Goal: Task Accomplishment & Management: Complete application form

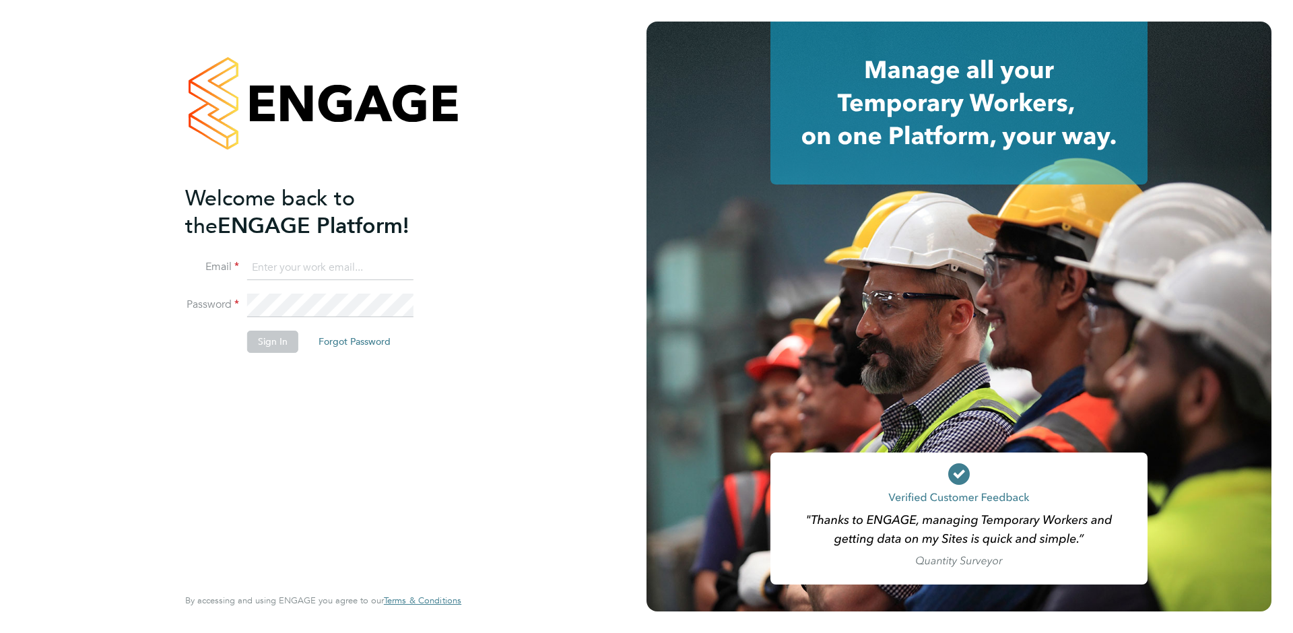
type input "[EMAIL_ADDRESS][DOMAIN_NAME]"
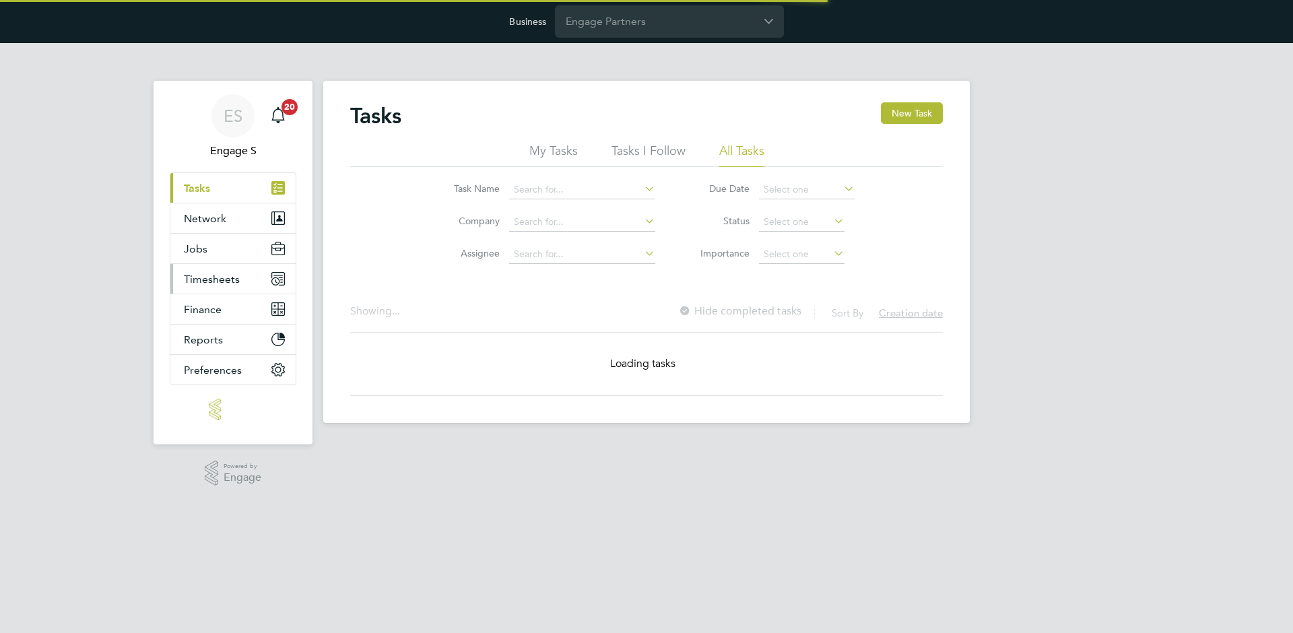
click at [223, 277] on span "Timesheets" at bounding box center [212, 279] width 56 height 13
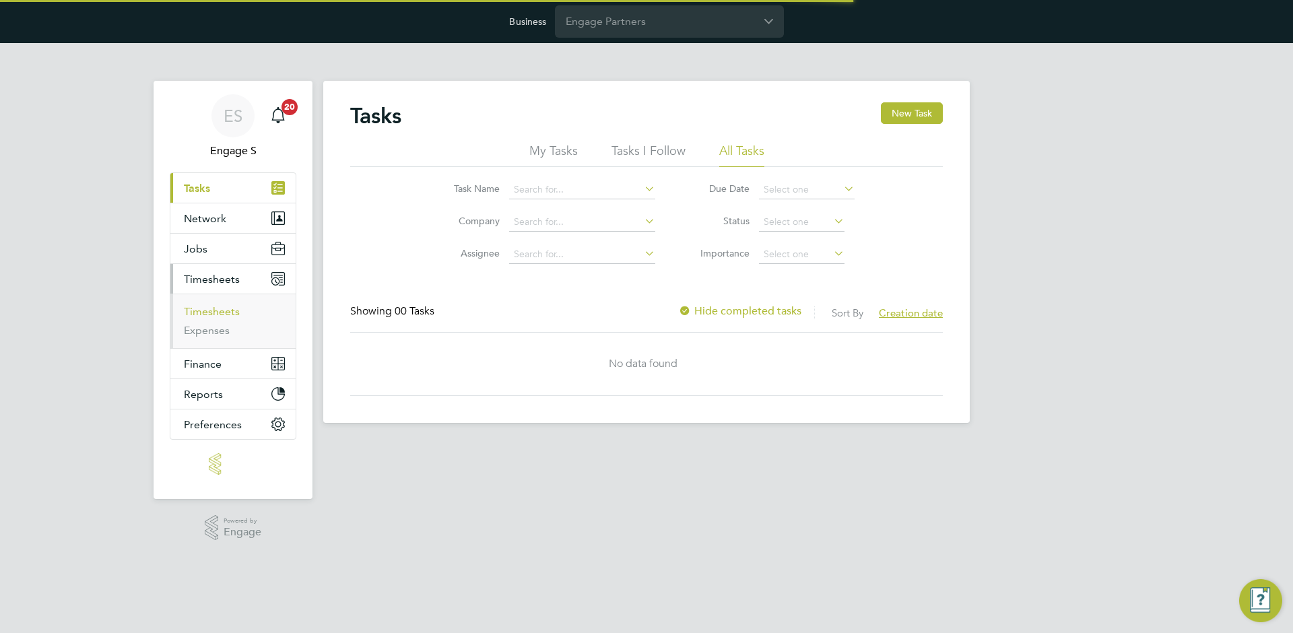
click at [215, 314] on link "Timesheets" at bounding box center [212, 311] width 56 height 13
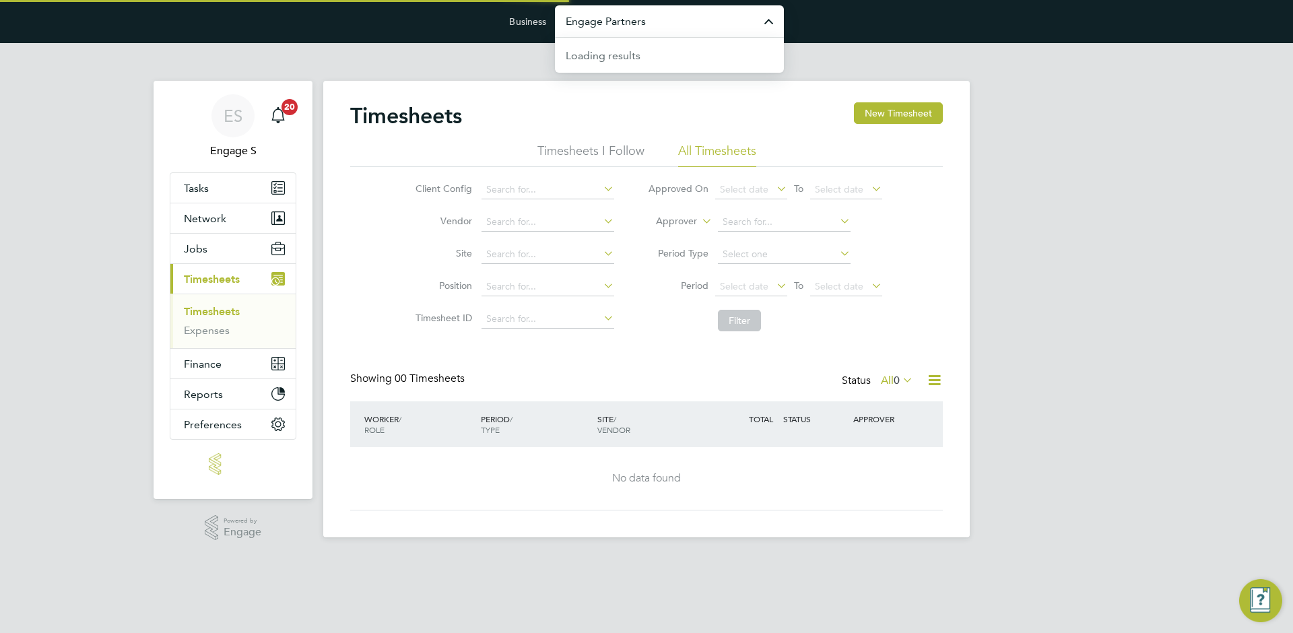
click at [655, 8] on input "Engage Partners" at bounding box center [669, 21] width 229 height 32
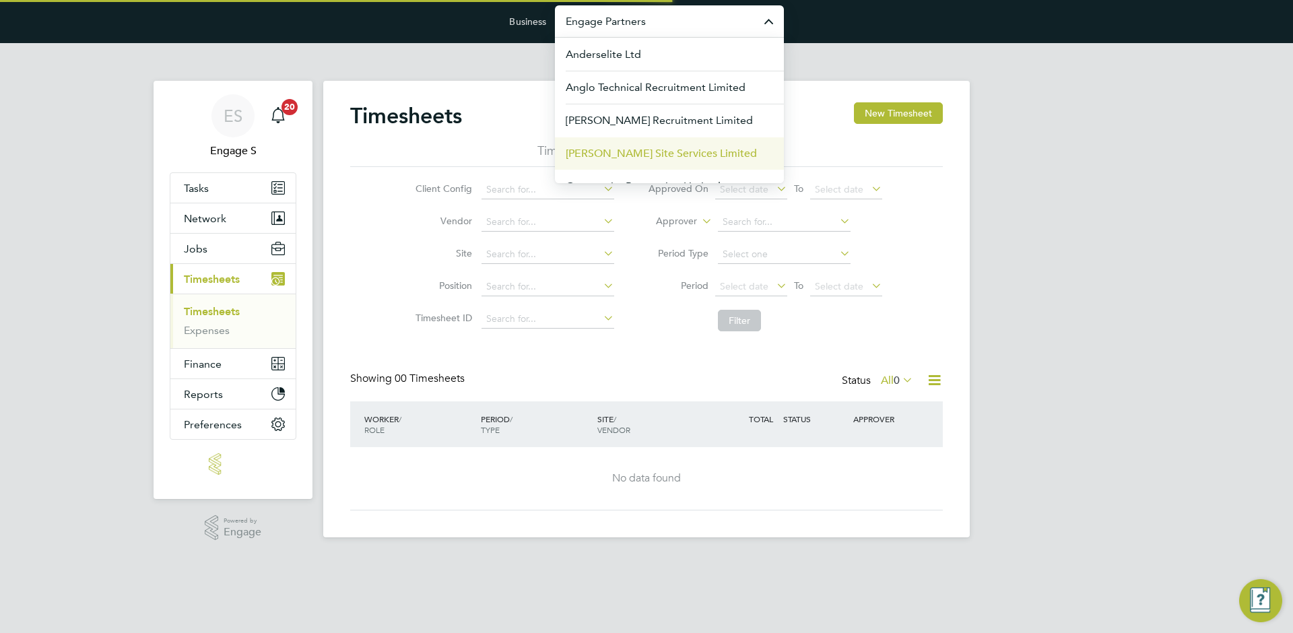
click at [627, 152] on span "[PERSON_NAME] Site Services Limited" at bounding box center [661, 153] width 191 height 16
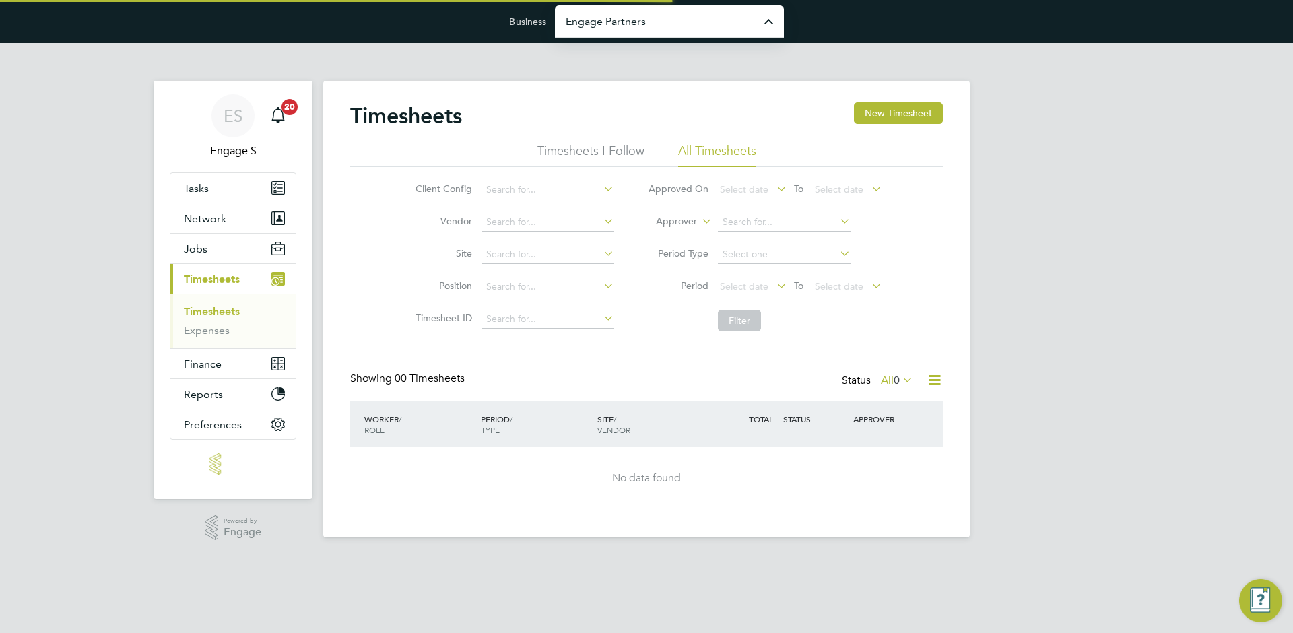
type input "[PERSON_NAME] Site Services Limited"
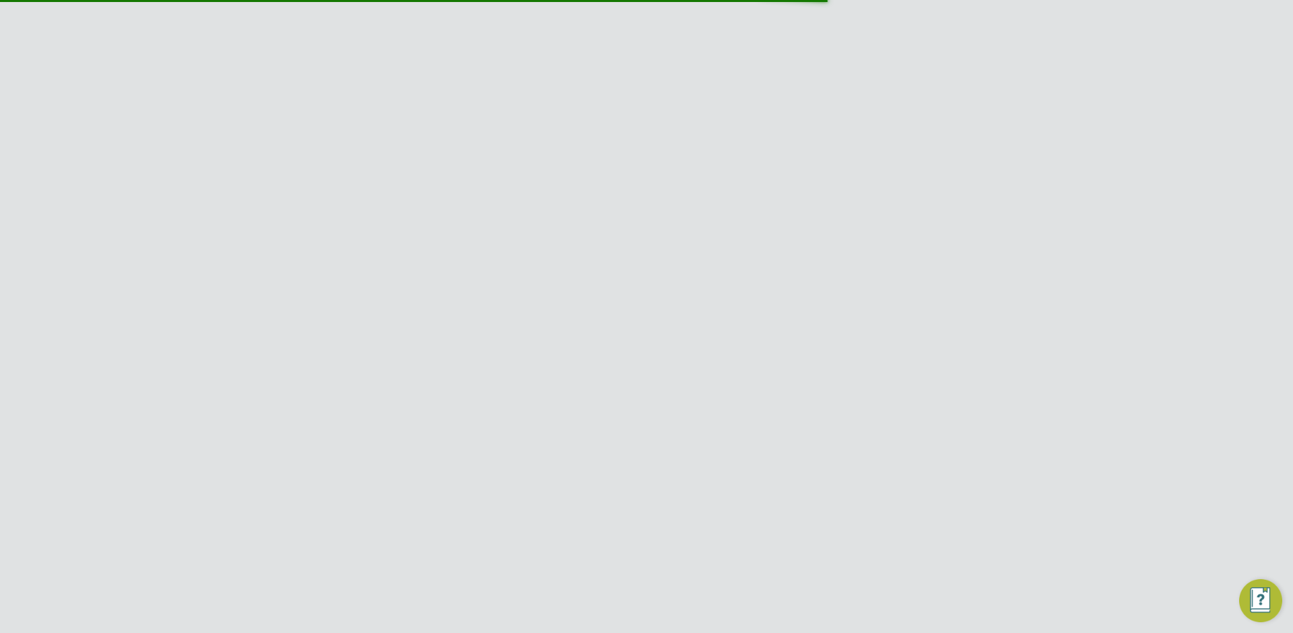
click at [518, 473] on div "21 - 27 Jul 2025 Manual" at bounding box center [535, 470] width 116 height 34
click at [519, 473] on div "21 - 27 Jul 2025 Manual" at bounding box center [535, 470] width 116 height 34
click at [519, 471] on div "21 - 27 Jul 2025 Manual" at bounding box center [535, 470] width 116 height 34
click at [900, 566] on link "View Details" at bounding box center [893, 568] width 49 height 11
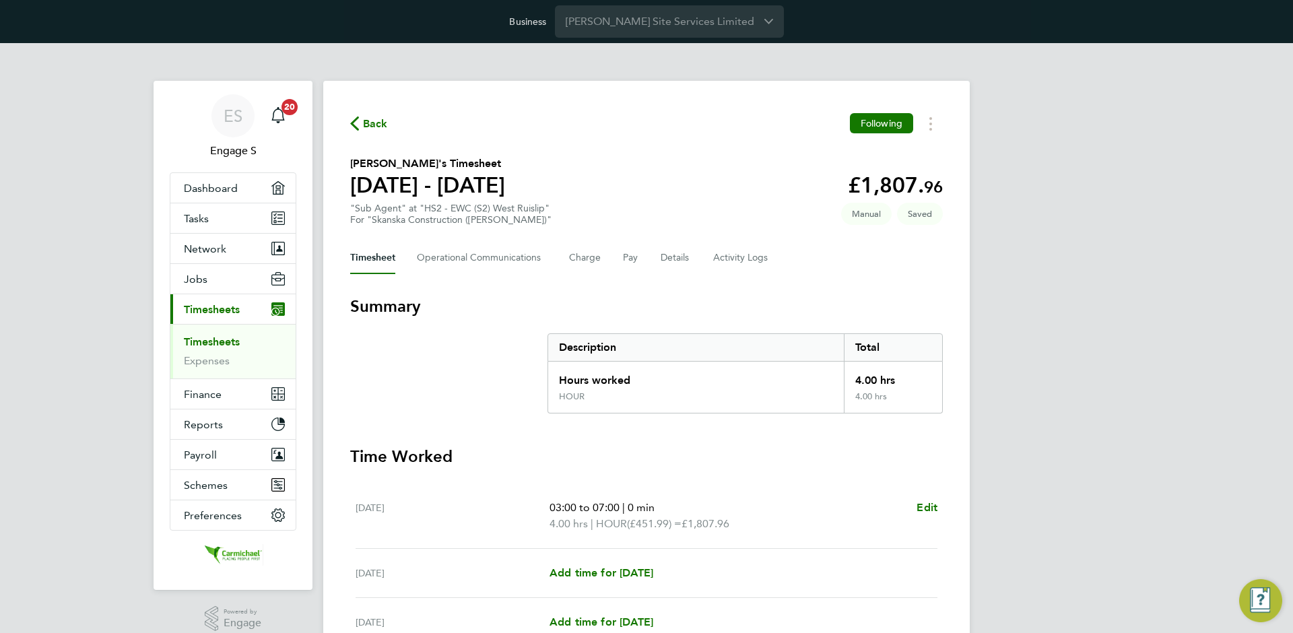
click at [943, 127] on div "Back Following [PERSON_NAME]'s Timesheet [DATE] - [DATE] £1,807. 96 "Sub Agent"…" at bounding box center [646, 511] width 646 height 860
click at [935, 125] on button "Timesheets Menu" at bounding box center [930, 123] width 24 height 21
click at [890, 184] on link "Download timesheet" at bounding box center [862, 180] width 162 height 27
click at [215, 343] on link "Timesheets" at bounding box center [212, 341] width 56 height 13
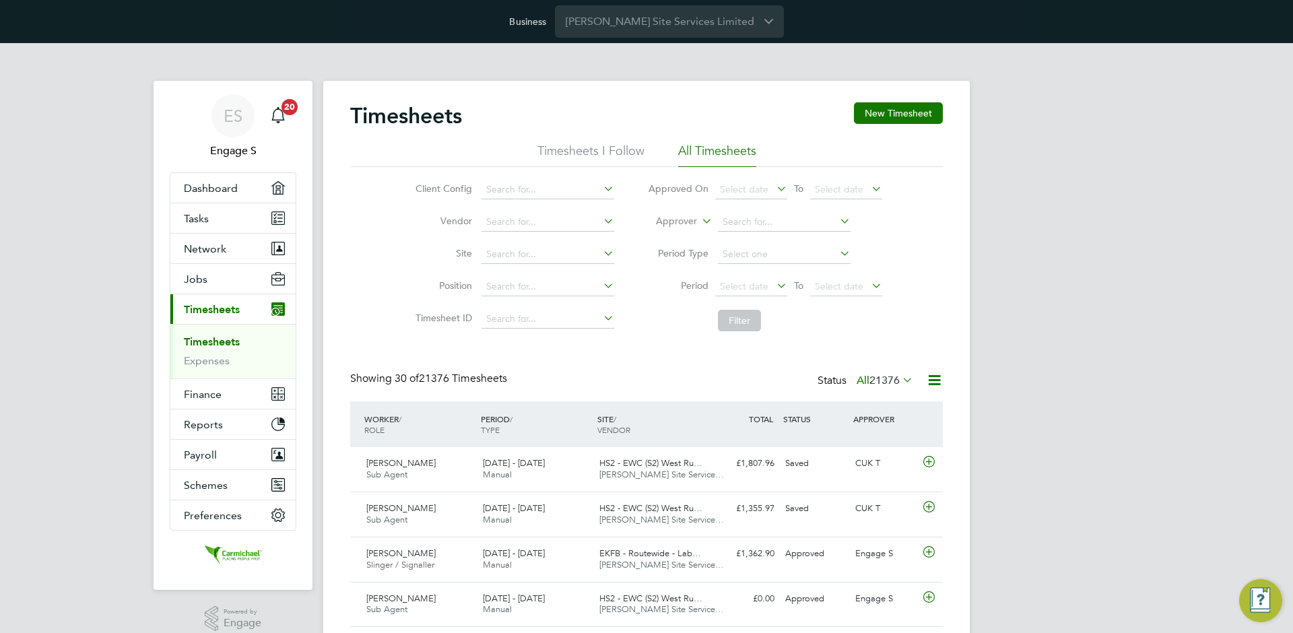
click at [893, 388] on div "Status All 21376" at bounding box center [866, 381] width 98 height 19
click at [894, 376] on span "21376" at bounding box center [884, 380] width 30 height 13
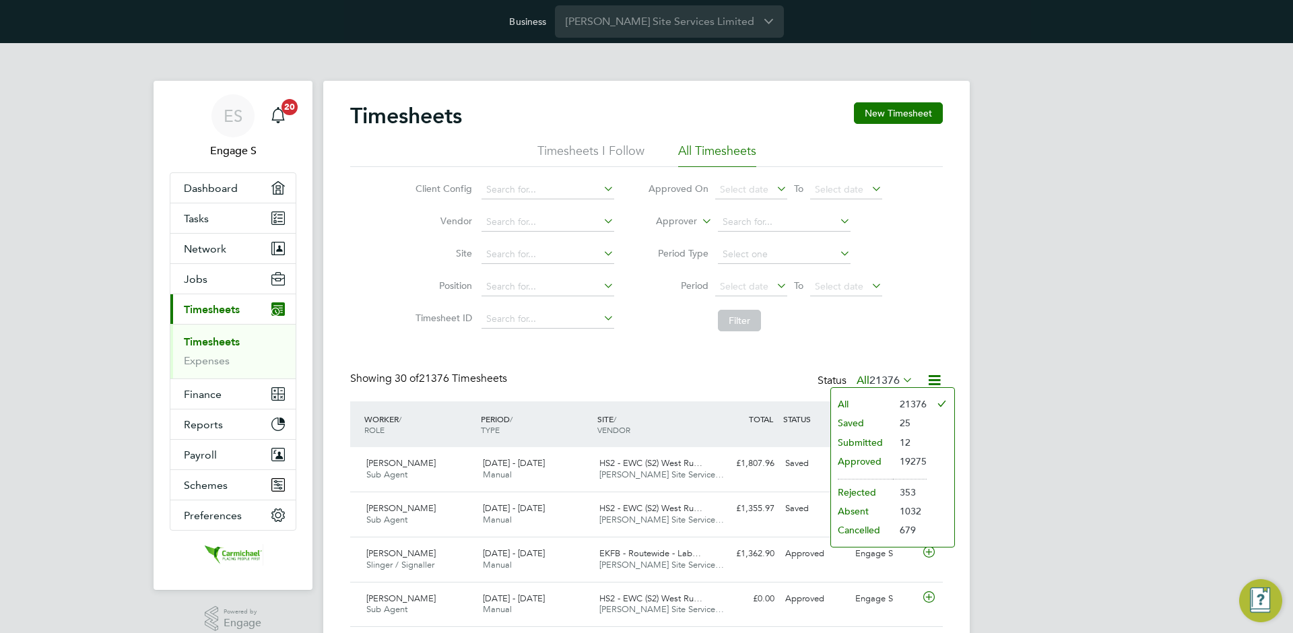
click at [869, 442] on li "Submitted" at bounding box center [862, 442] width 62 height 19
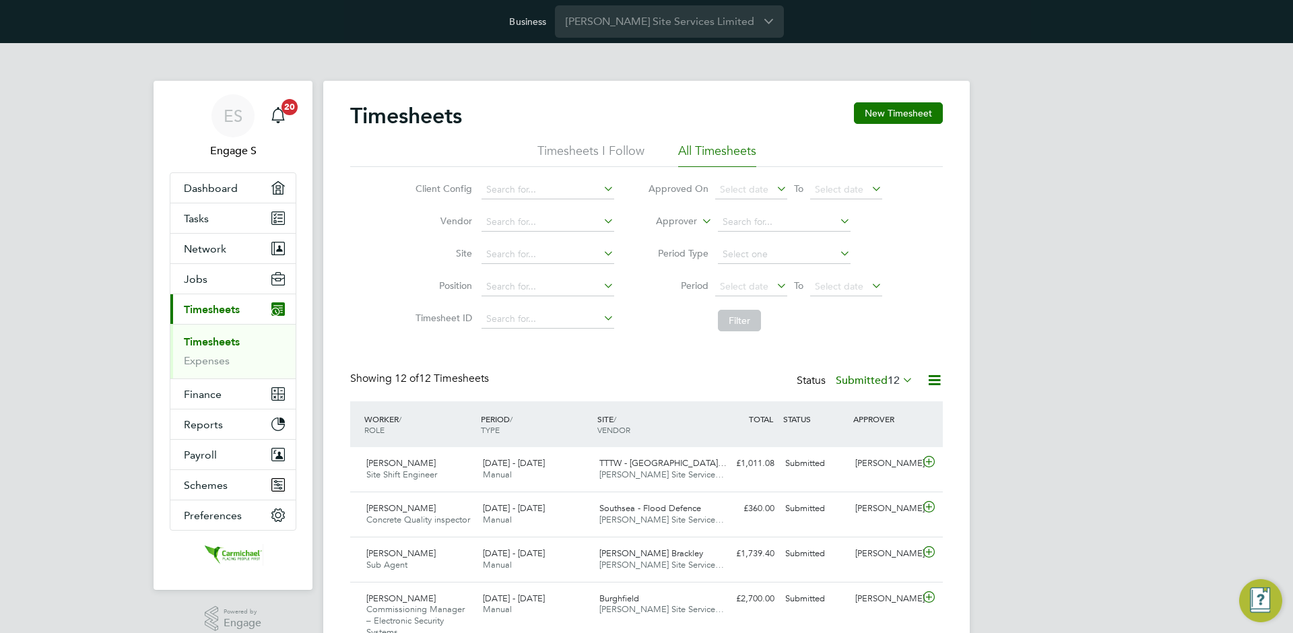
click at [843, 381] on label "Submitted 12" at bounding box center [874, 380] width 77 height 13
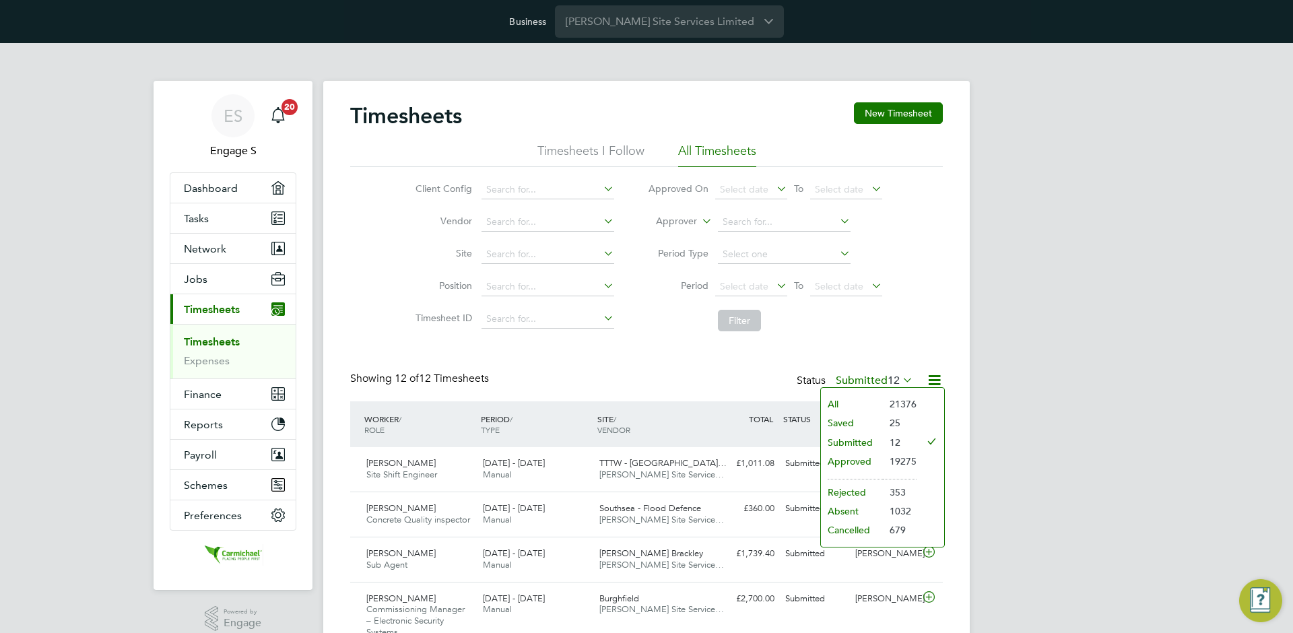
click at [852, 465] on li "Approved" at bounding box center [852, 461] width 62 height 19
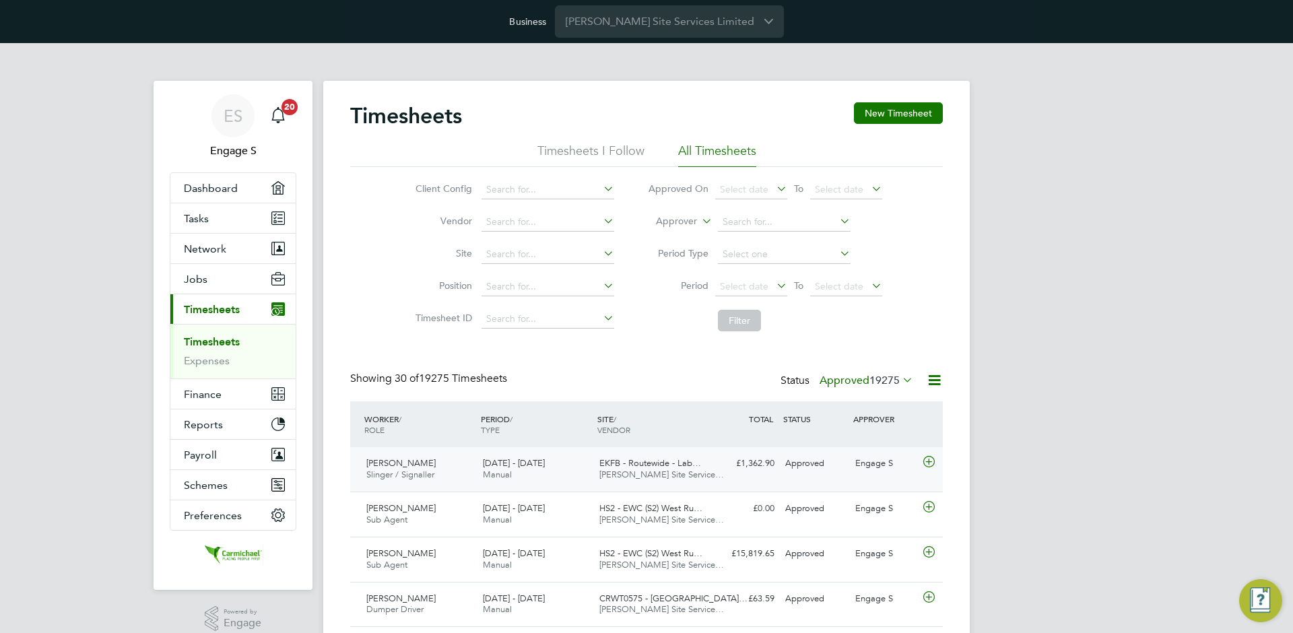
click at [842, 472] on div "Approved" at bounding box center [815, 464] width 70 height 22
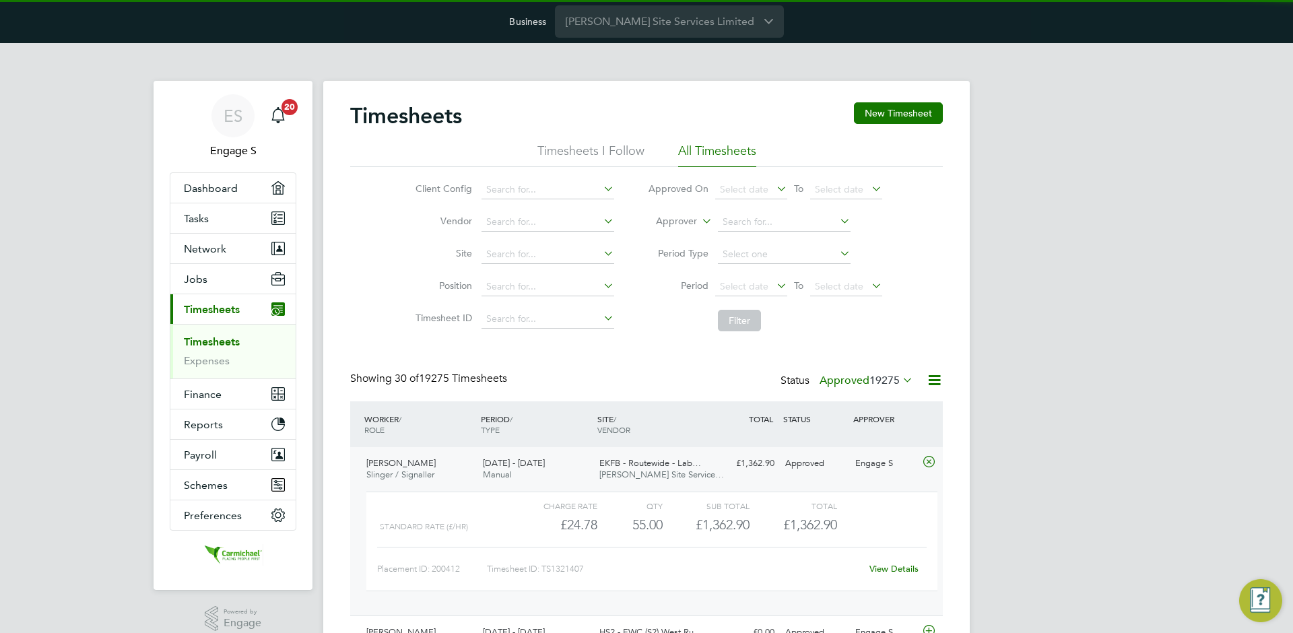
click at [888, 566] on link "View Details" at bounding box center [893, 568] width 49 height 11
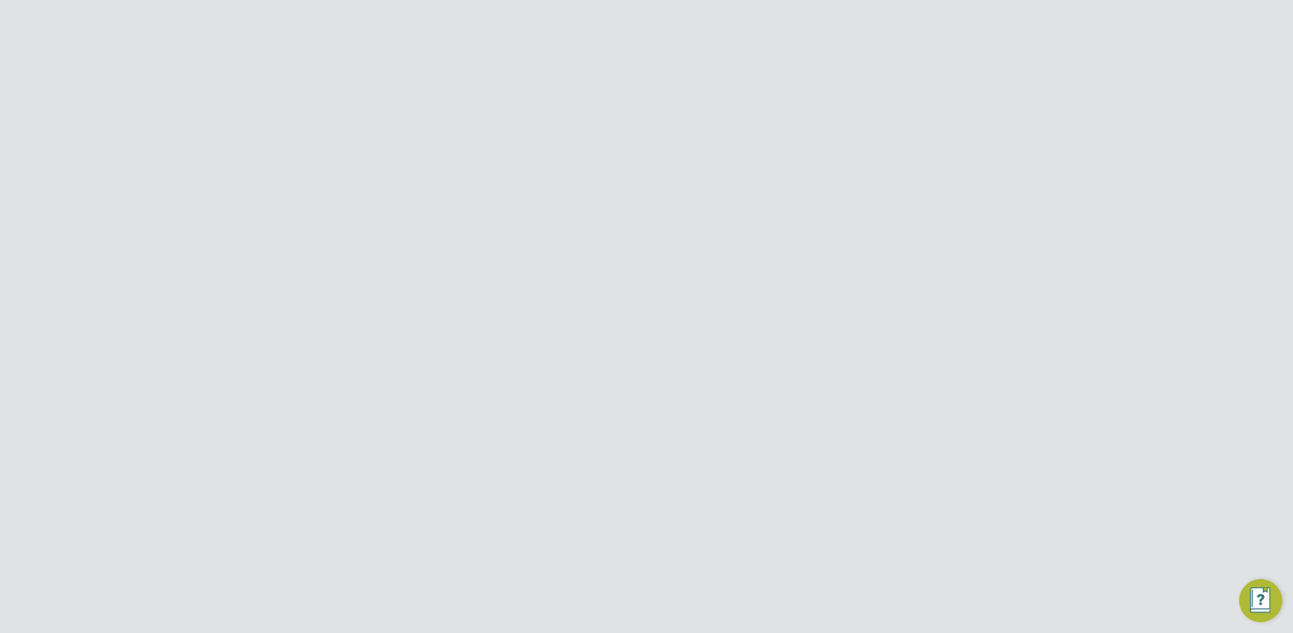
click at [941, 134] on div "Back Following [PERSON_NAME] I's Timesheet [DATE] - [DATE] £1,362. 90 "Slinger …" at bounding box center [646, 543] width 646 height 925
click at [931, 131] on button "Timesheets Menu" at bounding box center [930, 123] width 24 height 21
click at [883, 156] on link "Download timesheet" at bounding box center [862, 153] width 162 height 27
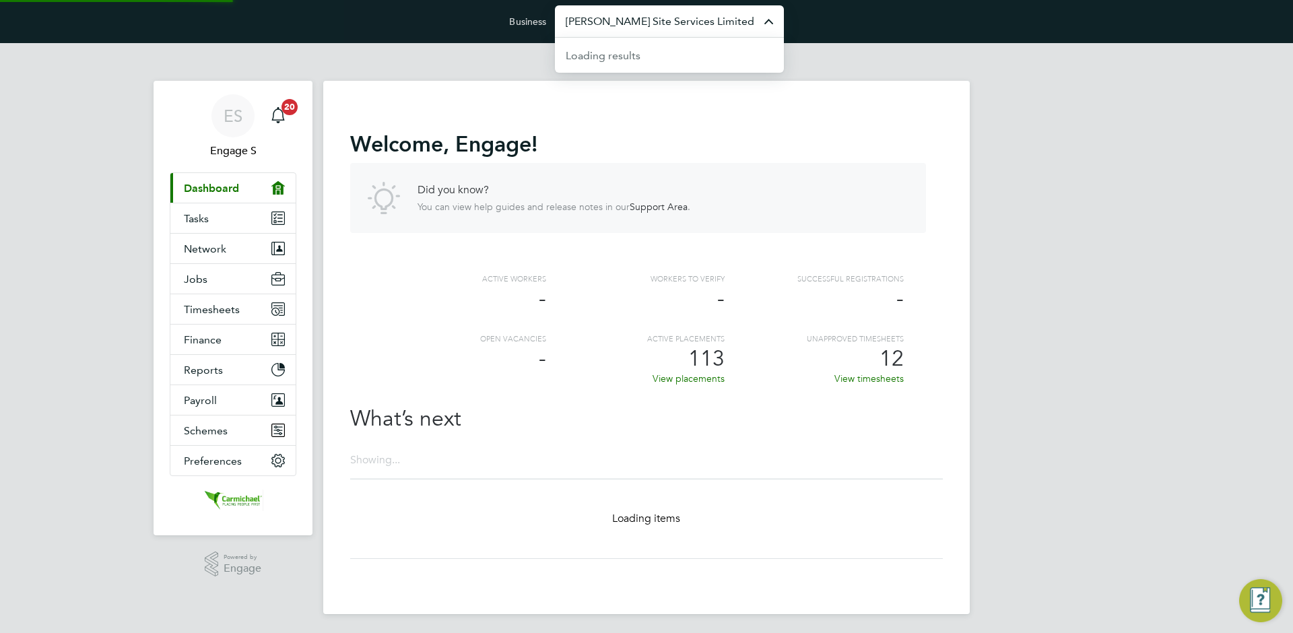
click at [600, 28] on input "[PERSON_NAME] Site Services Limited" at bounding box center [669, 21] width 229 height 32
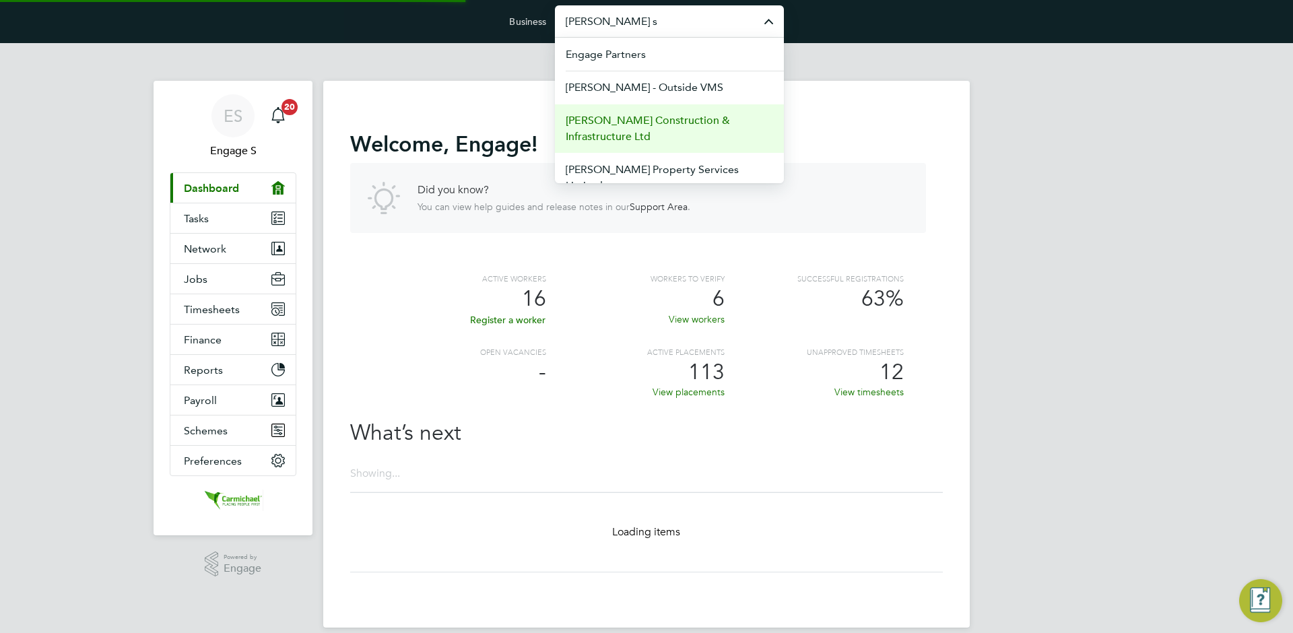
click at [636, 118] on span "[PERSON_NAME] Construction & Infrastructure Ltd" at bounding box center [669, 128] width 207 height 32
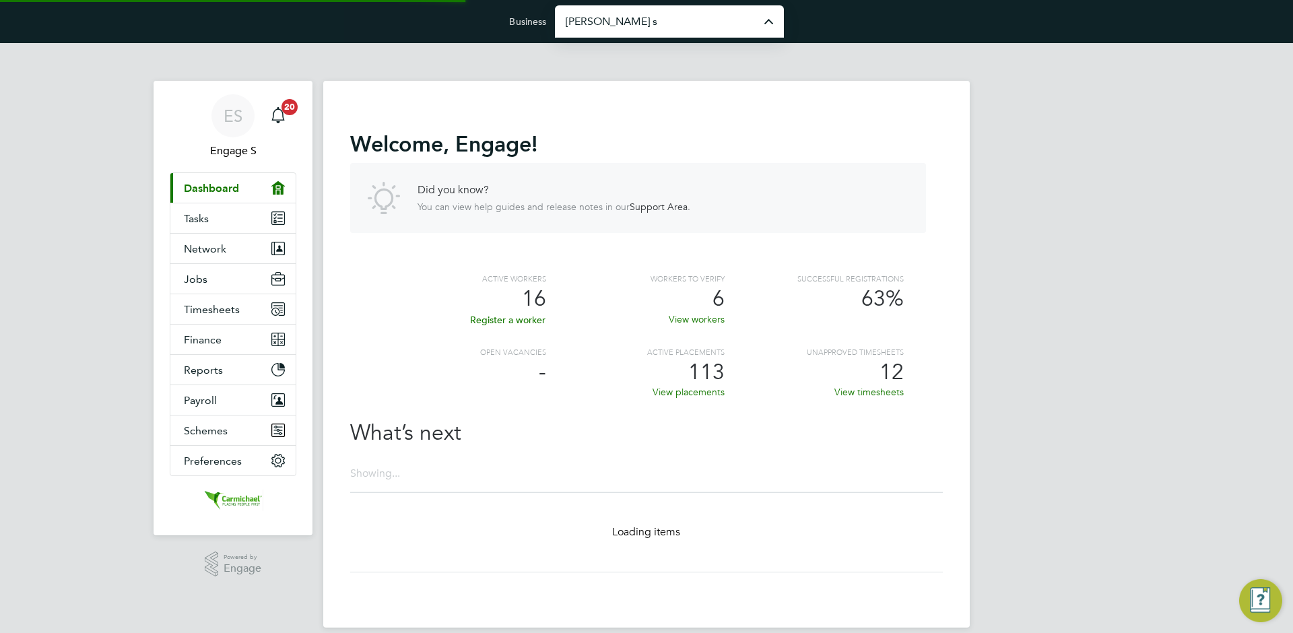
type input "[PERSON_NAME] Construction & Infrastructure Ltd"
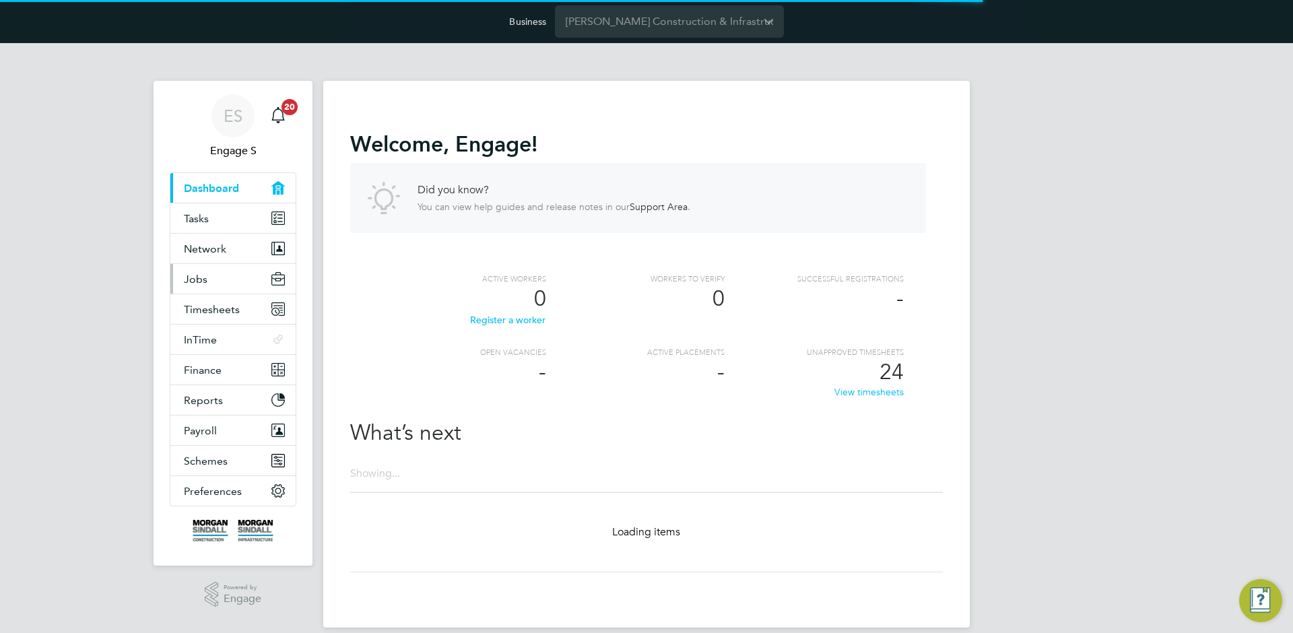
click at [199, 279] on span "Jobs" at bounding box center [196, 279] width 24 height 13
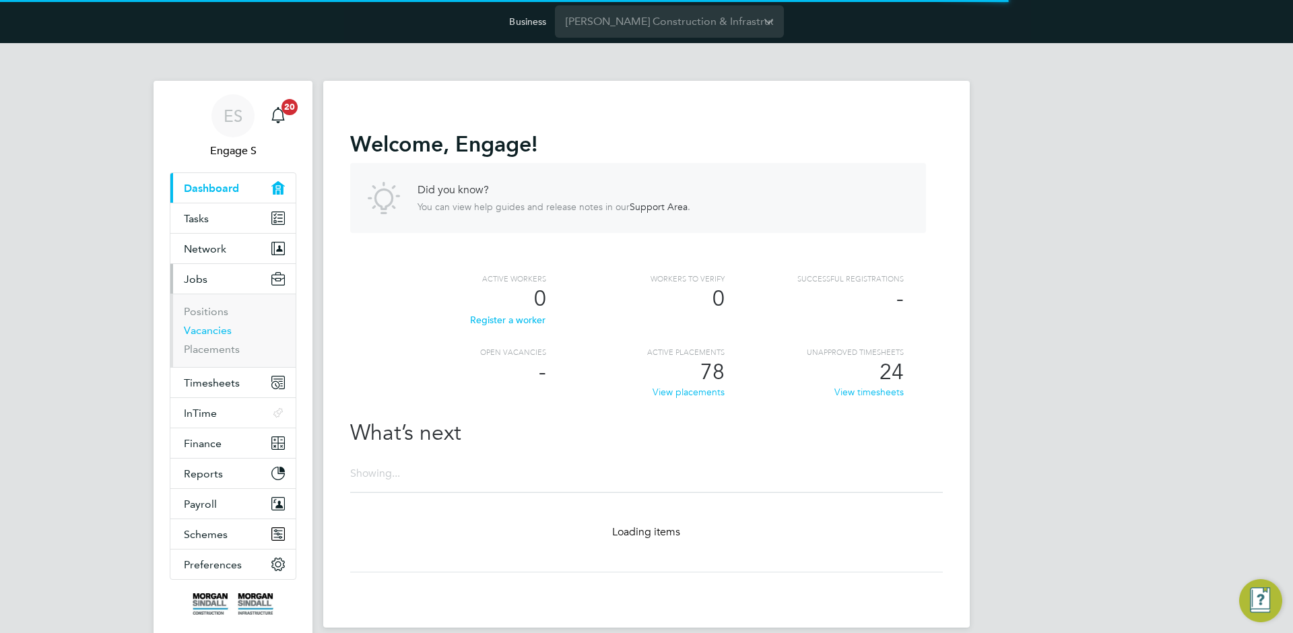
click at [208, 327] on link "Vacancies" at bounding box center [208, 330] width 48 height 13
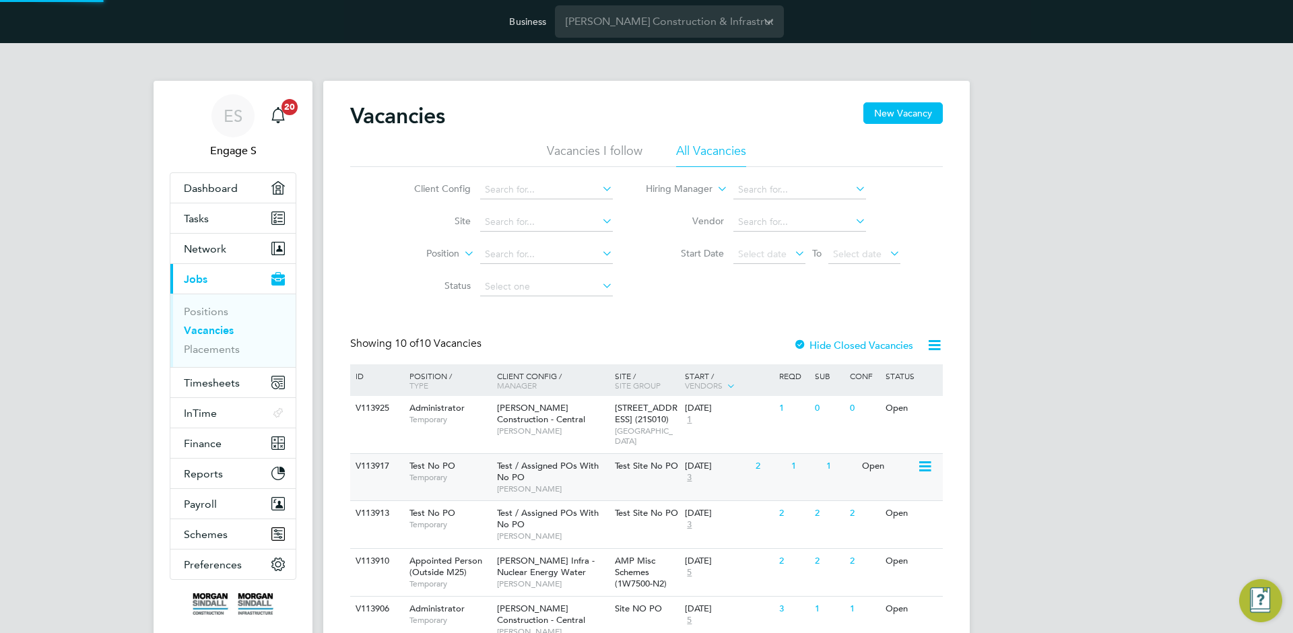
click at [811, 465] on div "1" at bounding box center [805, 466] width 35 height 25
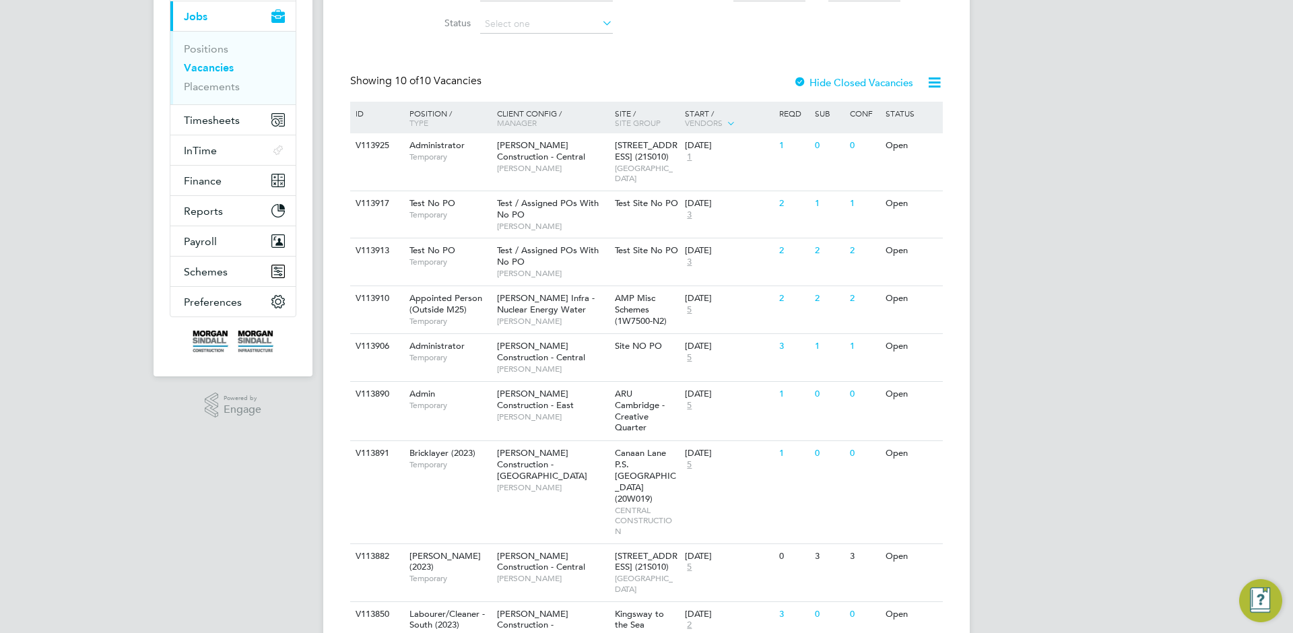
scroll to position [286, 0]
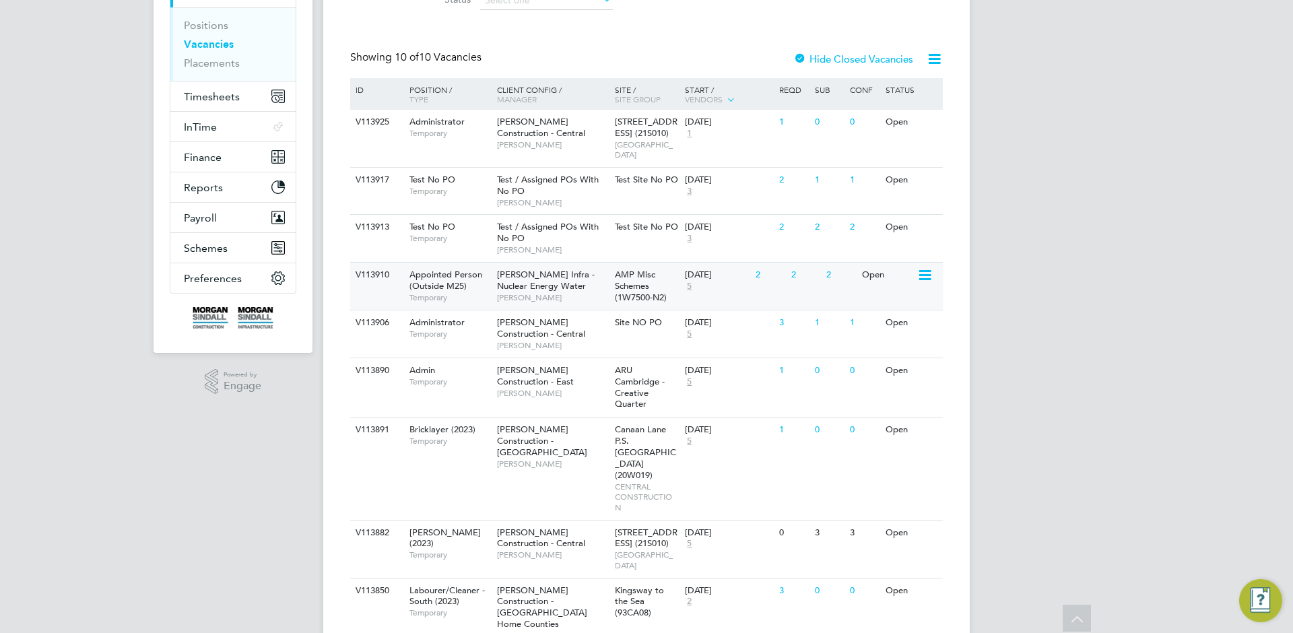
click at [836, 270] on div "2" at bounding box center [840, 275] width 35 height 25
click at [820, 181] on div "1" at bounding box center [805, 180] width 35 height 25
click at [840, 521] on div "3" at bounding box center [840, 533] width 35 height 25
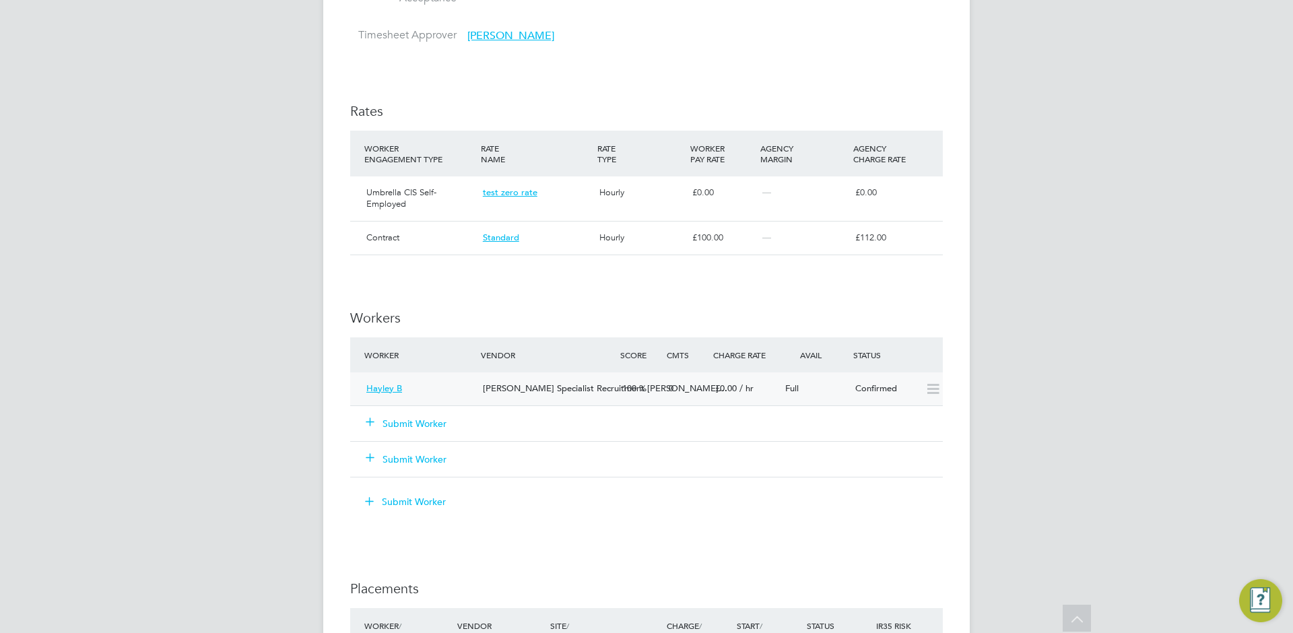
click at [632, 386] on span "100" at bounding box center [629, 387] width 14 height 11
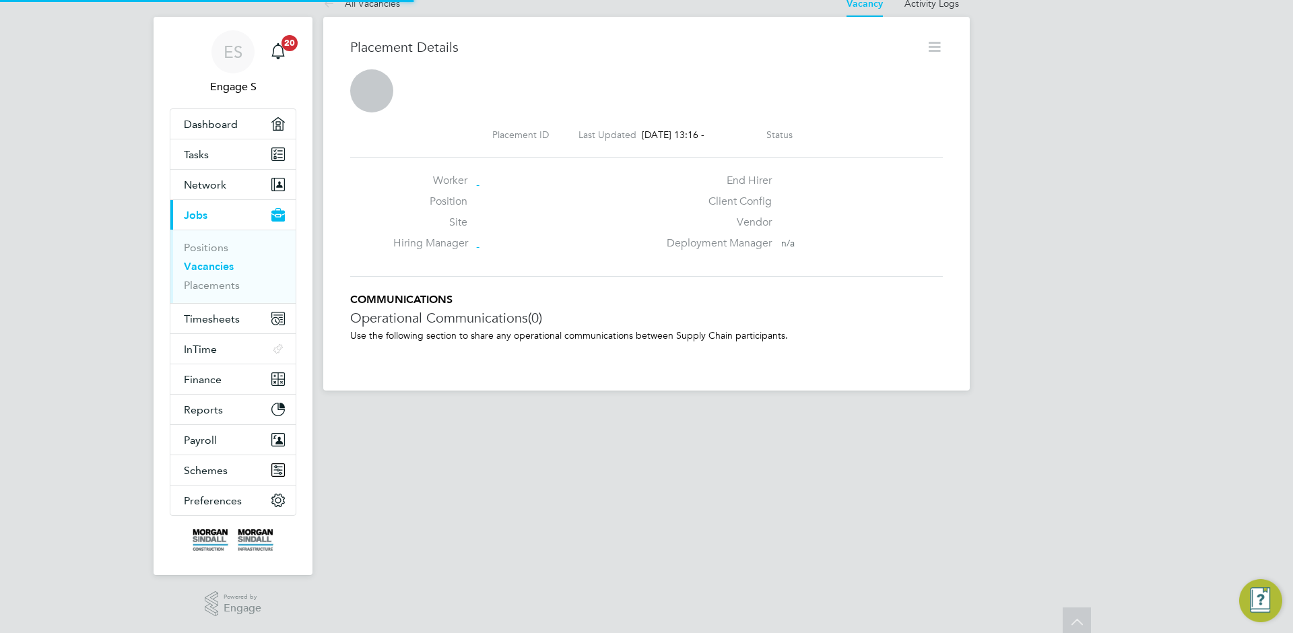
scroll to position [7, 7]
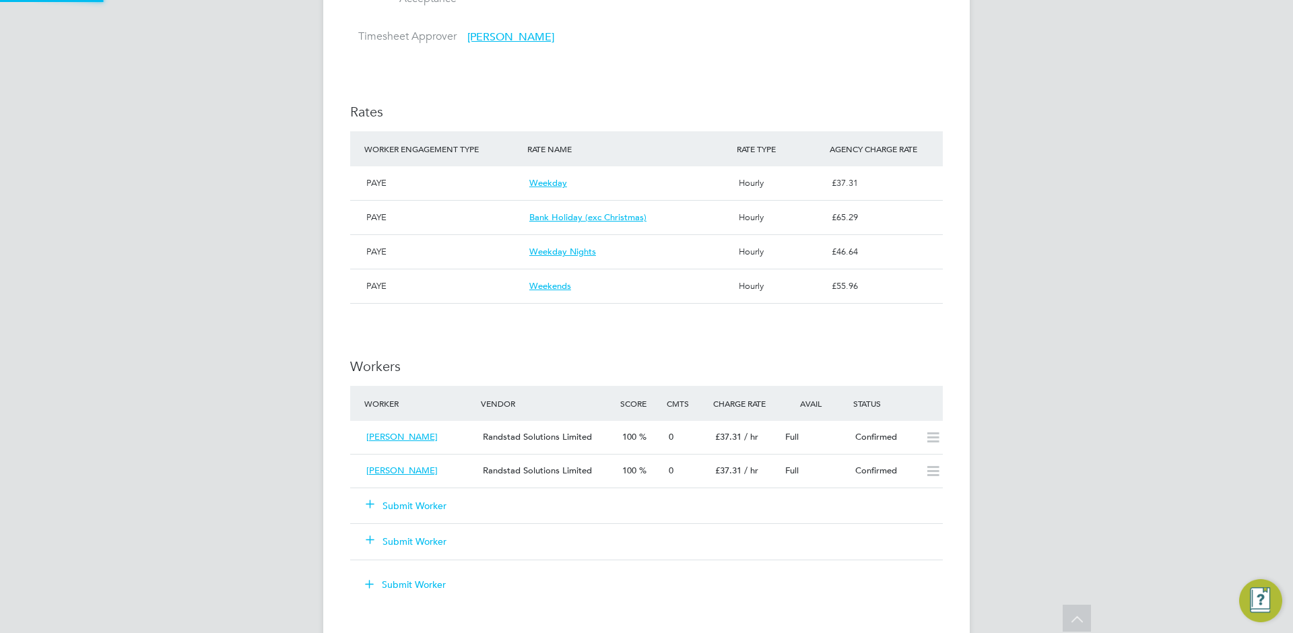
scroll to position [7, 7]
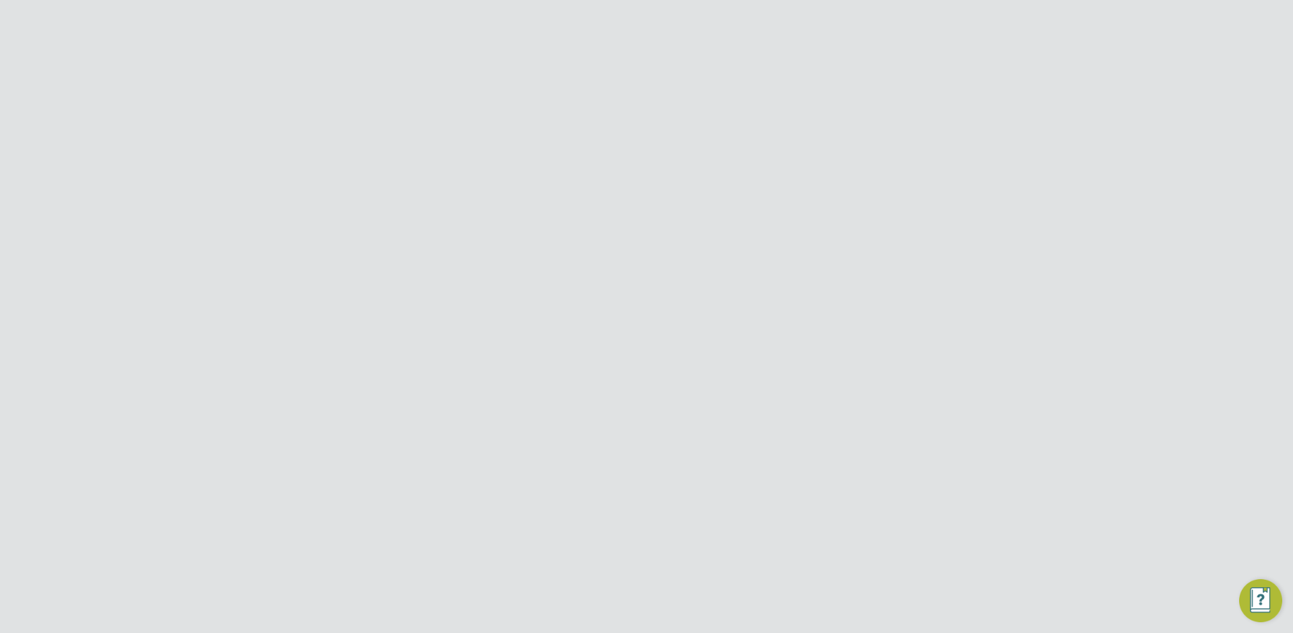
click at [406, 406] on button "Submit Worker" at bounding box center [406, 409] width 101 height 22
click at [569, 343] on li "A madou S" at bounding box center [589, 346] width 168 height 18
type input "[PERSON_NAME]"
click at [751, 597] on button "Save" at bounding box center [752, 595] width 42 height 22
click at [535, 293] on li "Worker Engagement Type" at bounding box center [646, 291] width 572 height 53
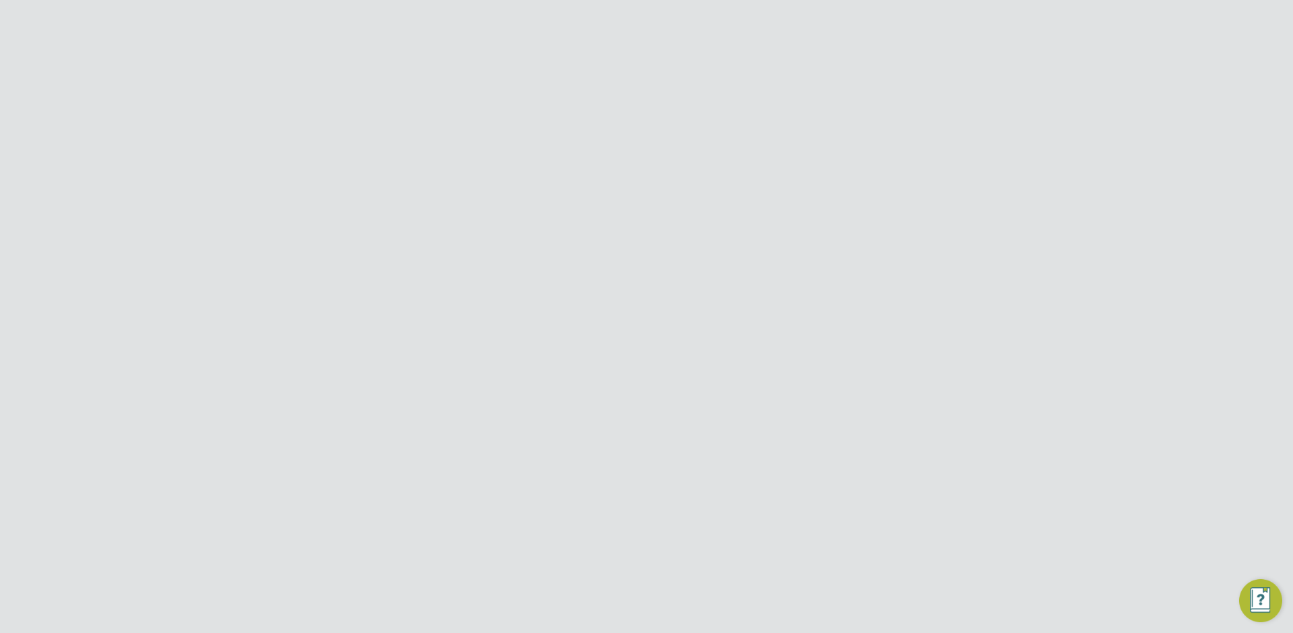
click at [543, 284] on input at bounding box center [579, 280] width 146 height 20
click at [552, 304] on li "PAYE" at bounding box center [578, 299] width 147 height 18
type input "PAYE"
click at [934, 147] on div at bounding box center [939, 141] width 24 height 24
click at [396, 275] on button "Submit Worker" at bounding box center [406, 283] width 101 height 22
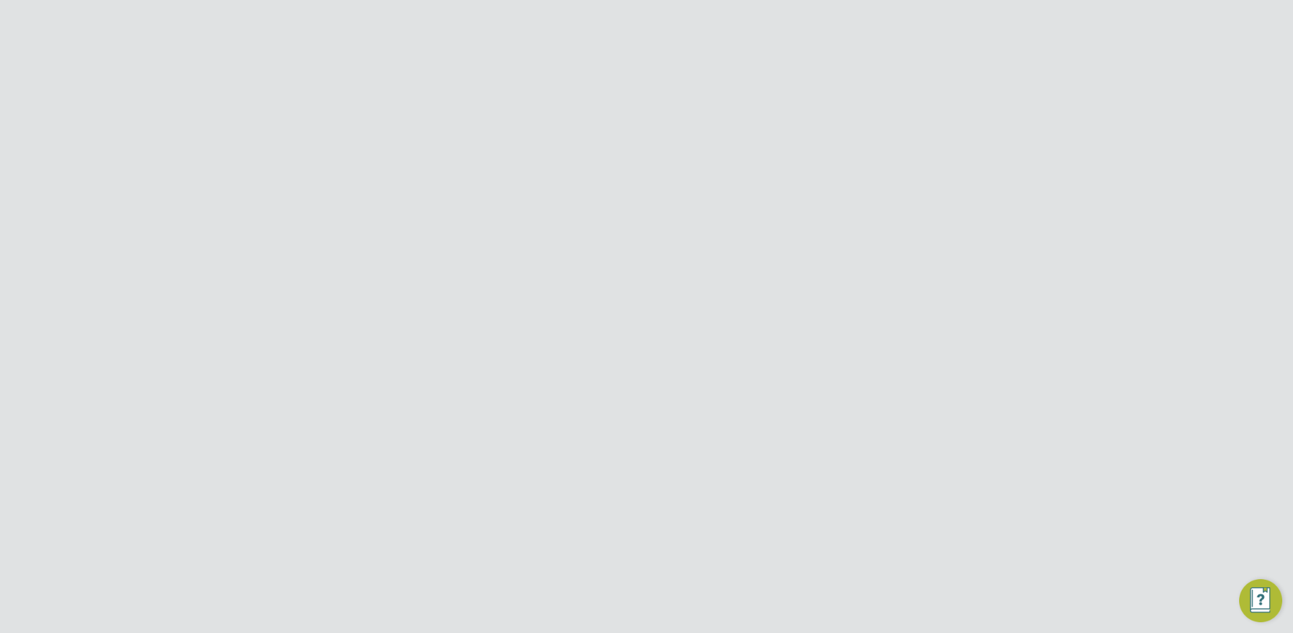
click at [939, 115] on div at bounding box center [939, 109] width 24 height 24
click at [217, 327] on link "Vacancies" at bounding box center [209, 330] width 50 height 13
click at [601, 521] on div "Morgan Sindall Construction - London Home Counties Rob H" at bounding box center [553, 555] width 118 height 69
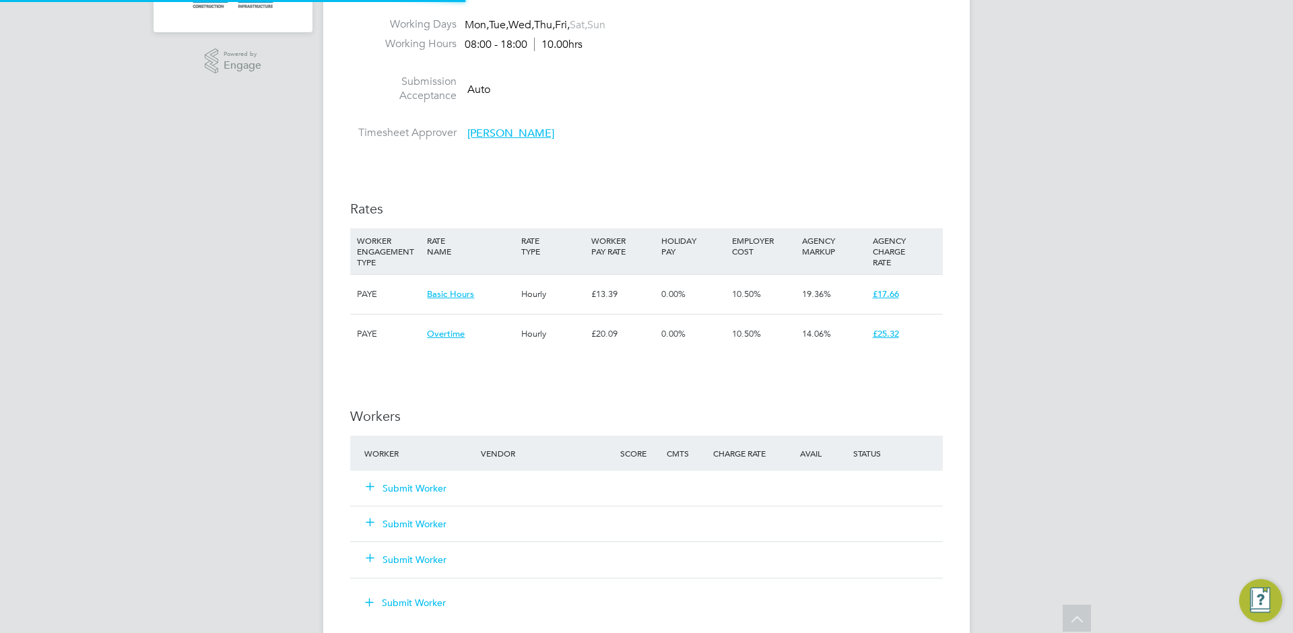
scroll to position [22, 290]
click at [413, 487] on button "Submit Worker" at bounding box center [406, 487] width 81 height 13
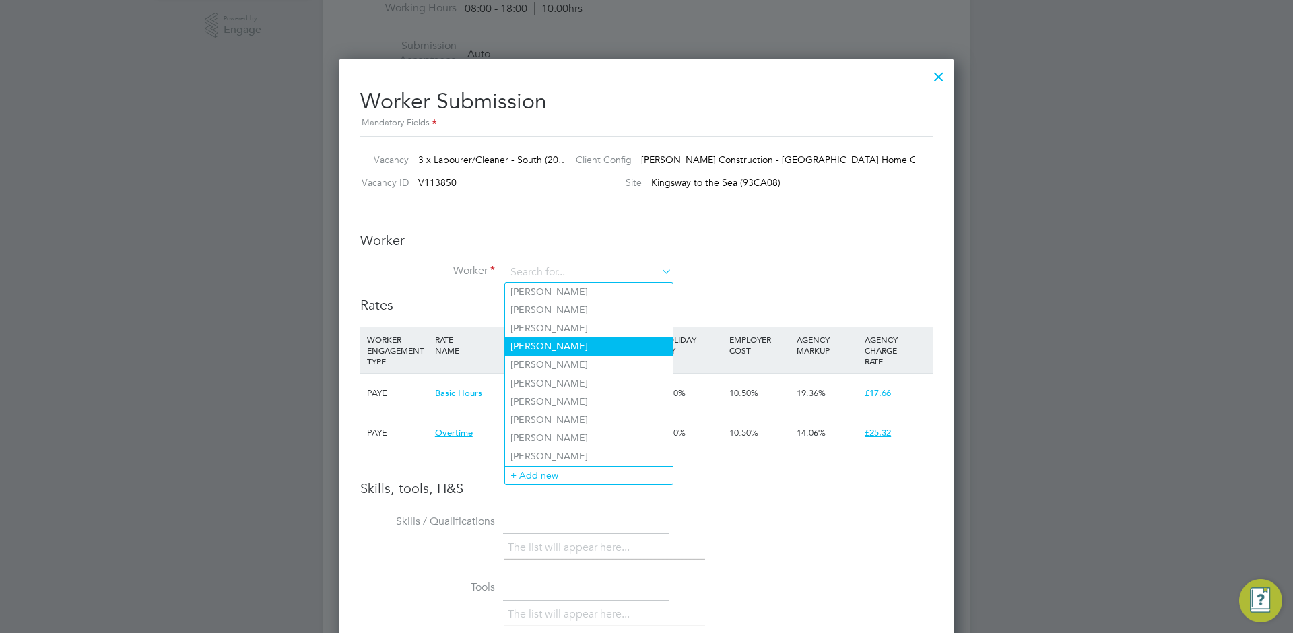
click at [607, 343] on li "[PERSON_NAME]" at bounding box center [589, 346] width 168 height 18
type input "[PERSON_NAME]"
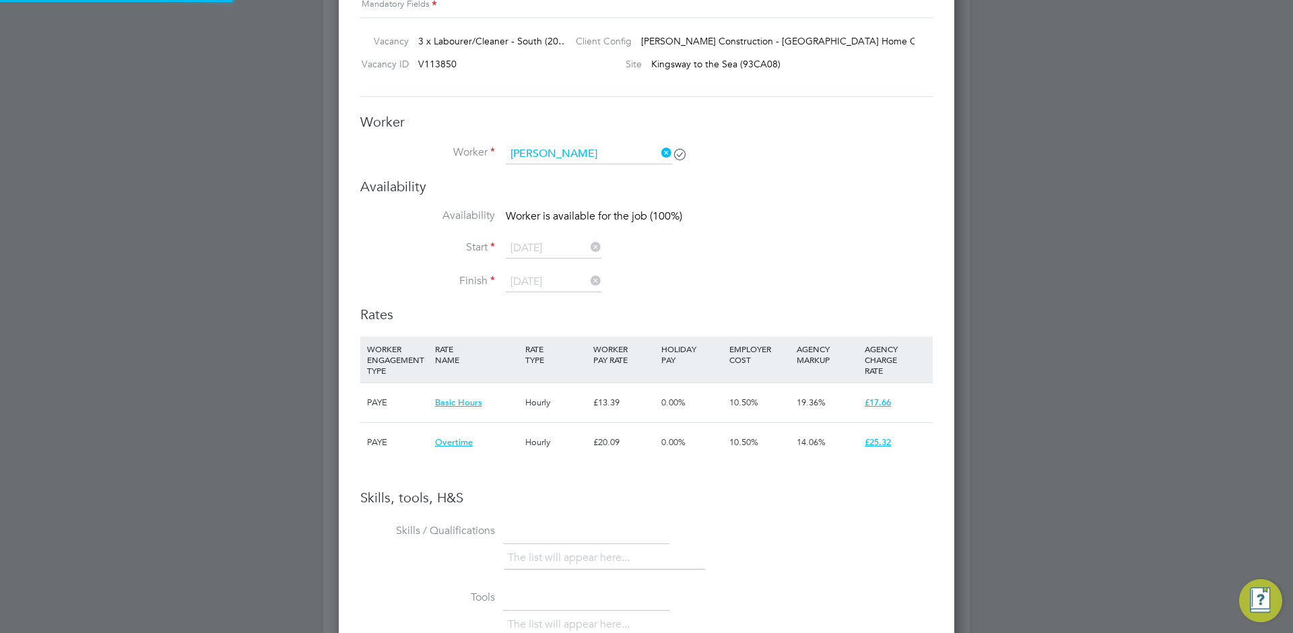
scroll to position [898, 0]
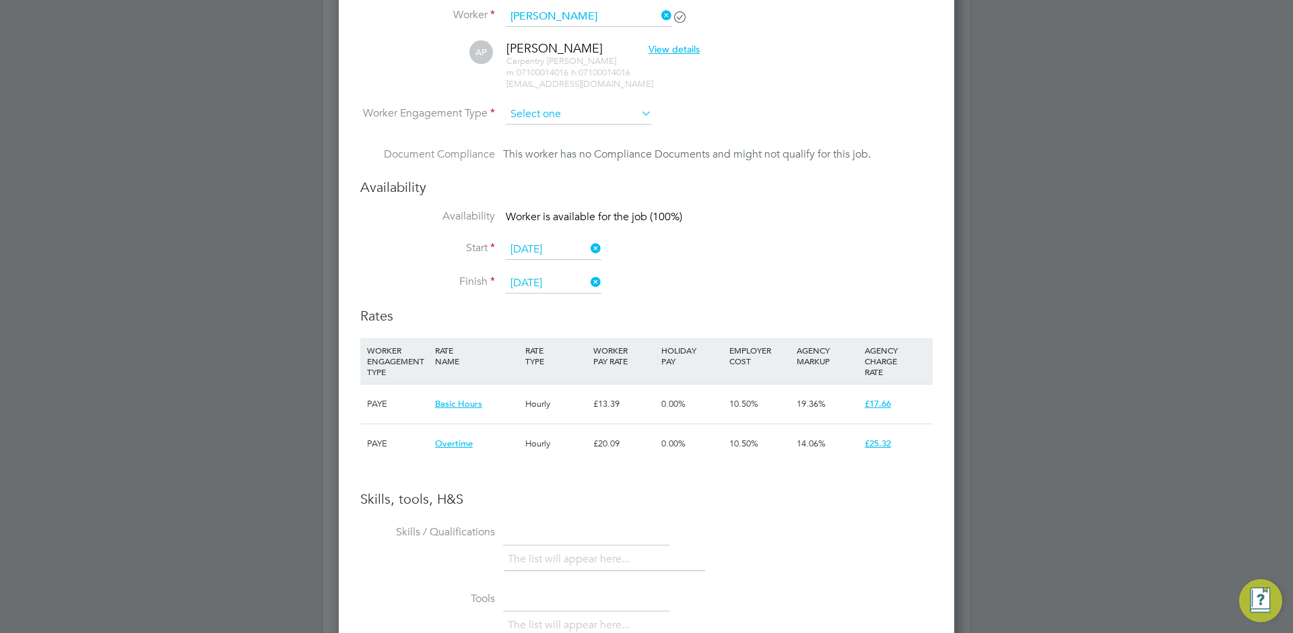
click at [531, 112] on input at bounding box center [579, 114] width 146 height 20
click at [551, 137] on li "Contract" at bounding box center [578, 134] width 147 height 18
type input "Contract"
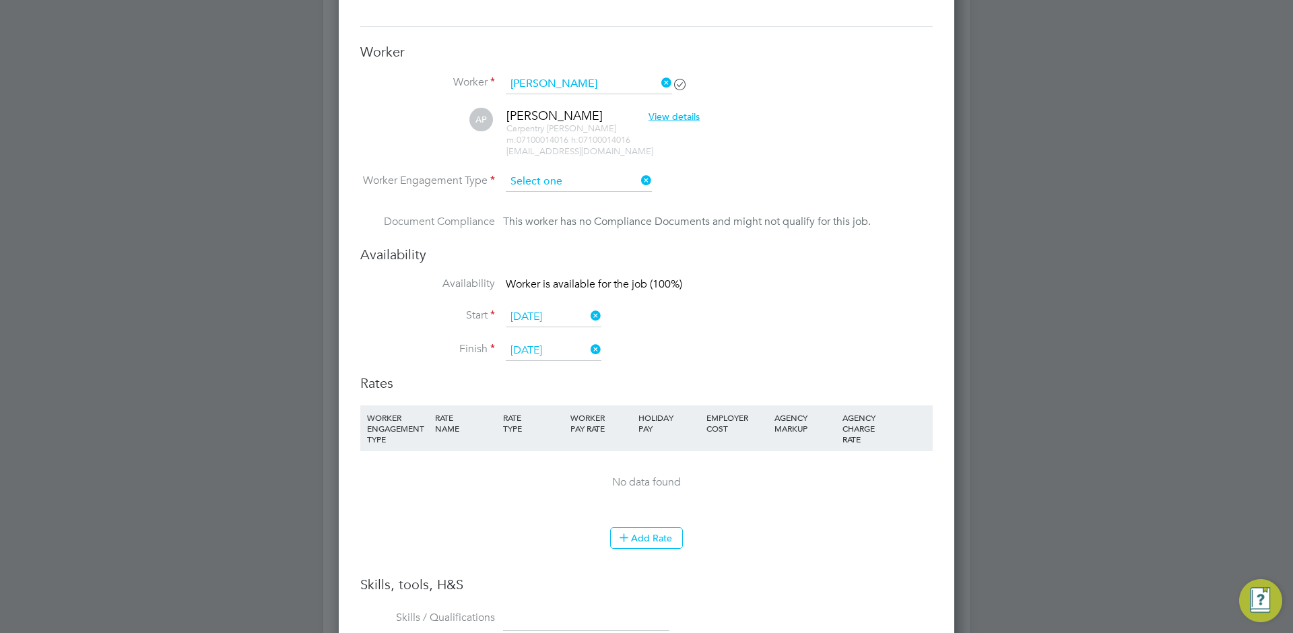
click at [545, 172] on input at bounding box center [579, 182] width 146 height 20
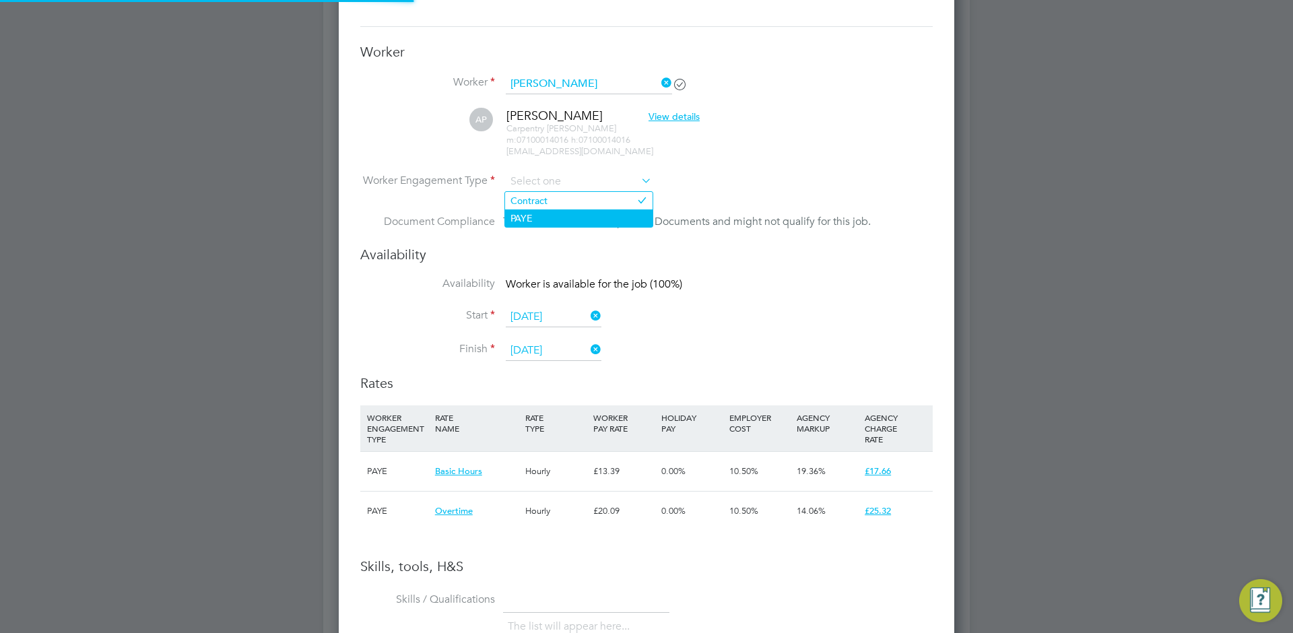
click at [551, 209] on li "PAYE" at bounding box center [578, 218] width 147 height 18
type input "PAYE"
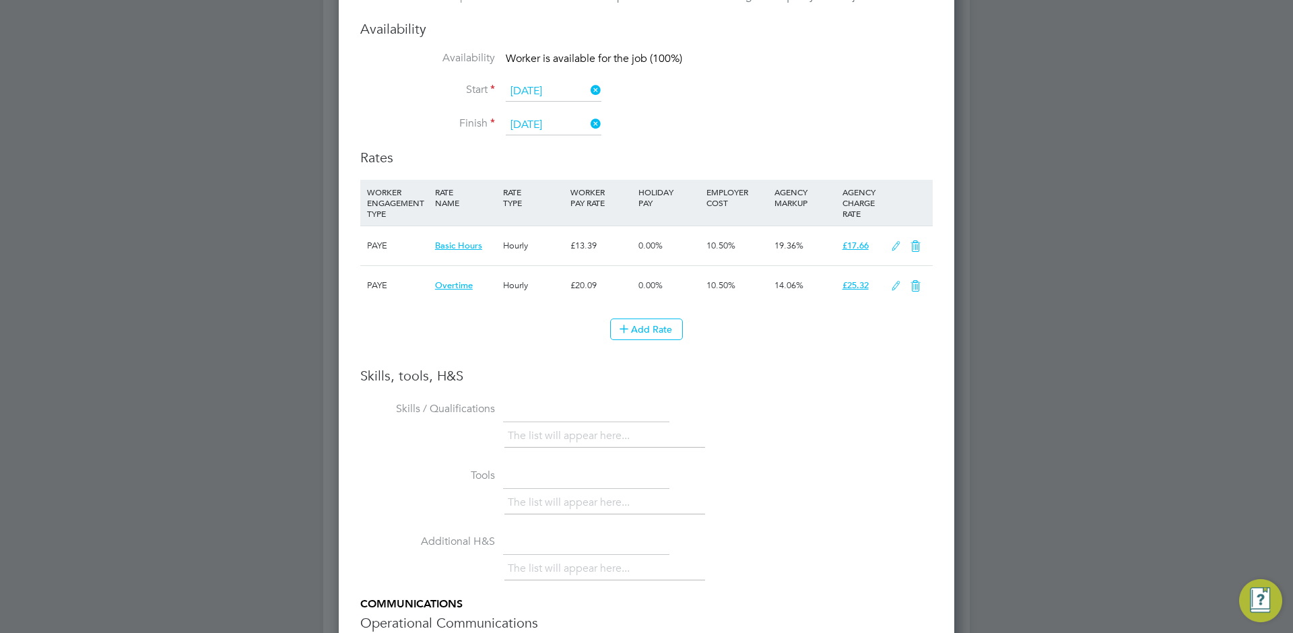
click at [896, 241] on icon at bounding box center [896, 246] width 17 height 11
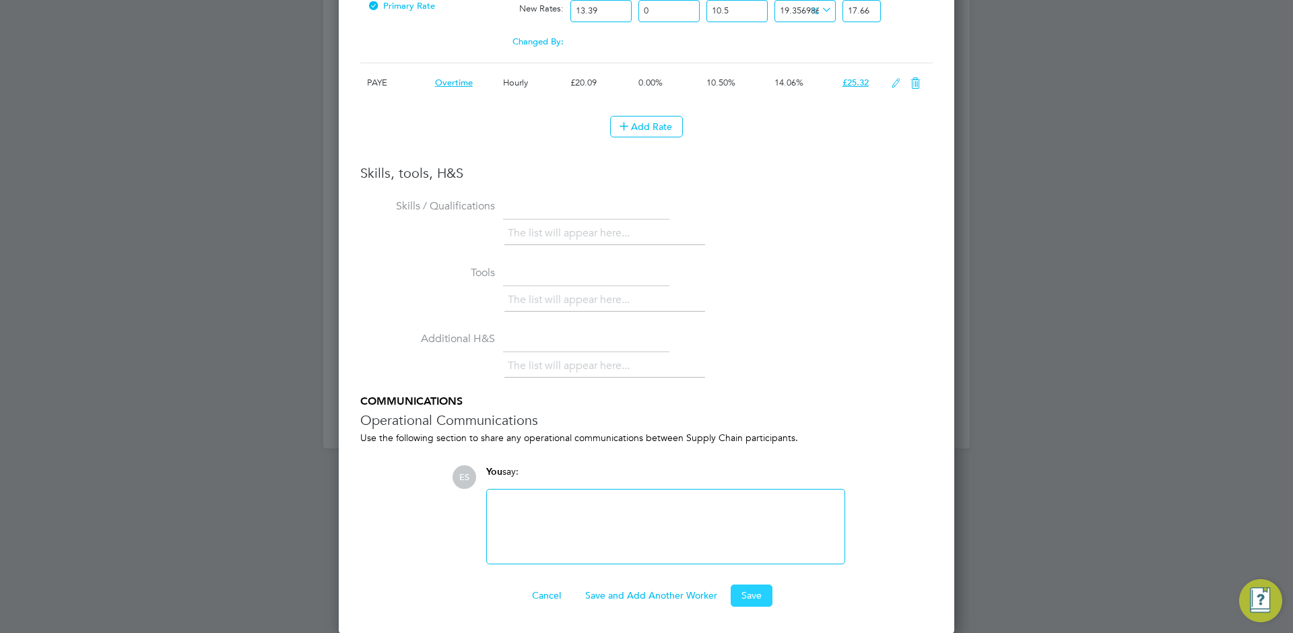
click at [760, 595] on button "Save" at bounding box center [752, 595] width 42 height 22
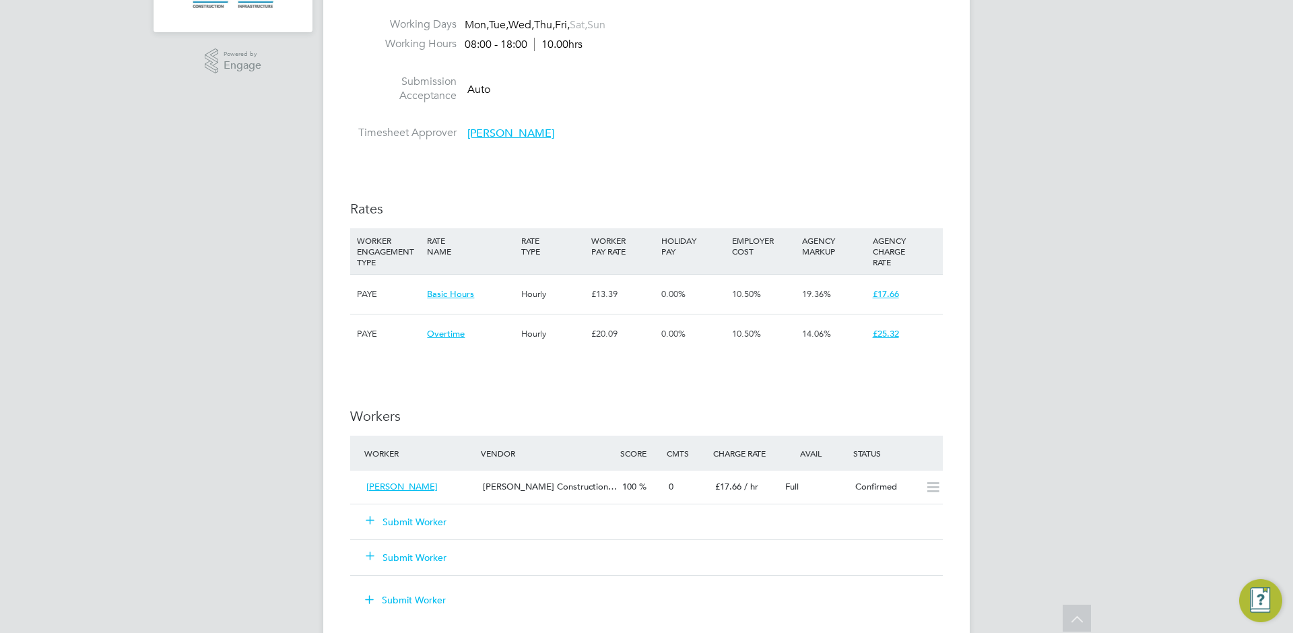
click at [1139, 248] on div "ES Engage S Notifications 20 Applications: Dashboard Tasks Network Team Members…" at bounding box center [646, 319] width 1293 height 1766
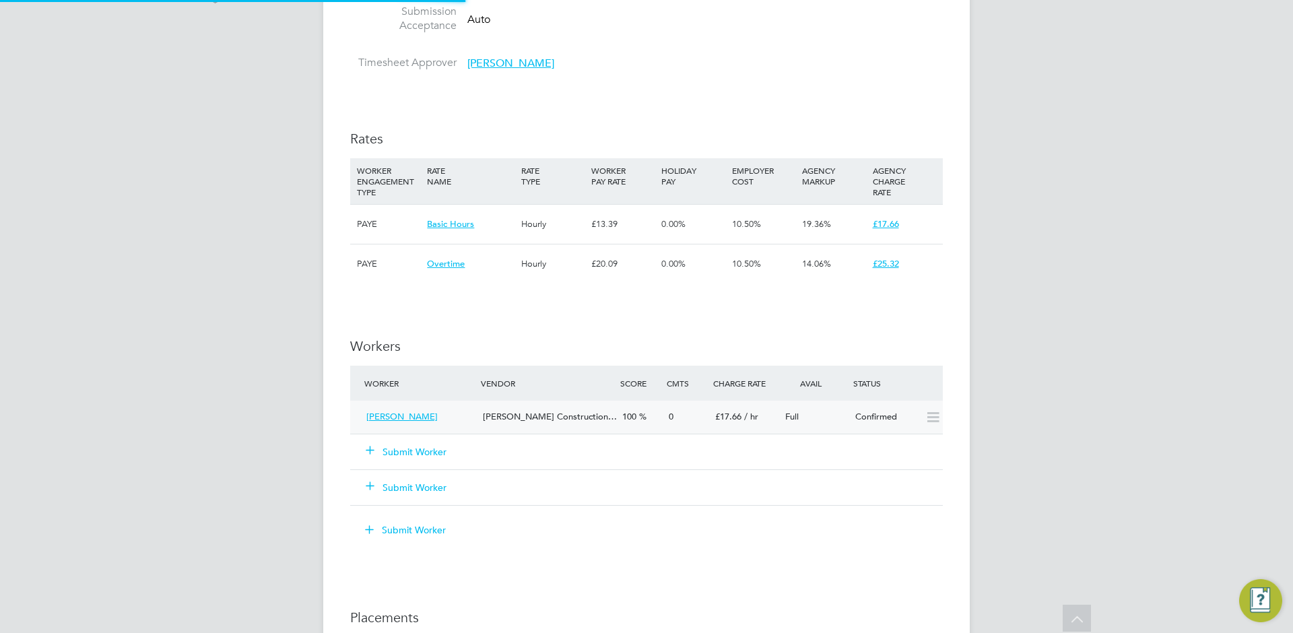
click at [852, 419] on div "Confirmed" at bounding box center [885, 417] width 70 height 22
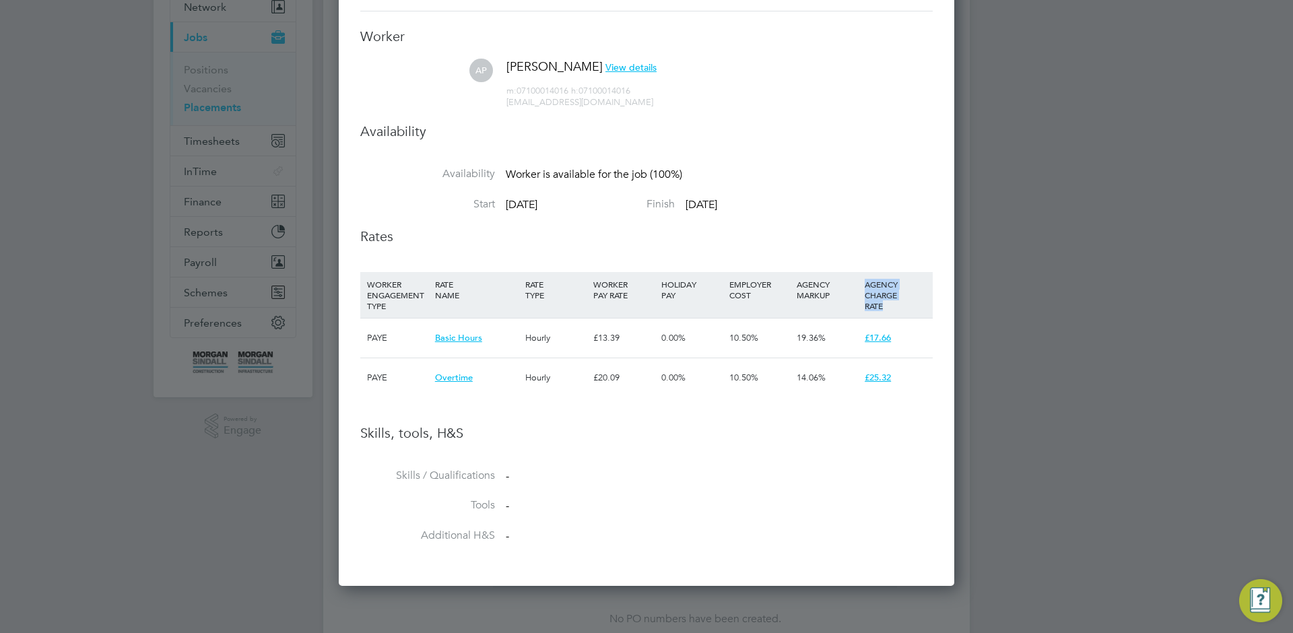
drag, startPoint x: 883, startPoint y: 311, endPoint x: 812, endPoint y: 286, distance: 75.6
click at [813, 287] on div "WORKER ENGAGEMENT TYPE RATE NAME RATE TYPE WORKER PAY RATE HOLIDAY PAY EMPLOYER…" at bounding box center [646, 295] width 572 height 46
click at [812, 286] on div "AGENCY MARKUP" at bounding box center [827, 289] width 68 height 35
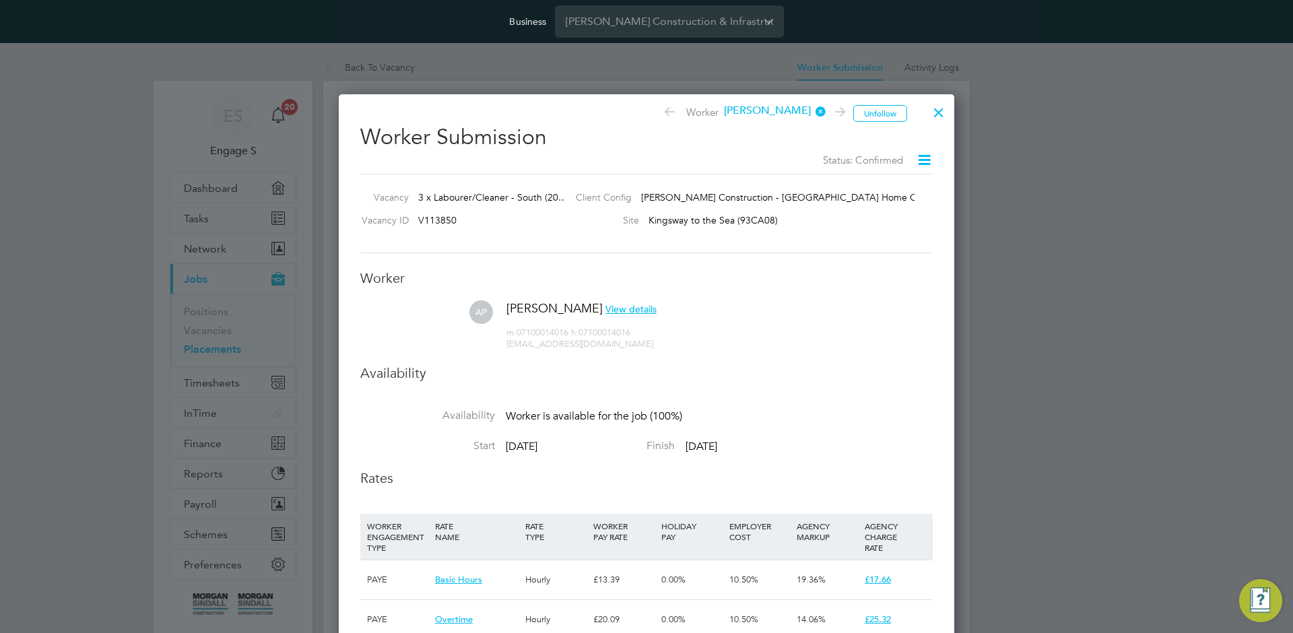
click at [921, 164] on icon at bounding box center [924, 160] width 17 height 17
click at [920, 158] on icon at bounding box center [924, 160] width 17 height 17
click at [934, 116] on div at bounding box center [939, 109] width 24 height 24
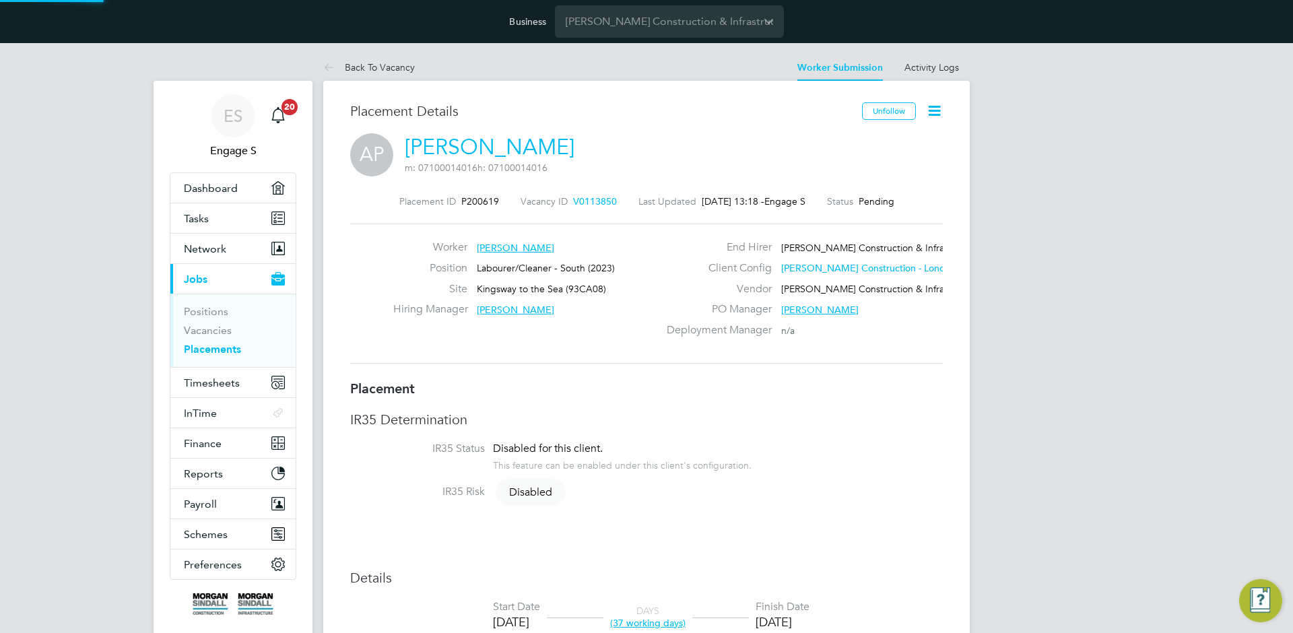
click at [934, 116] on icon at bounding box center [934, 110] width 17 height 17
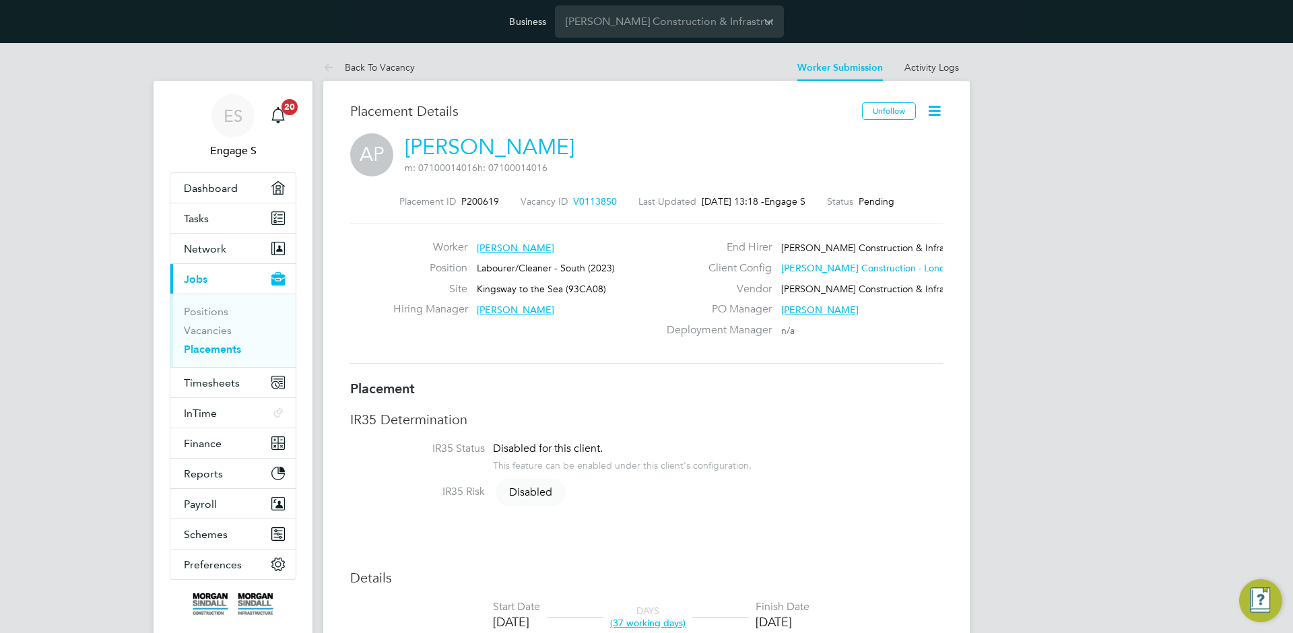
click at [933, 109] on icon at bounding box center [934, 110] width 17 height 17
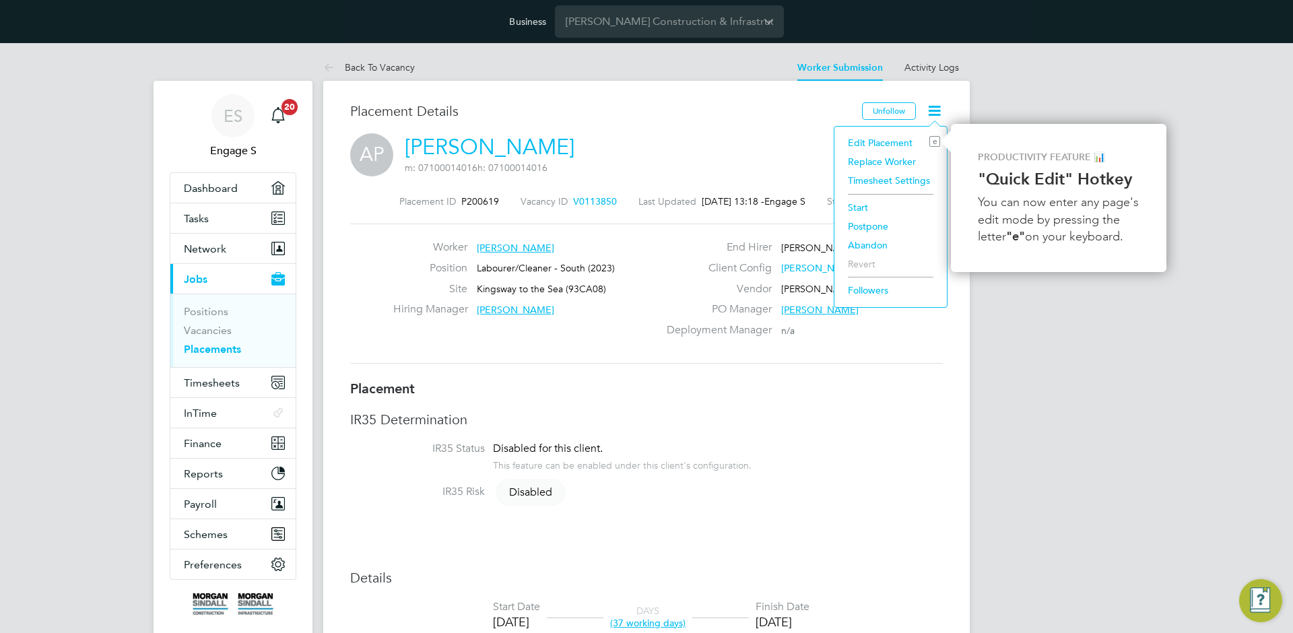
click at [889, 208] on li "Start" at bounding box center [890, 207] width 99 height 19
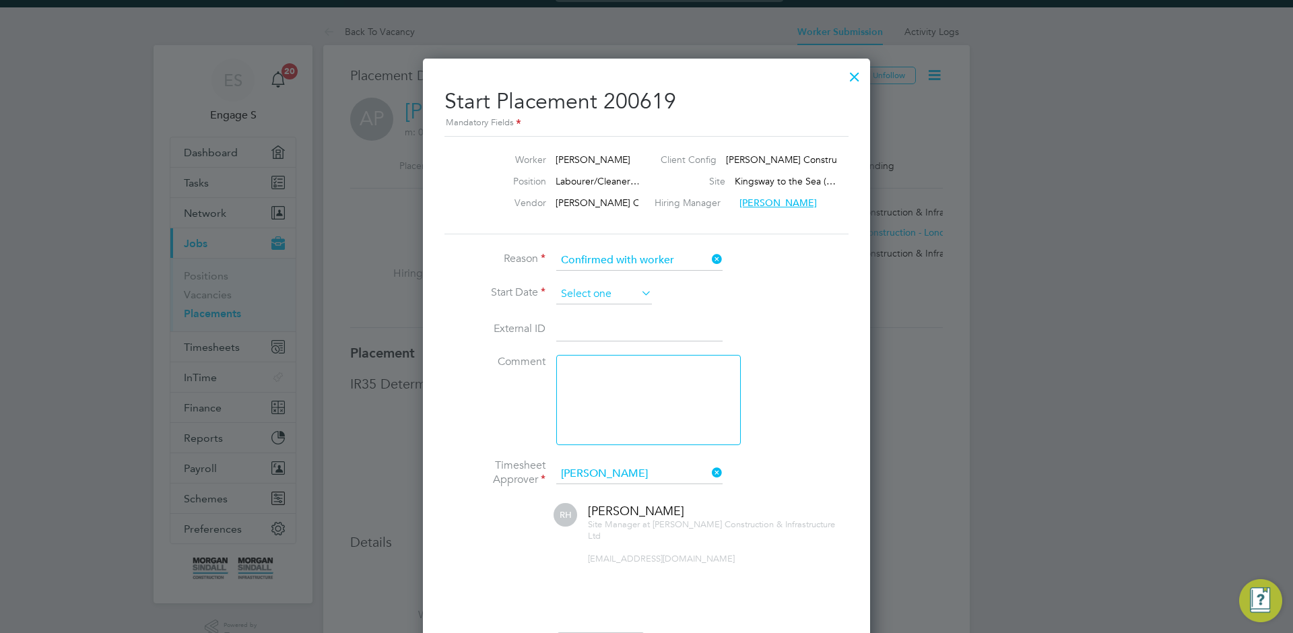
click at [623, 292] on input at bounding box center [604, 294] width 96 height 20
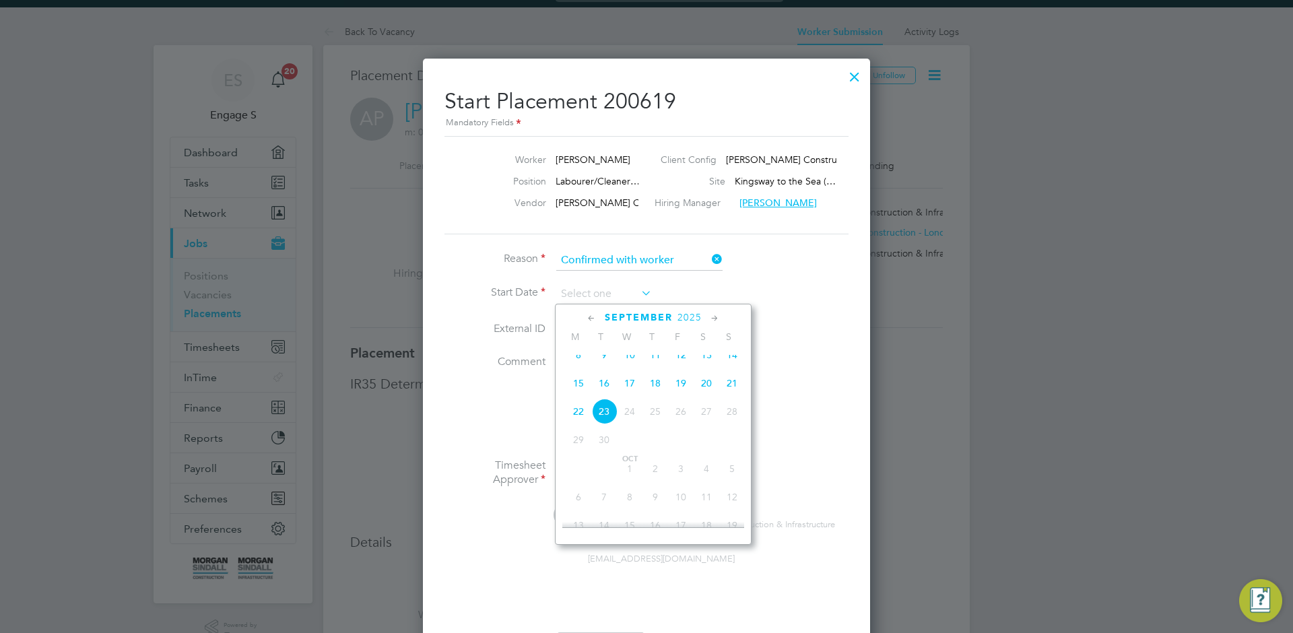
click at [605, 366] on span "9" at bounding box center [604, 355] width 26 height 26
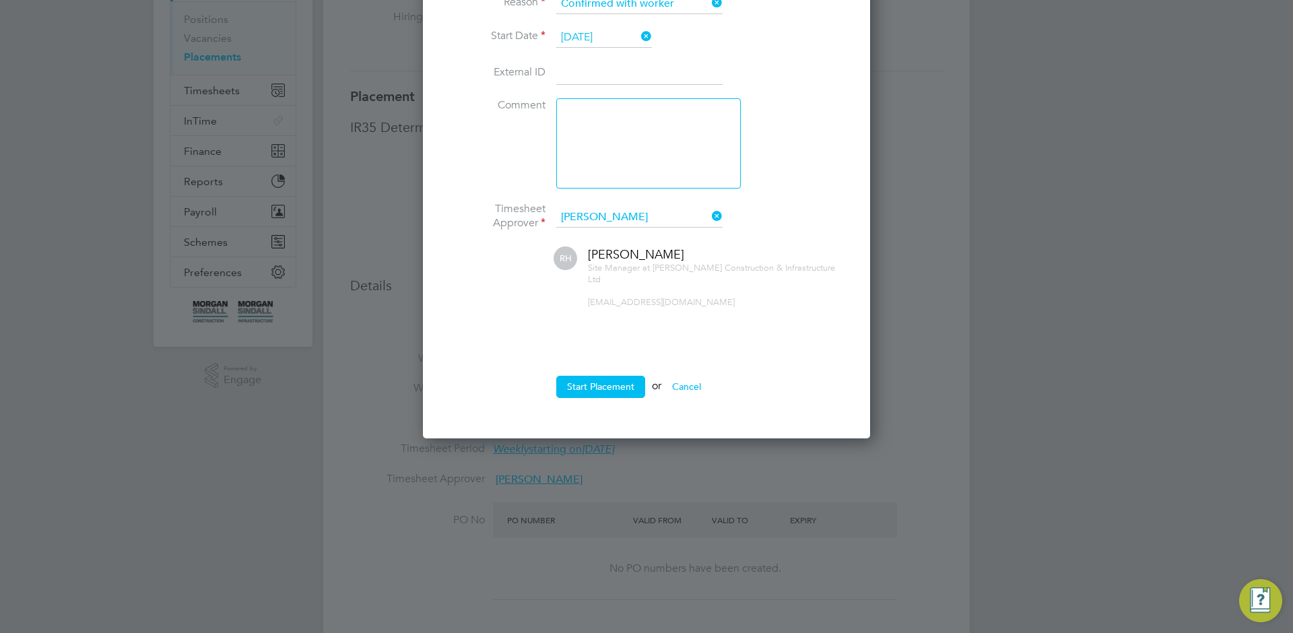
click at [615, 376] on button "Start Placement" at bounding box center [600, 387] width 89 height 22
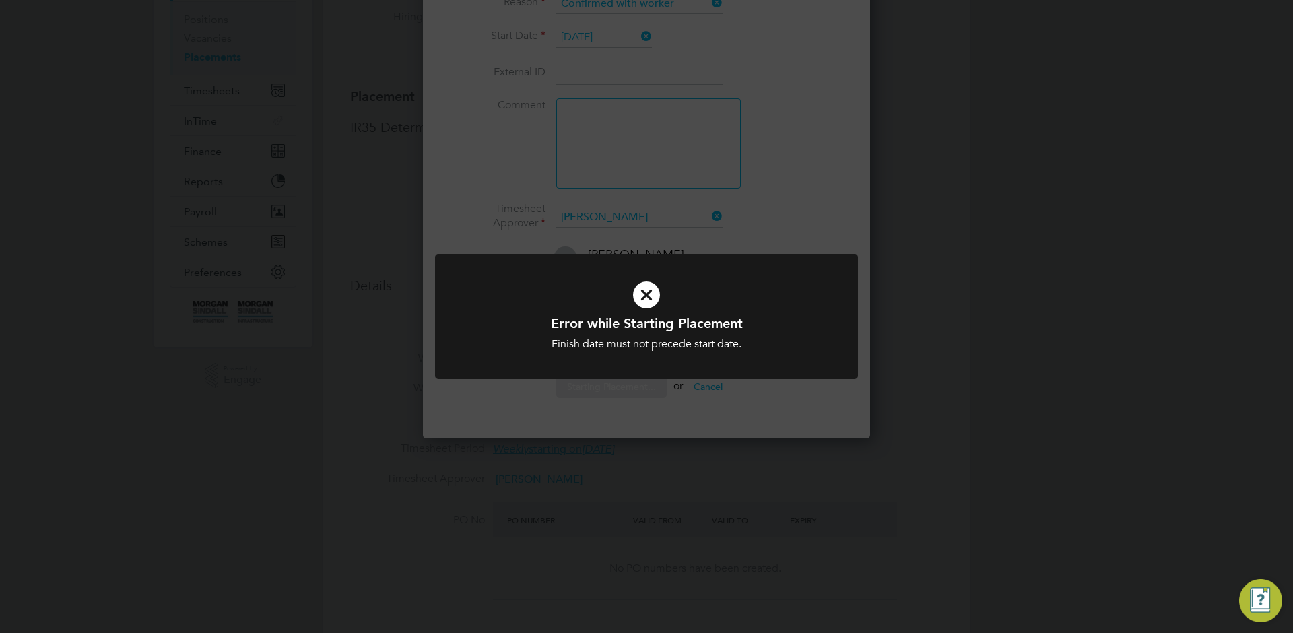
click at [1162, 288] on div "Error while Starting Placement Finish date must not precede start date. Cancel …" at bounding box center [646, 316] width 1293 height 633
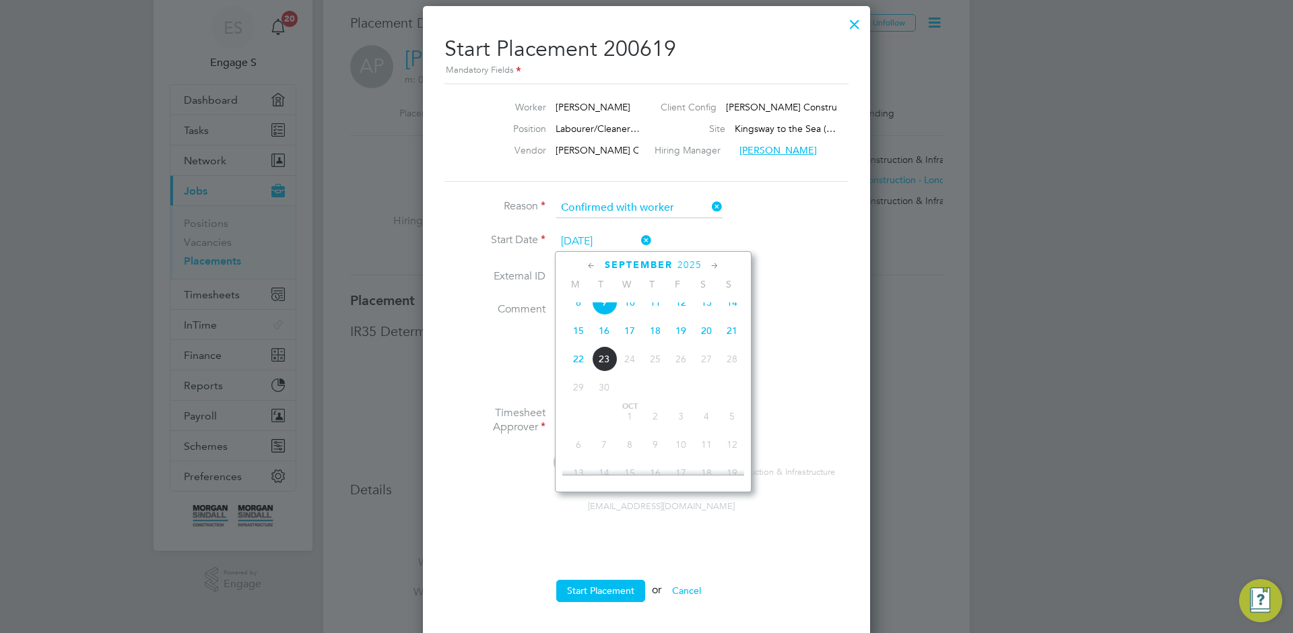
click at [625, 244] on input "09 Sep 2025" at bounding box center [604, 242] width 96 height 20
click at [694, 265] on span "2025" at bounding box center [689, 264] width 24 height 11
click at [656, 339] on span "2014" at bounding box center [655, 327] width 26 height 26
click at [628, 391] on span "27" at bounding box center [630, 385] width 26 height 26
type input "[DATE]"
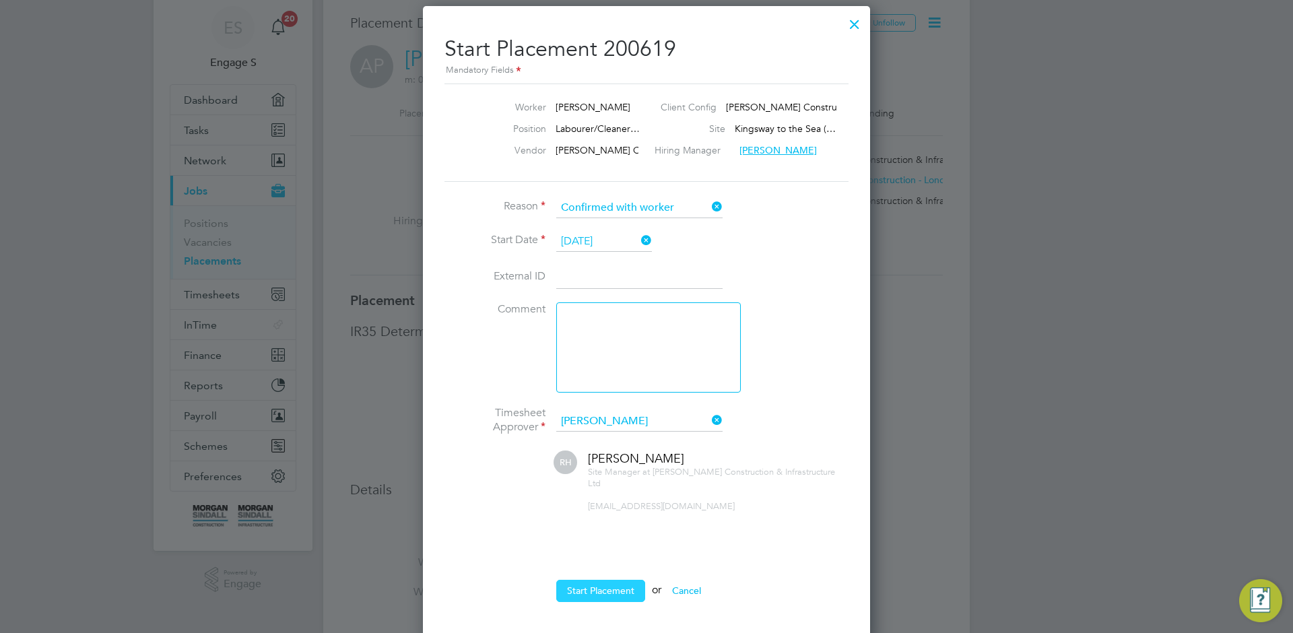
drag, startPoint x: 630, startPoint y: 576, endPoint x: 723, endPoint y: 533, distance: 103.3
click at [630, 580] on button "Start Placement" at bounding box center [600, 591] width 89 height 22
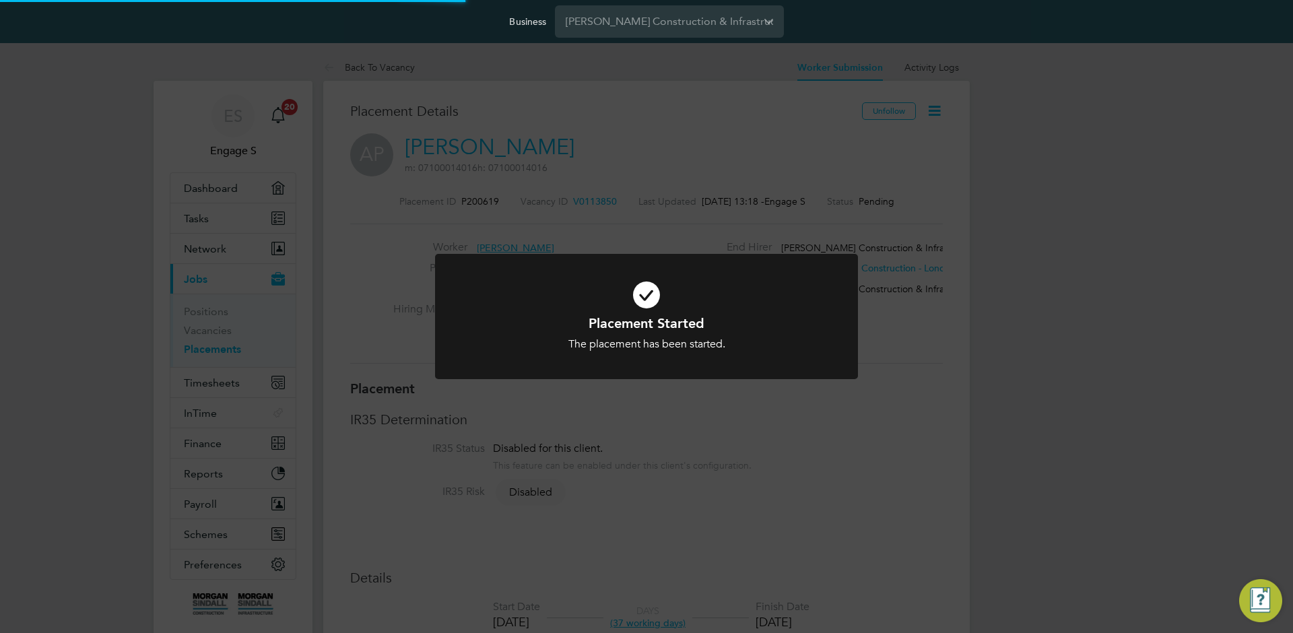
click at [1094, 337] on div "Placement Started The placement has been started. Cancel Okay" at bounding box center [646, 316] width 1293 height 633
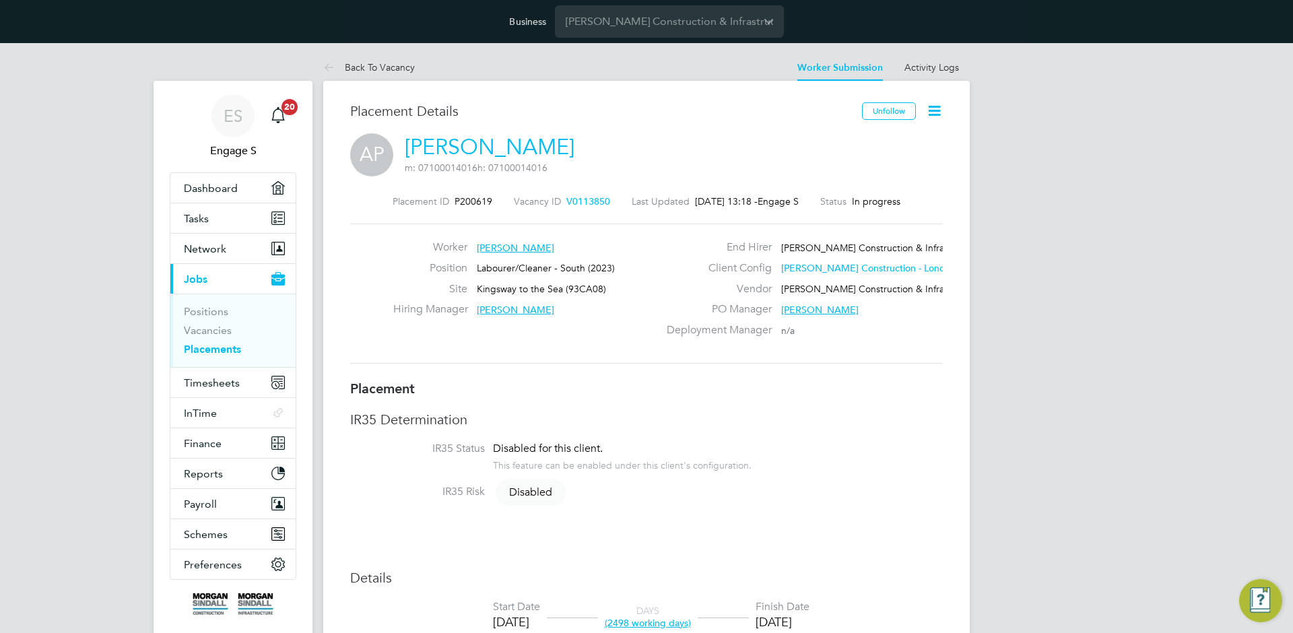
click at [939, 106] on icon at bounding box center [934, 110] width 17 height 17
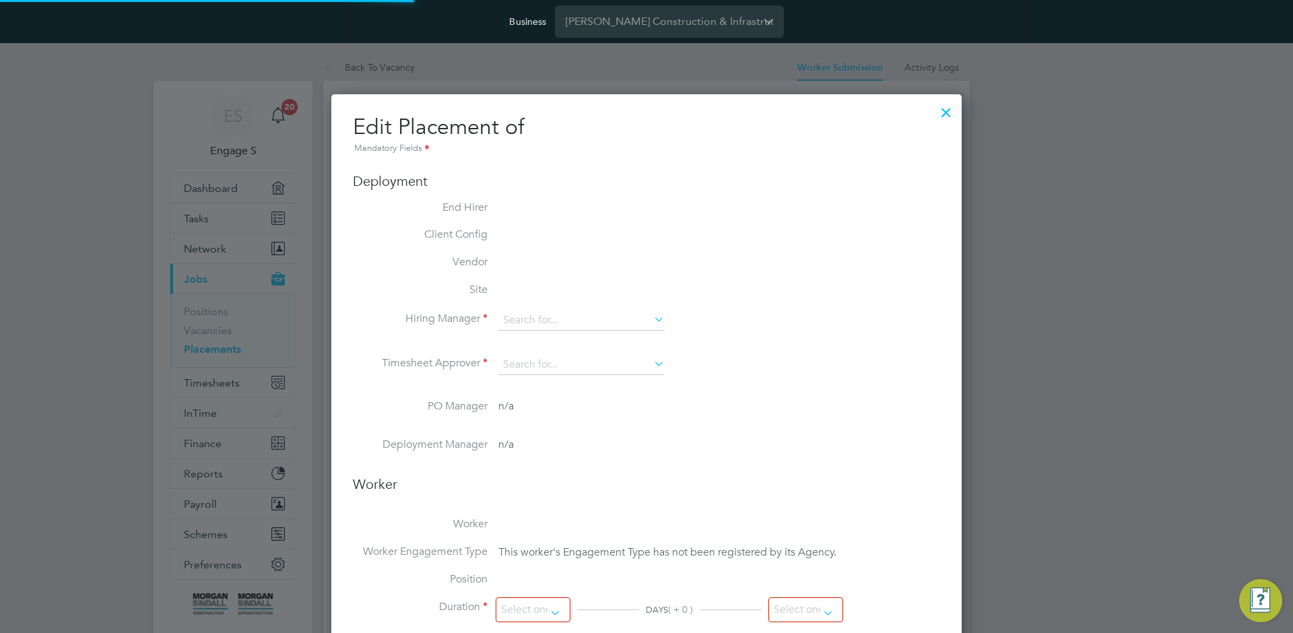
type input "[PERSON_NAME]"
type input "[DATE]"
type input "08:00"
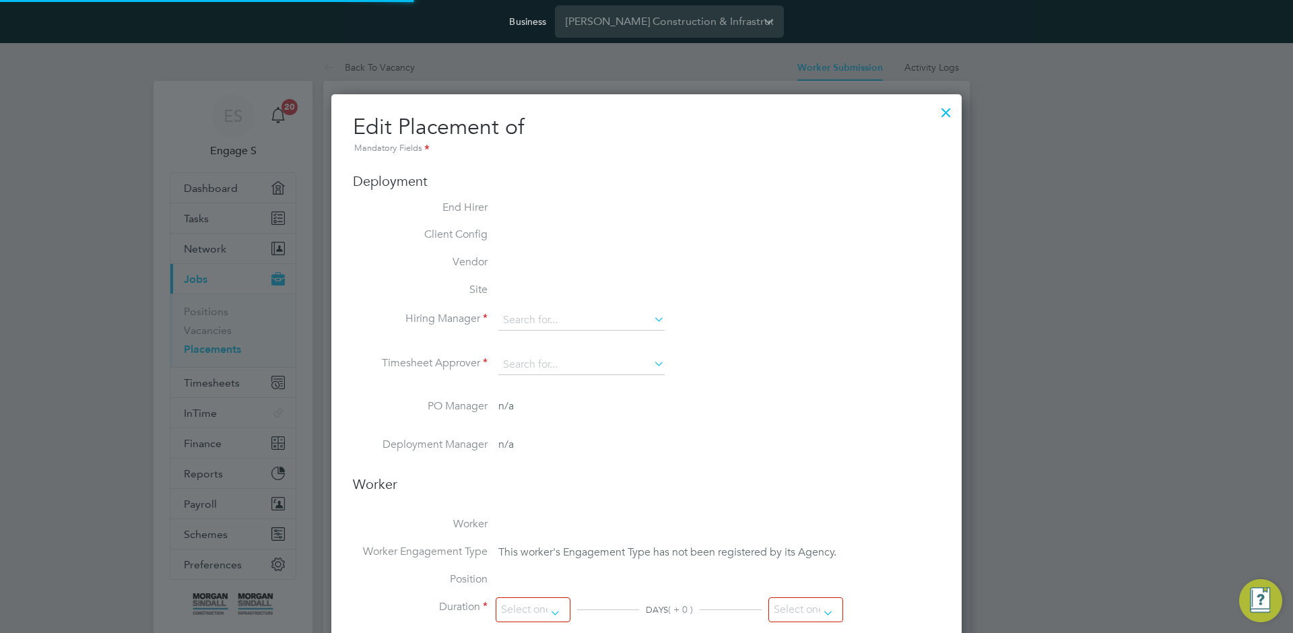
type input "18:00"
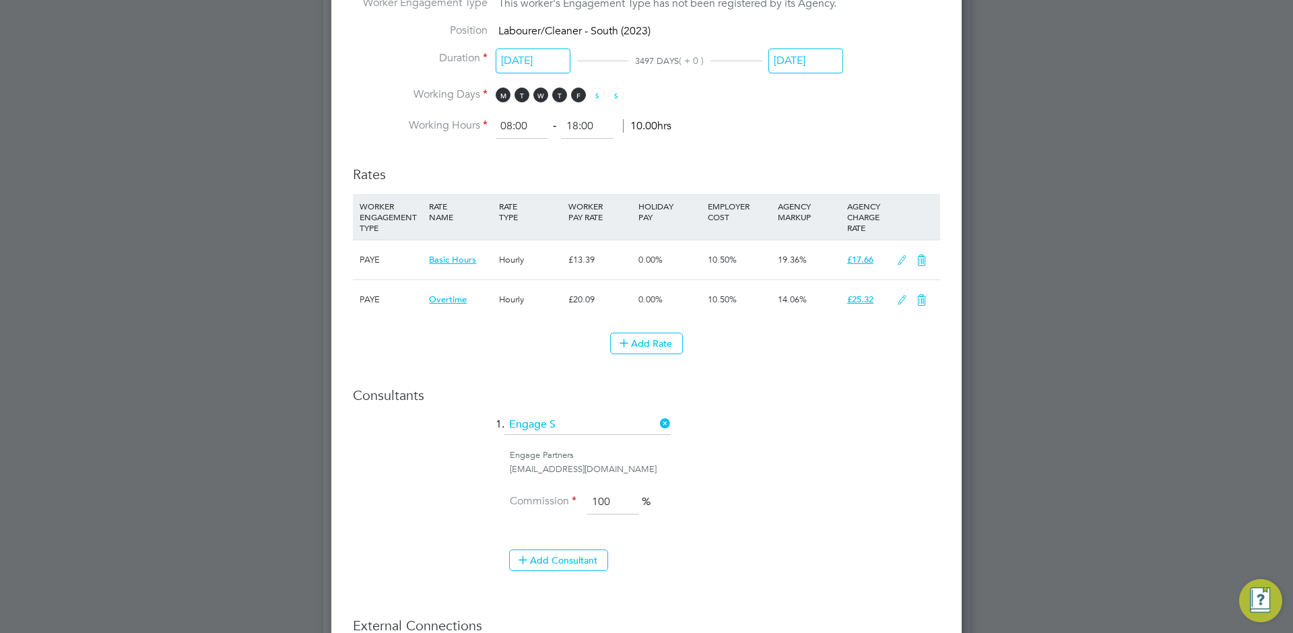
click at [895, 261] on icon at bounding box center [902, 260] width 17 height 11
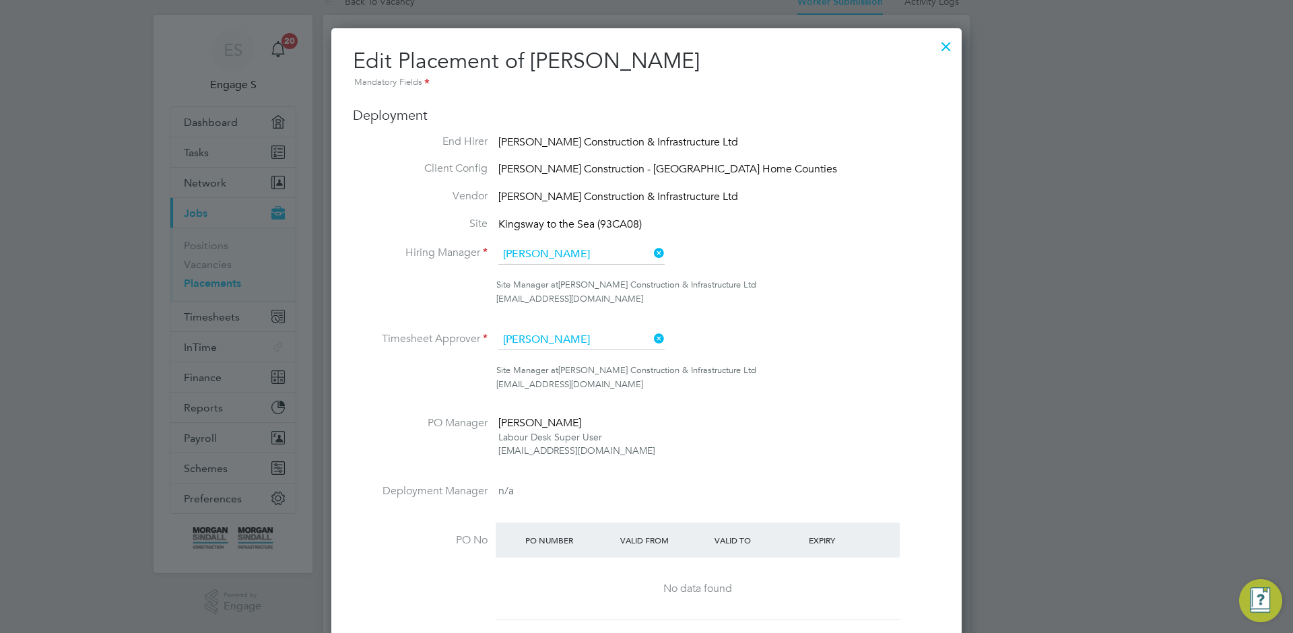
click at [946, 51] on div at bounding box center [946, 43] width 24 height 24
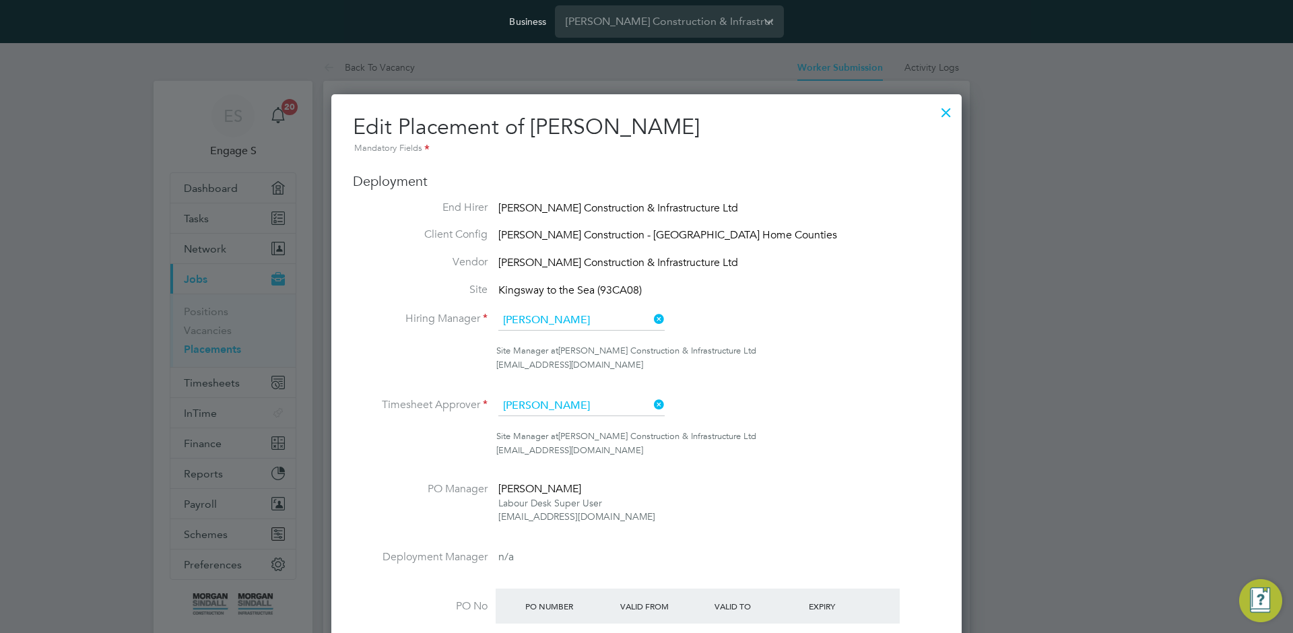
click at [944, 115] on div at bounding box center [946, 109] width 24 height 24
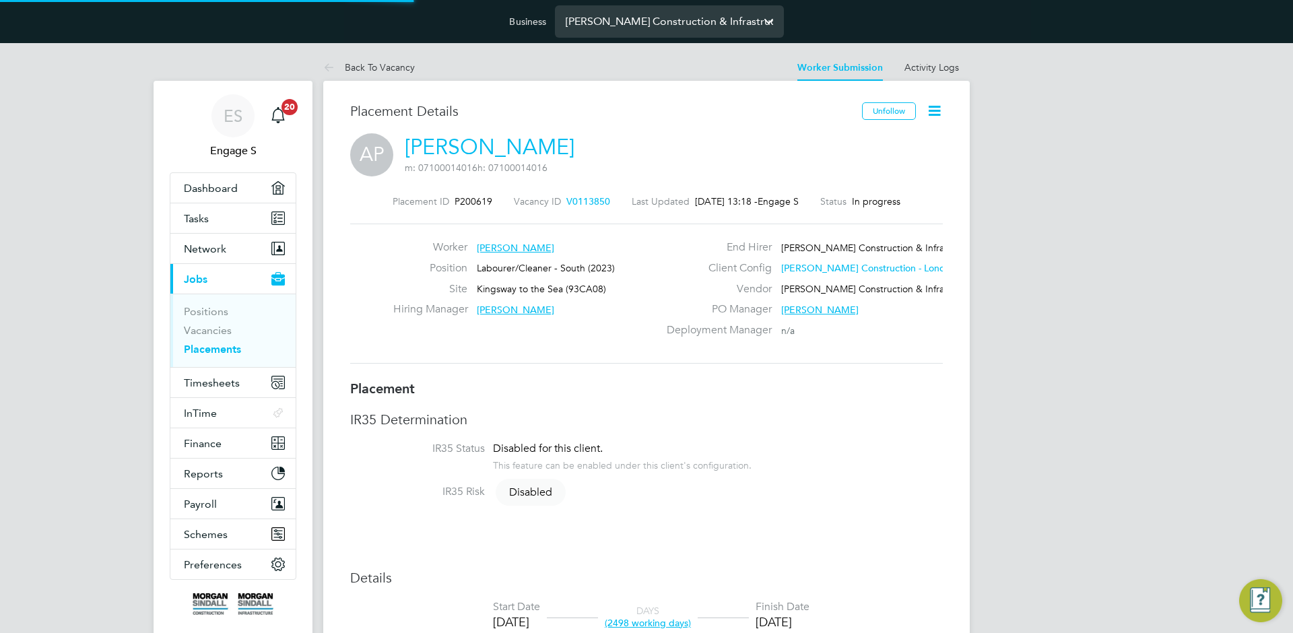
scroll to position [7, 7]
click at [939, 113] on icon at bounding box center [934, 110] width 17 height 17
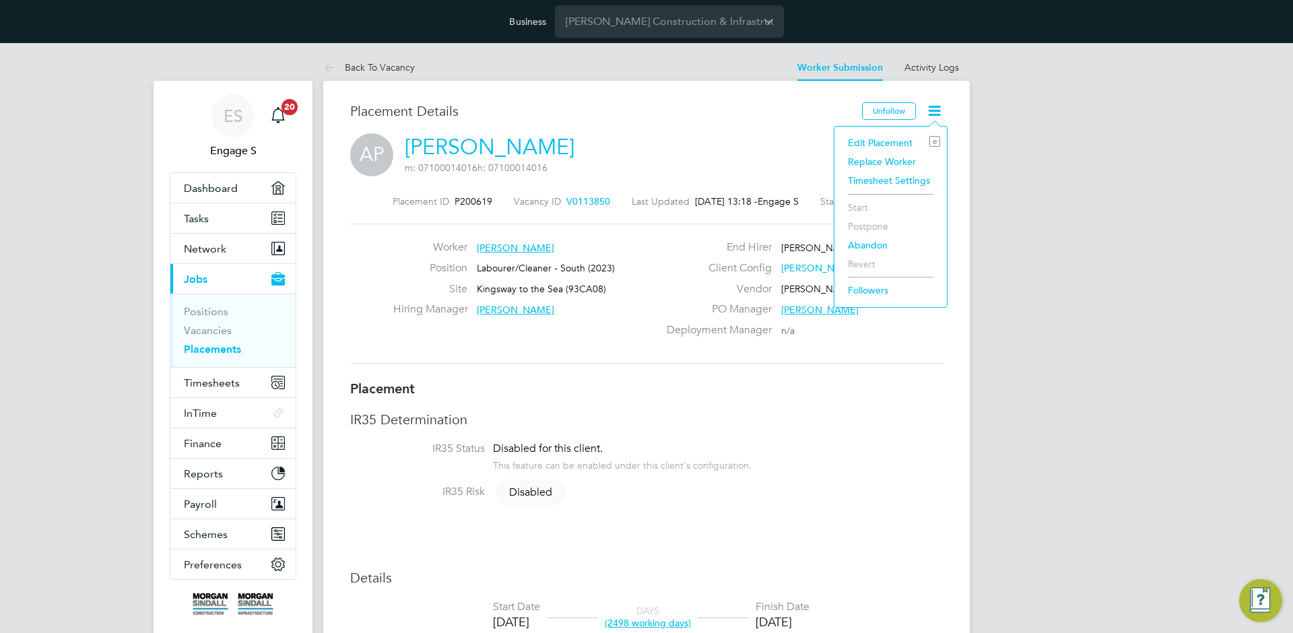
click at [918, 141] on li "Edit Placement e" at bounding box center [890, 142] width 99 height 19
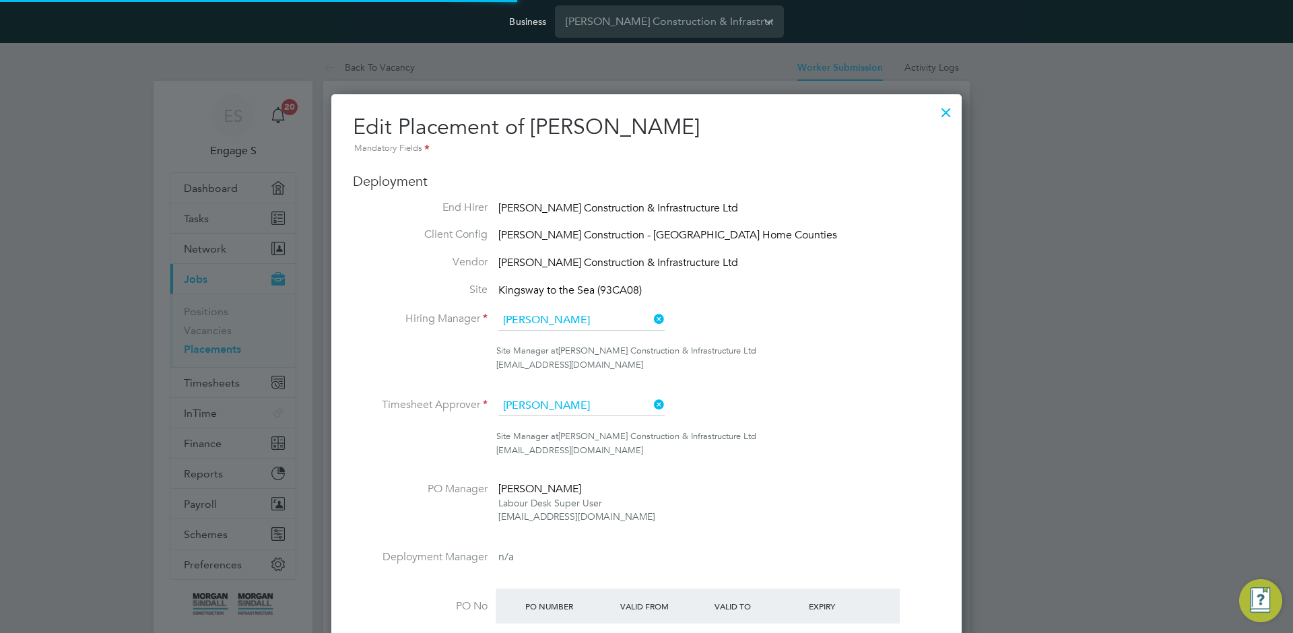
click at [951, 114] on div at bounding box center [946, 109] width 24 height 24
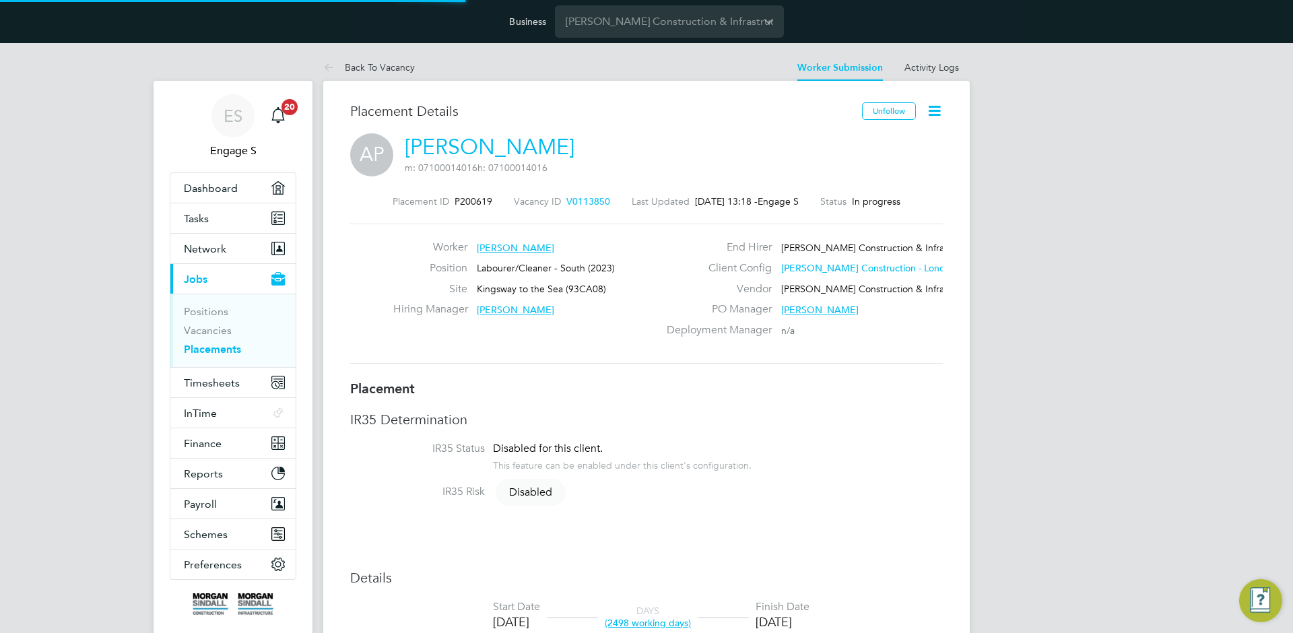
click at [206, 352] on link "Placements" at bounding box center [212, 349] width 57 height 13
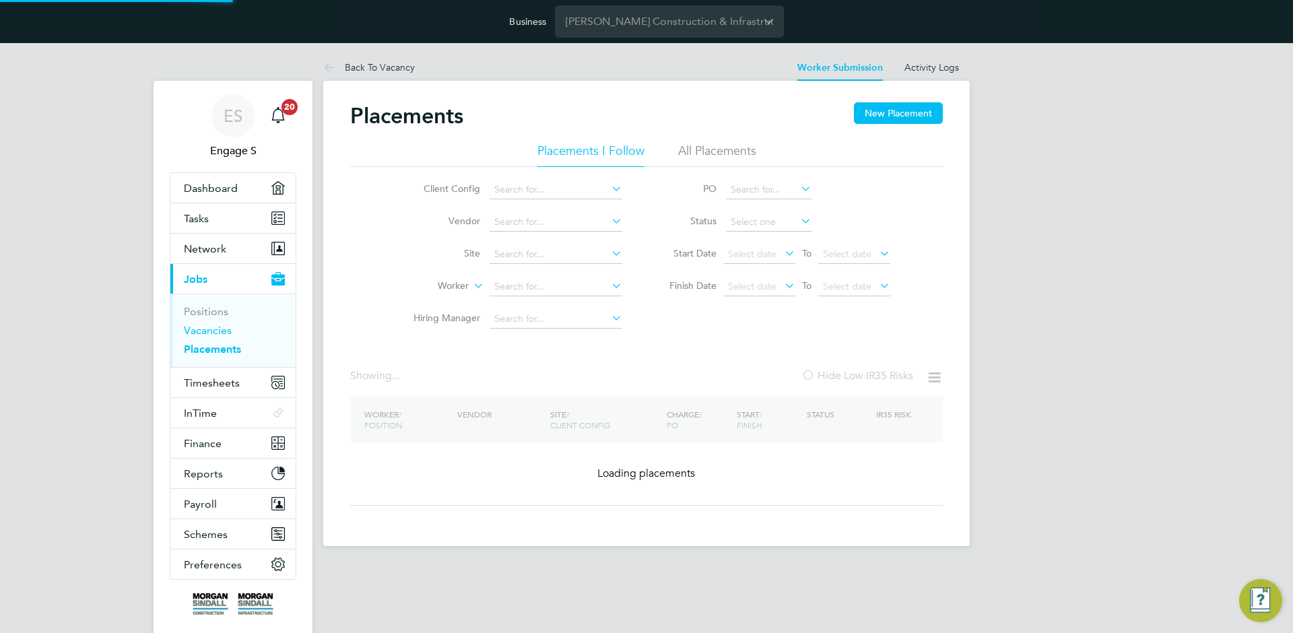
click at [205, 331] on link "Vacancies" at bounding box center [208, 330] width 48 height 13
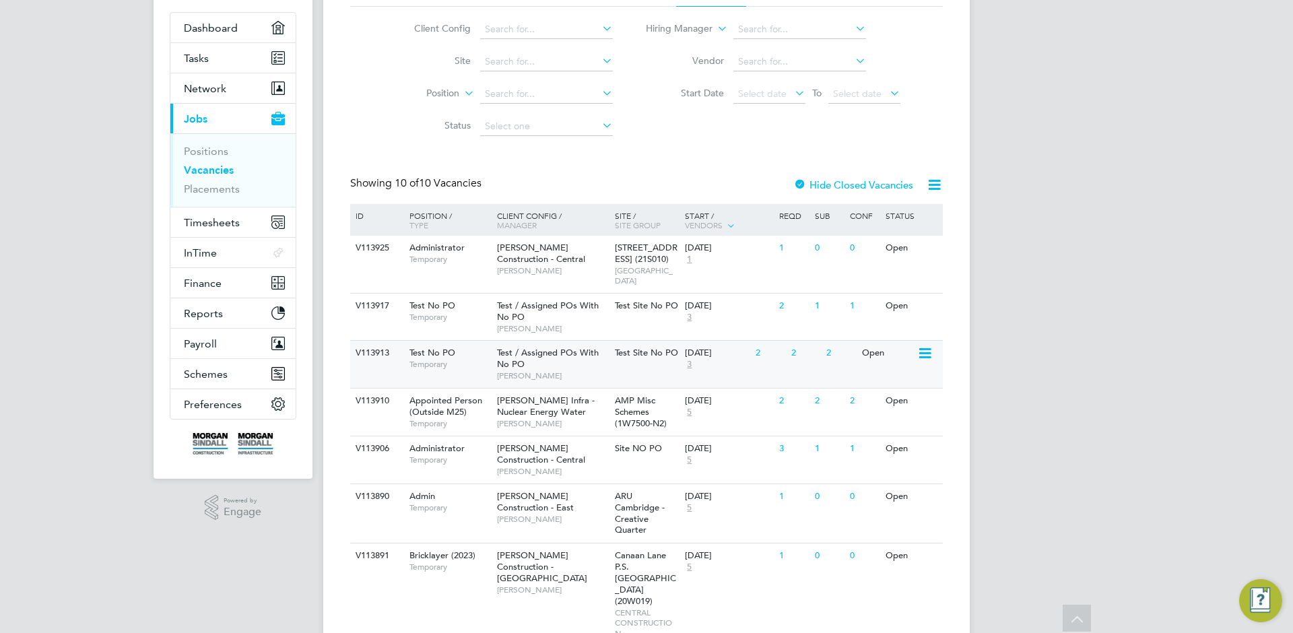
click at [770, 345] on div "2" at bounding box center [769, 353] width 35 height 25
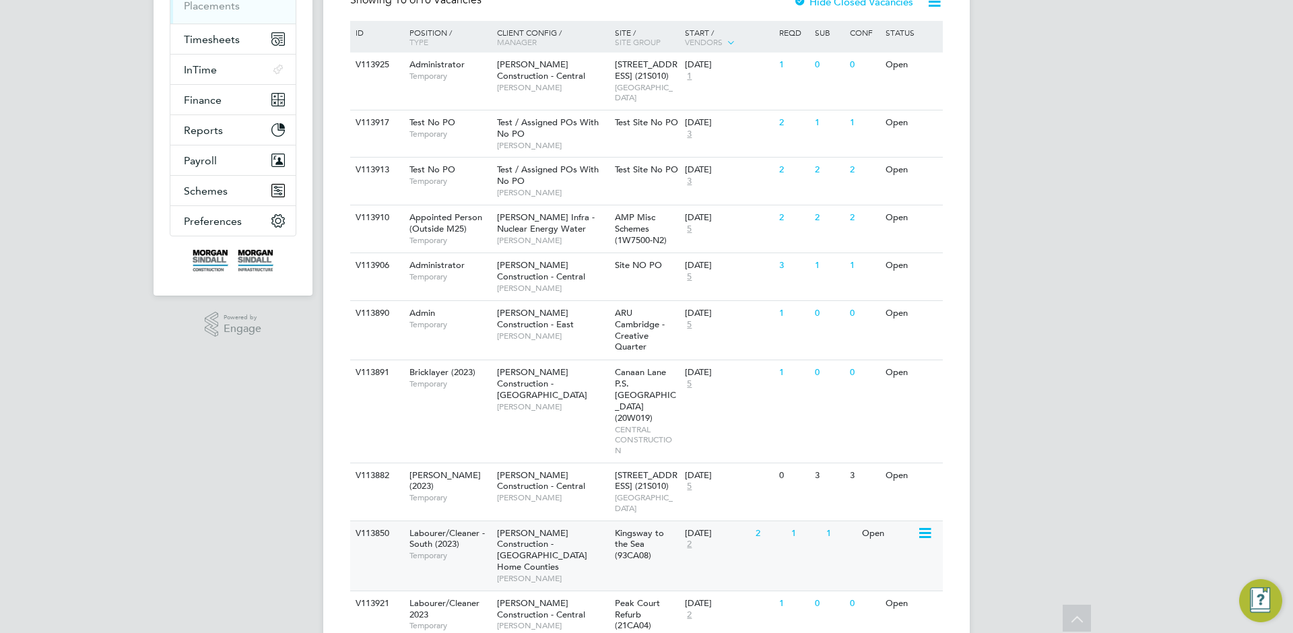
click at [841, 521] on div "V113850 Labourer/Cleaner - South (2023) Temporary Morgan Sindall Construction -…" at bounding box center [646, 556] width 593 height 70
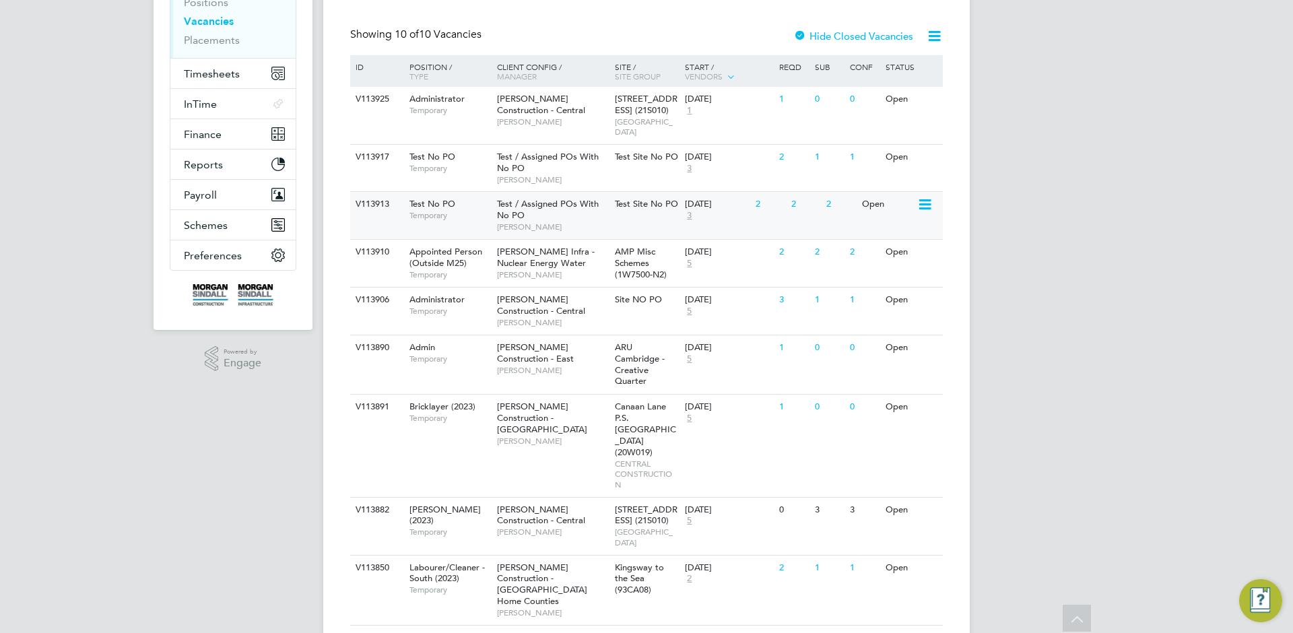
click at [813, 211] on div "V113913 Test No PO Temporary Test / Assigned POs With No PO Brian P Test Site N…" at bounding box center [646, 214] width 593 height 47
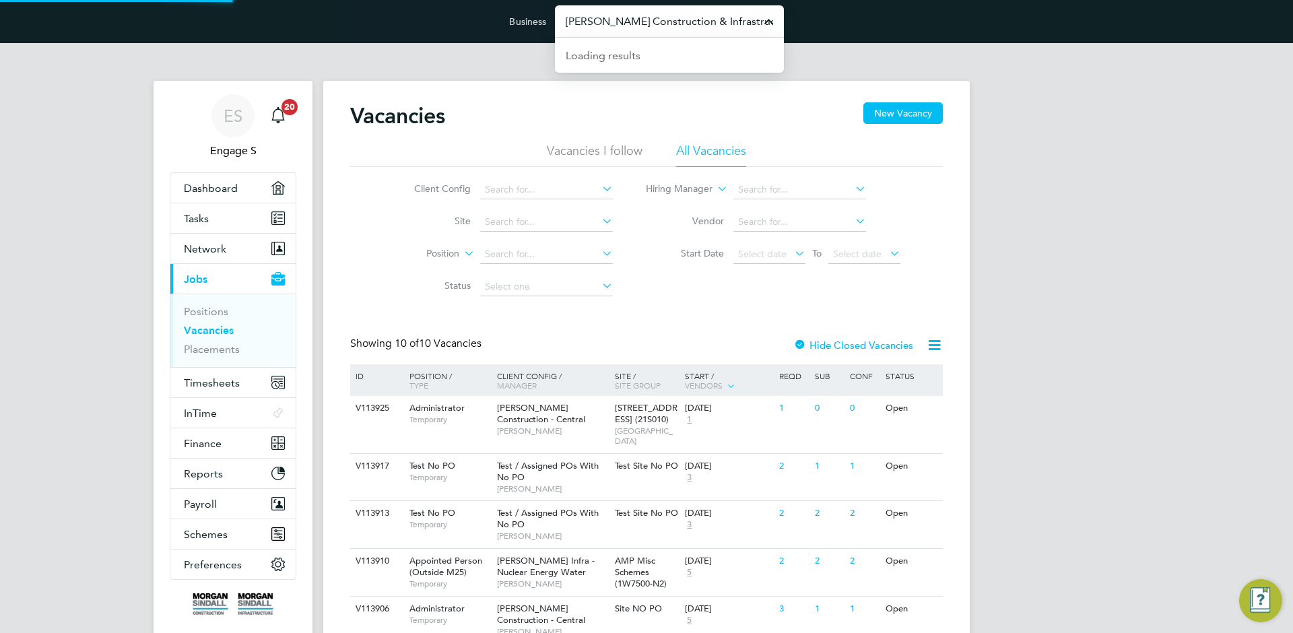
click at [648, 18] on input "Morgan Sindall Construction & Infrastructure Ltd" at bounding box center [669, 21] width 229 height 32
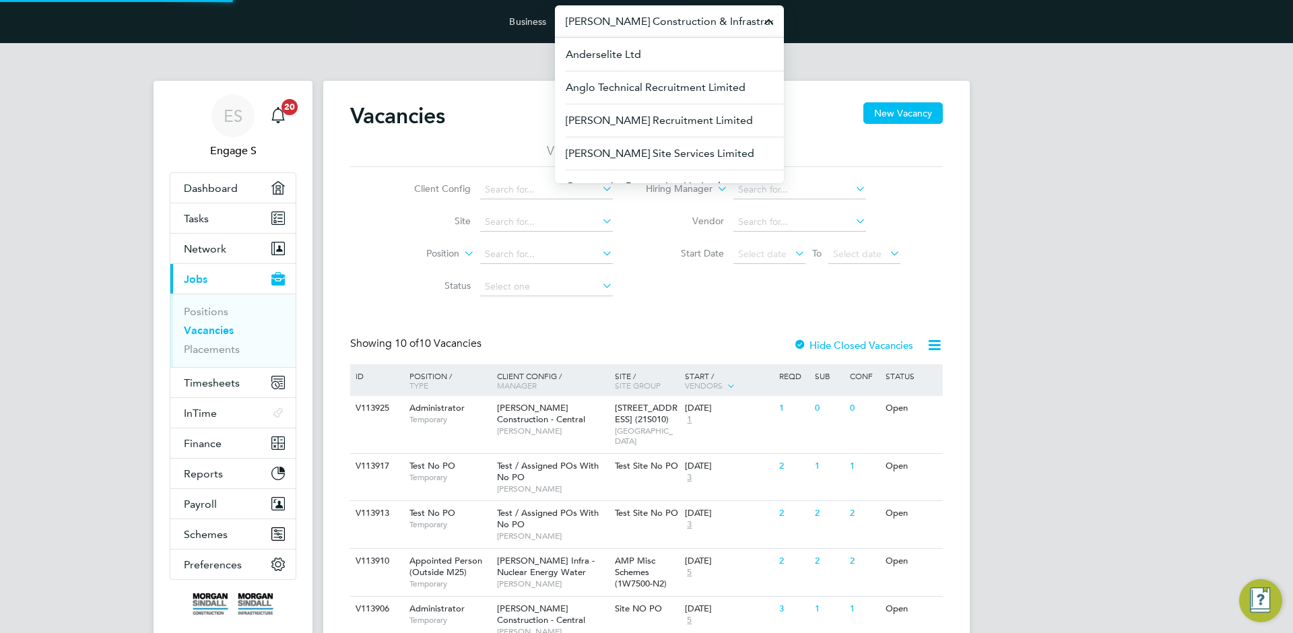
type input "c"
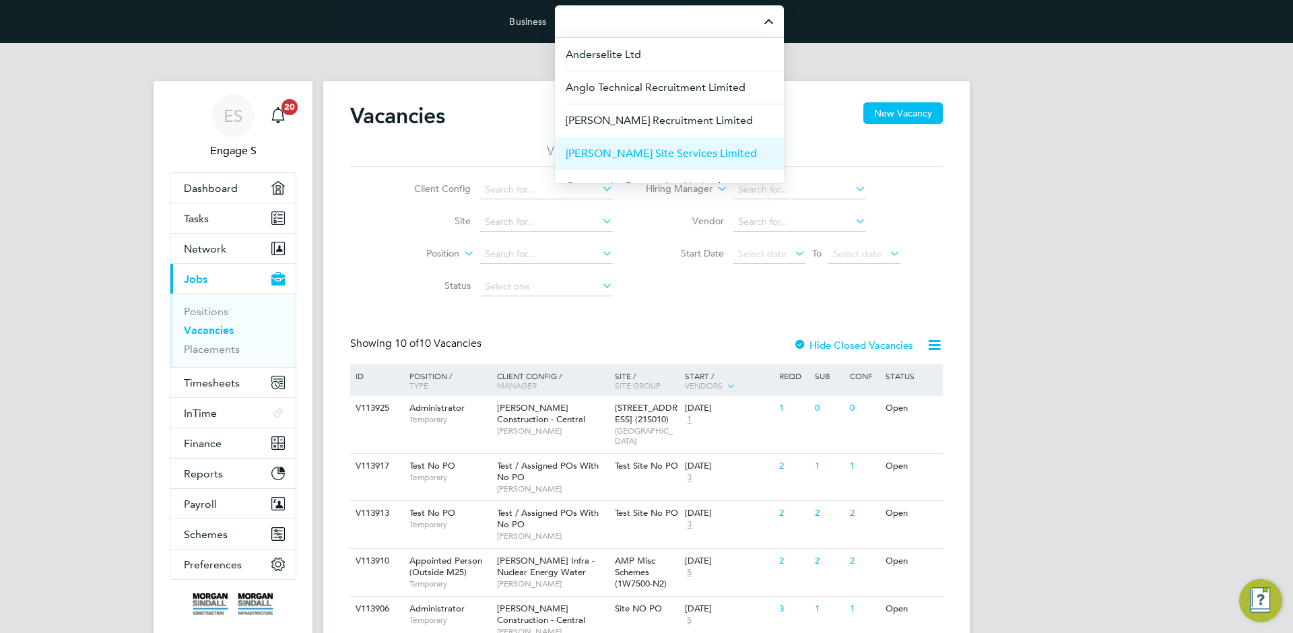
click at [731, 155] on li "[PERSON_NAME] Site Services Limited" at bounding box center [669, 153] width 229 height 33
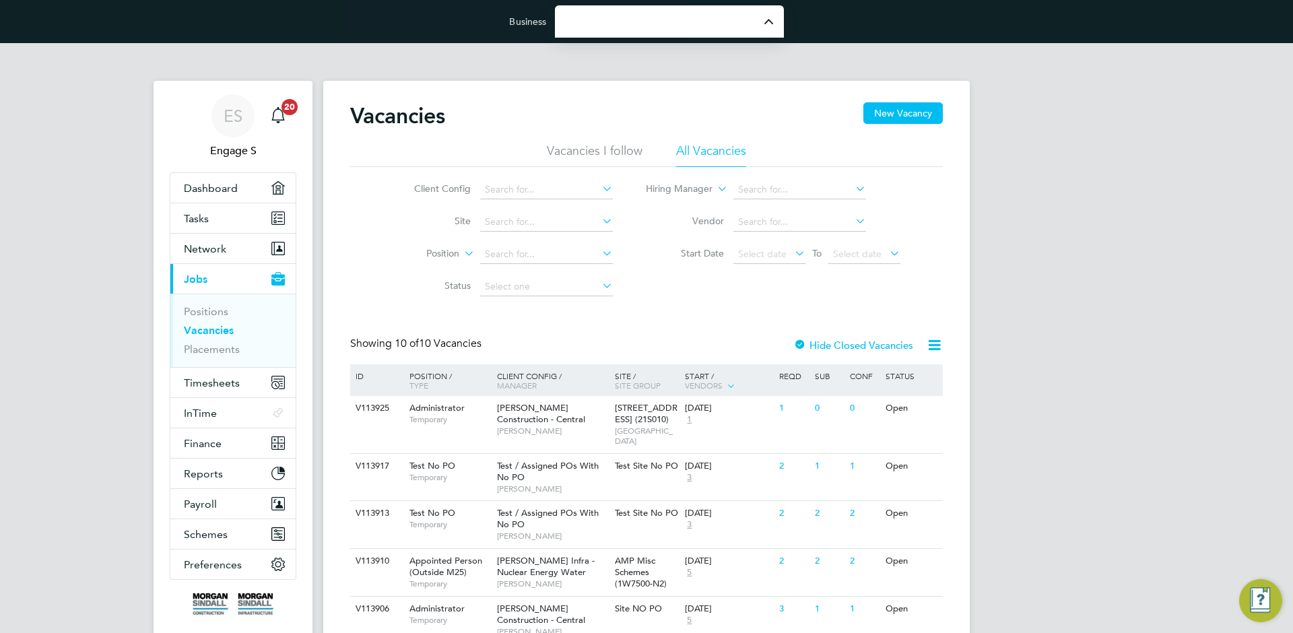
type input "[PERSON_NAME] Site Services Limited"
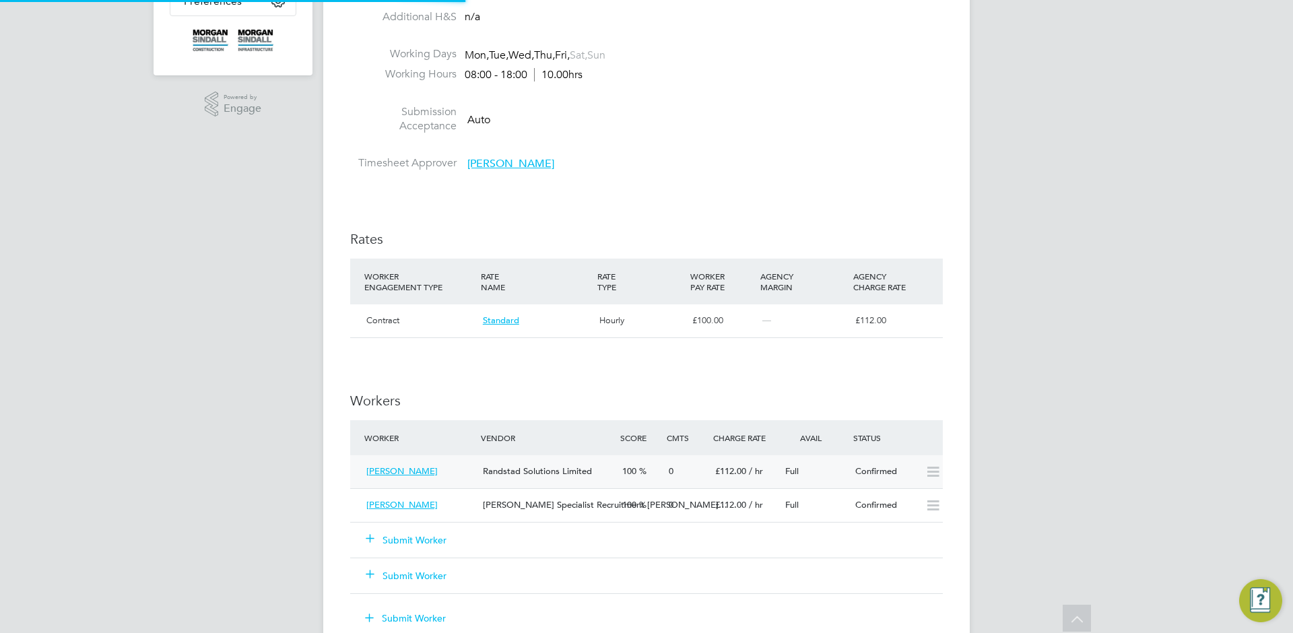
click at [436, 477] on div "[PERSON_NAME]" at bounding box center [419, 472] width 116 height 22
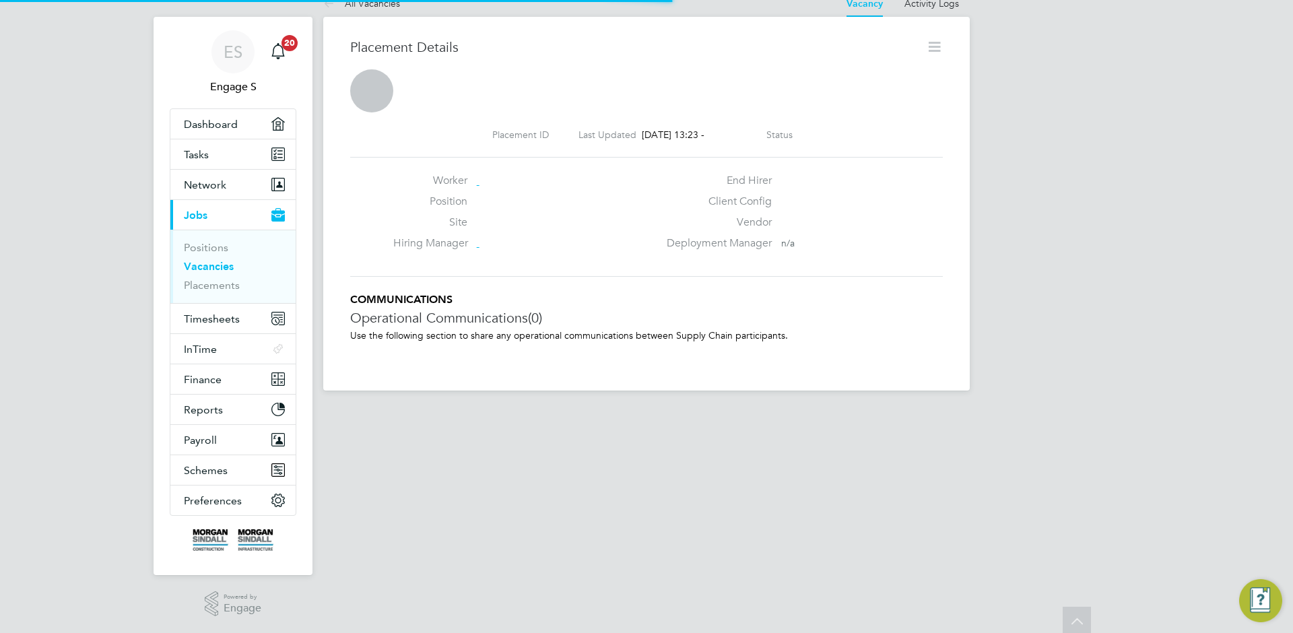
scroll to position [7, 7]
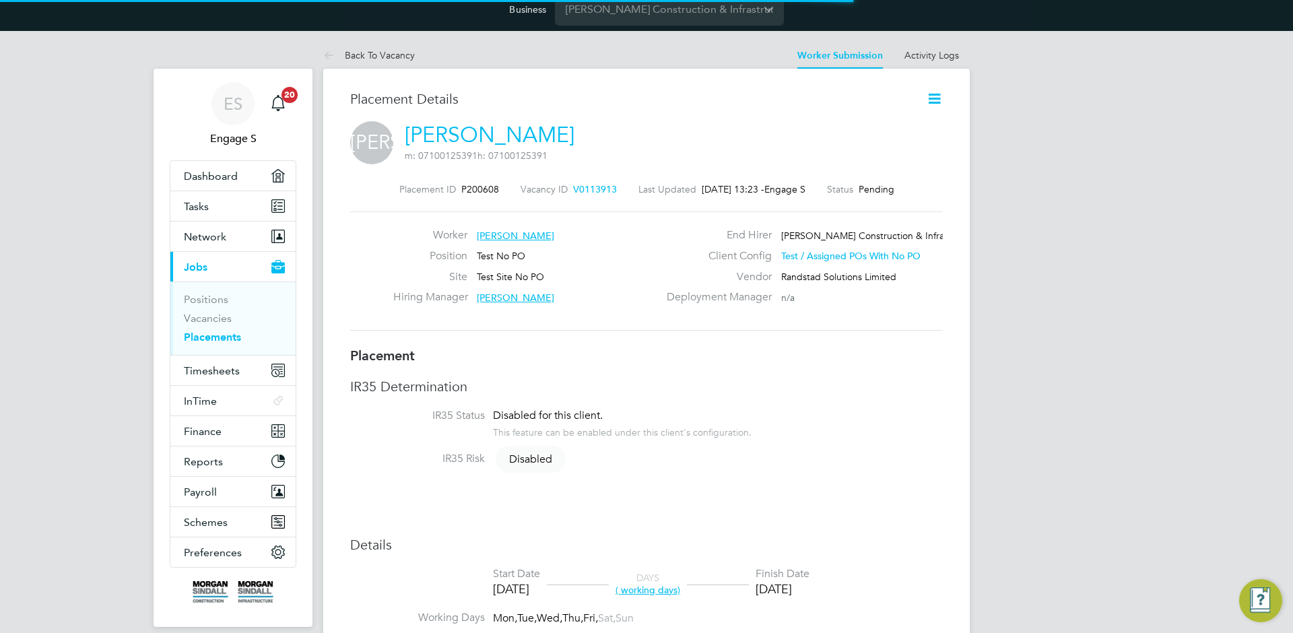
click at [937, 102] on icon at bounding box center [934, 98] width 17 height 17
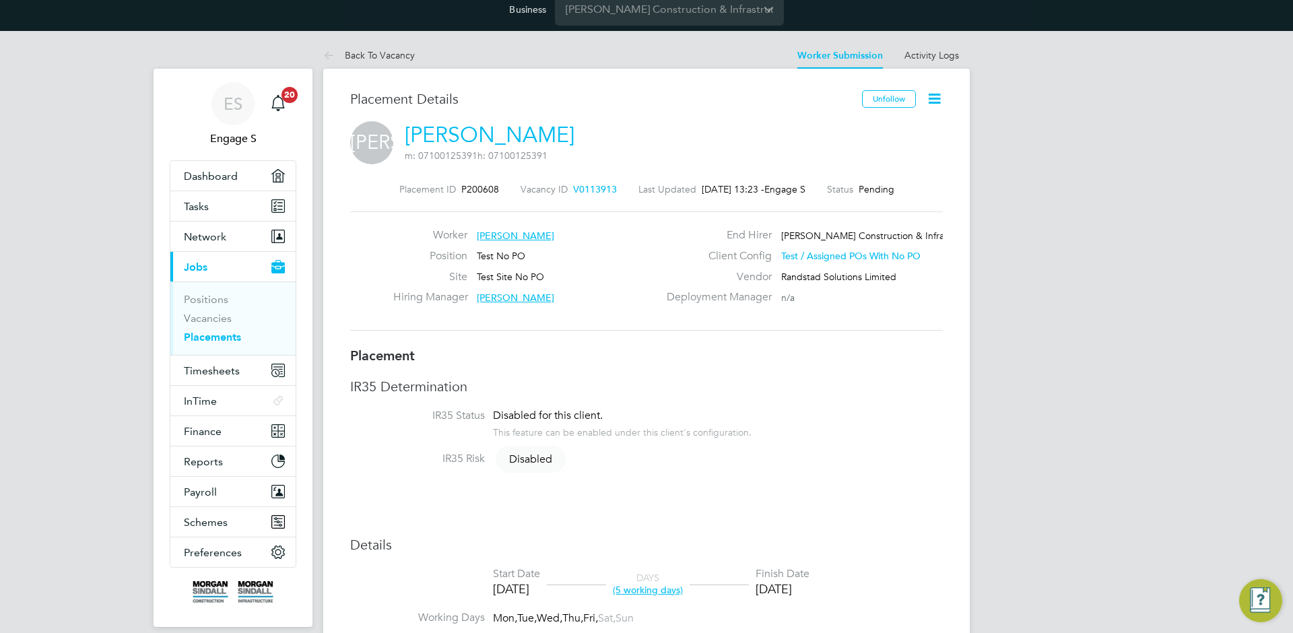
click at [918, 97] on div "Unfollow" at bounding box center [897, 105] width 91 height 31
click at [935, 96] on icon at bounding box center [934, 98] width 17 height 17
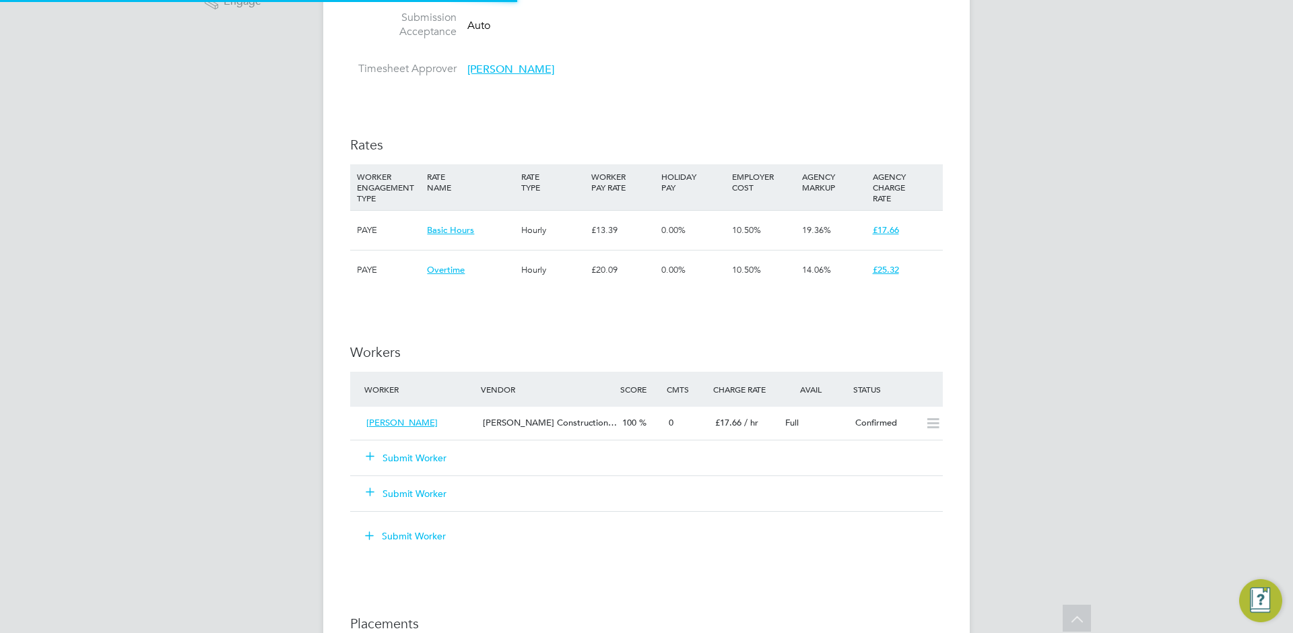
scroll to position [63, 117]
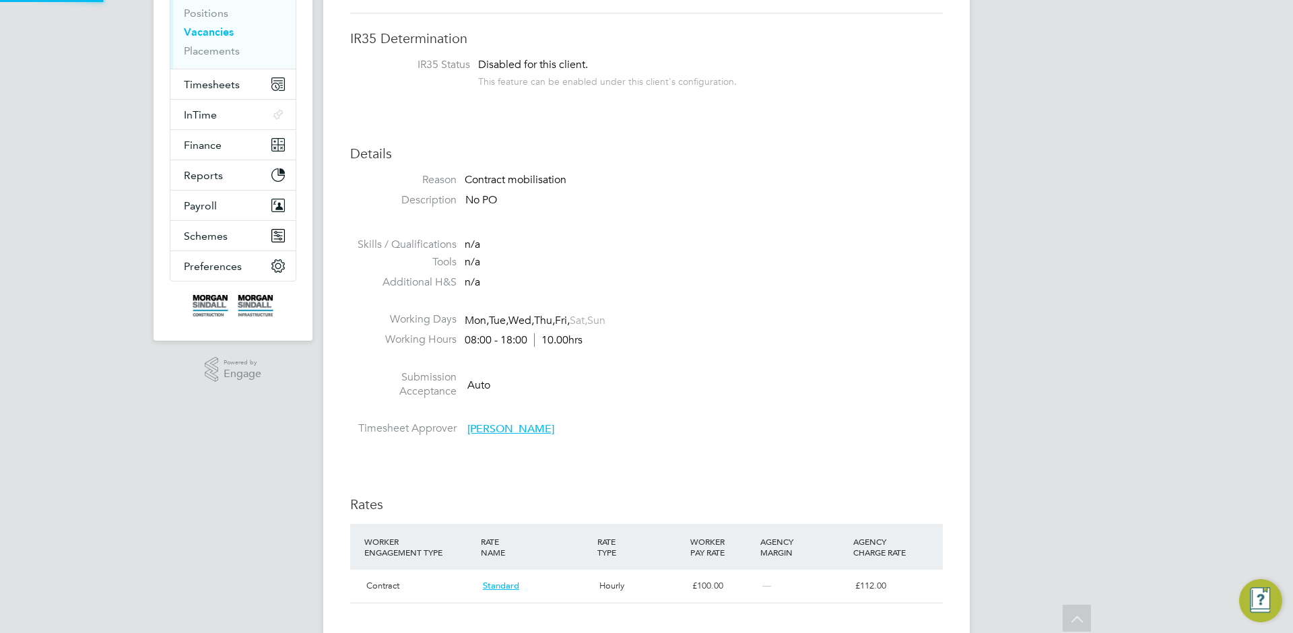
scroll to position [7, 7]
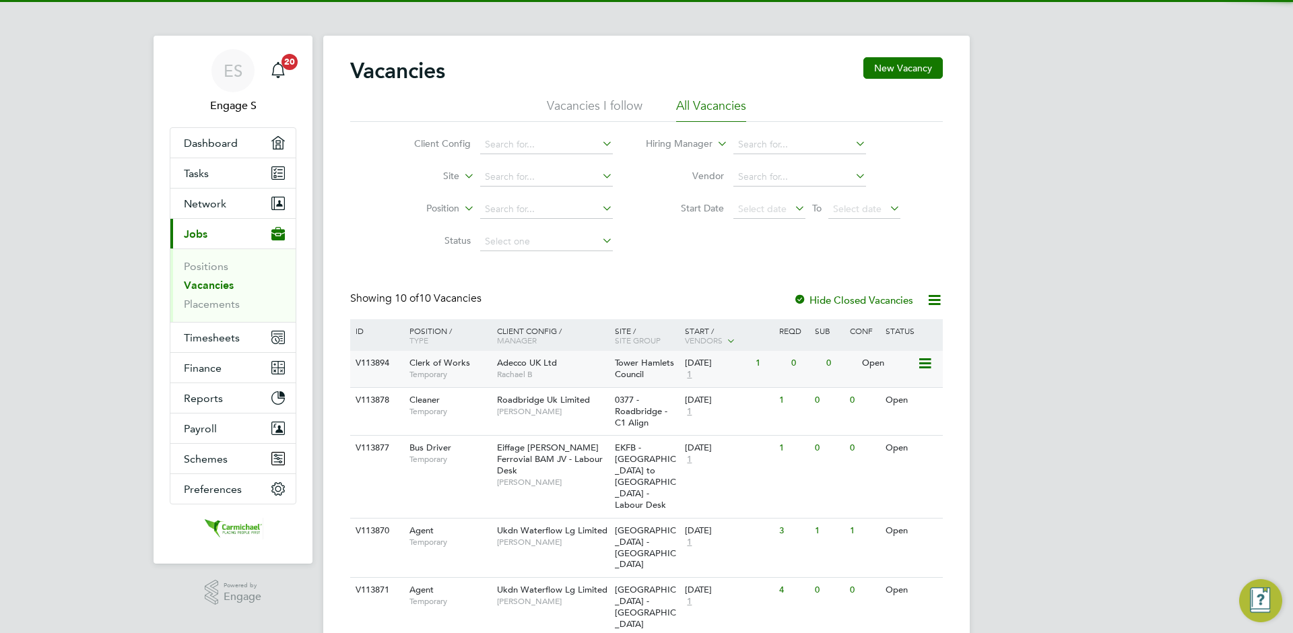
scroll to position [46, 0]
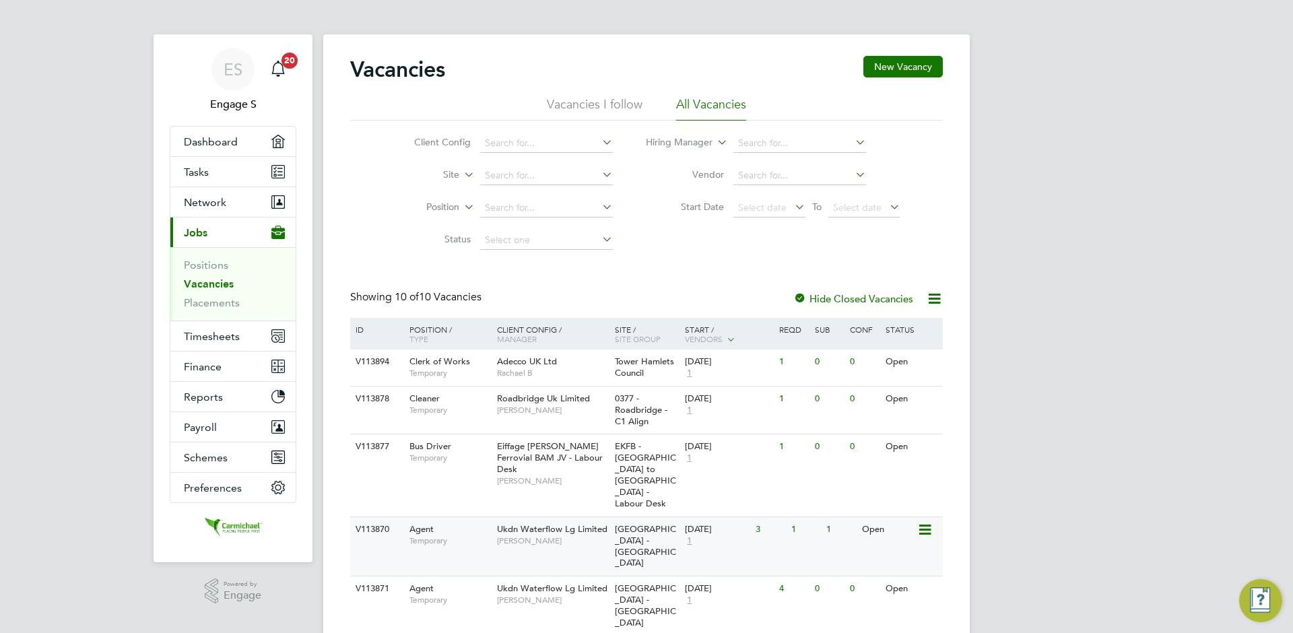
click at [827, 517] on div "1" at bounding box center [840, 529] width 35 height 25
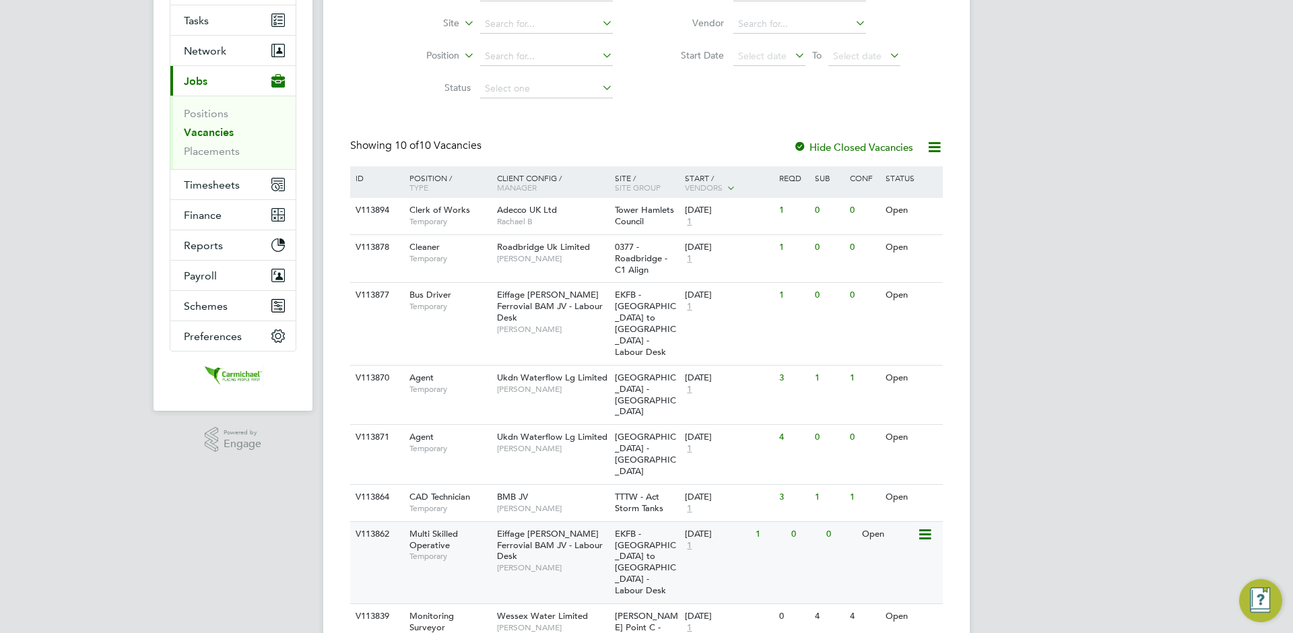
scroll to position [281, 0]
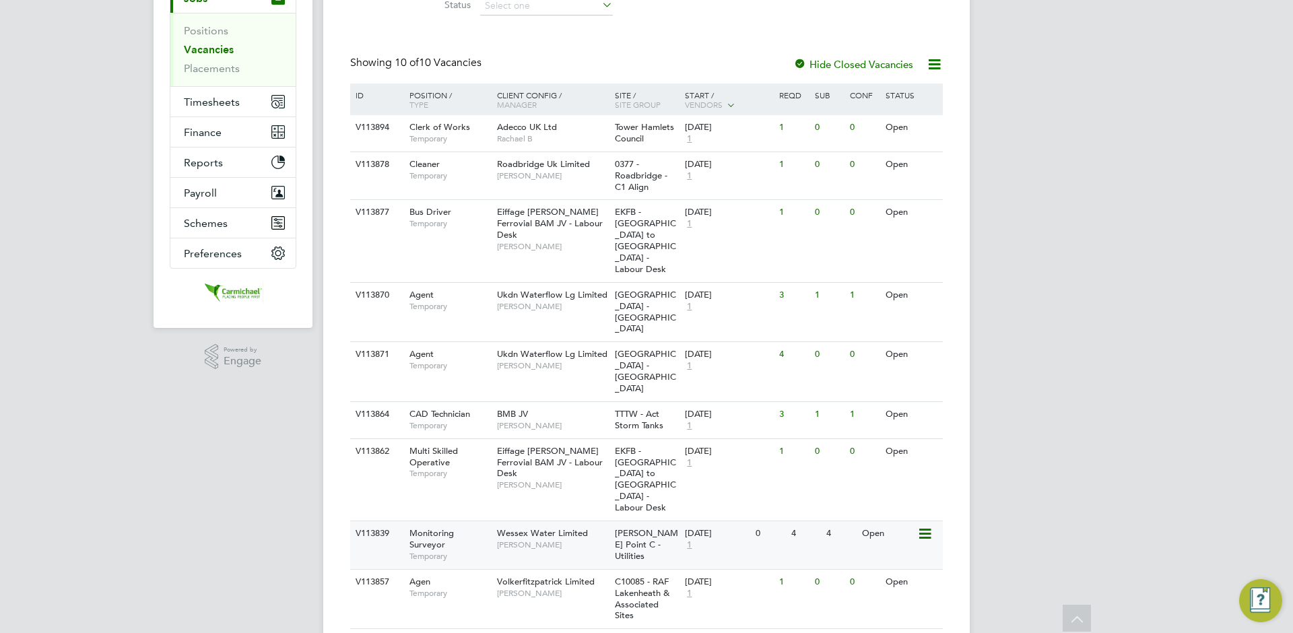
click at [853, 521] on div "4" at bounding box center [840, 533] width 35 height 25
click at [859, 629] on div "Open" at bounding box center [888, 641] width 59 height 25
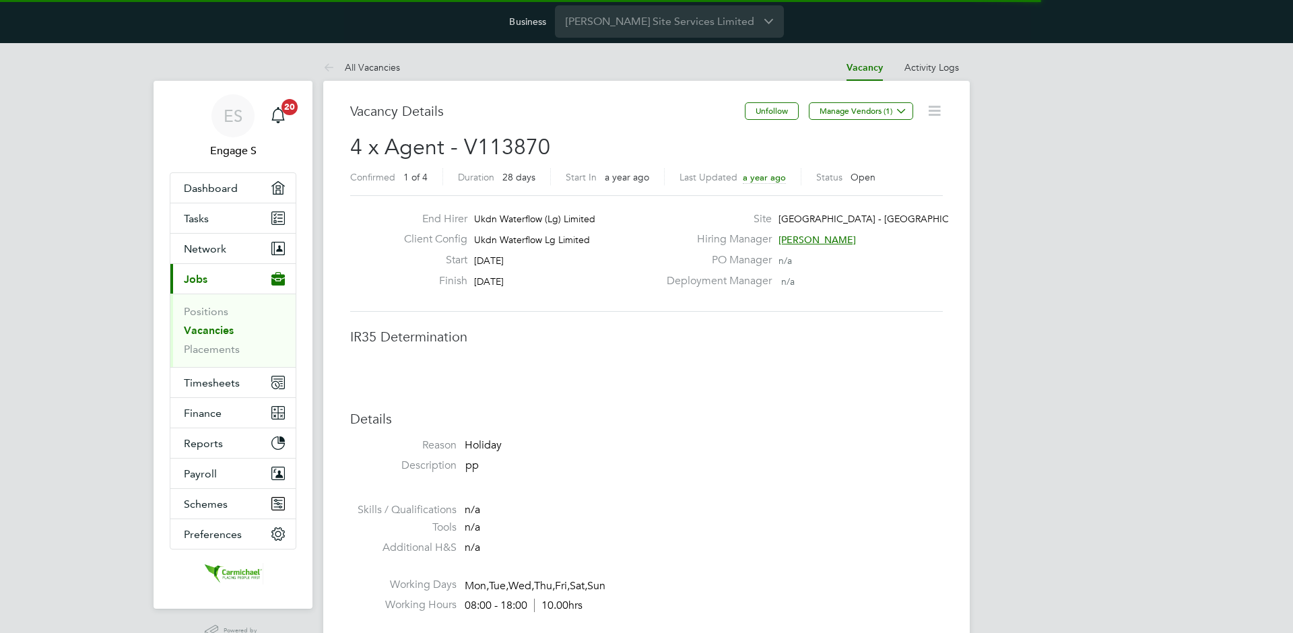
scroll to position [40, 94]
click at [937, 117] on icon at bounding box center [934, 110] width 17 height 17
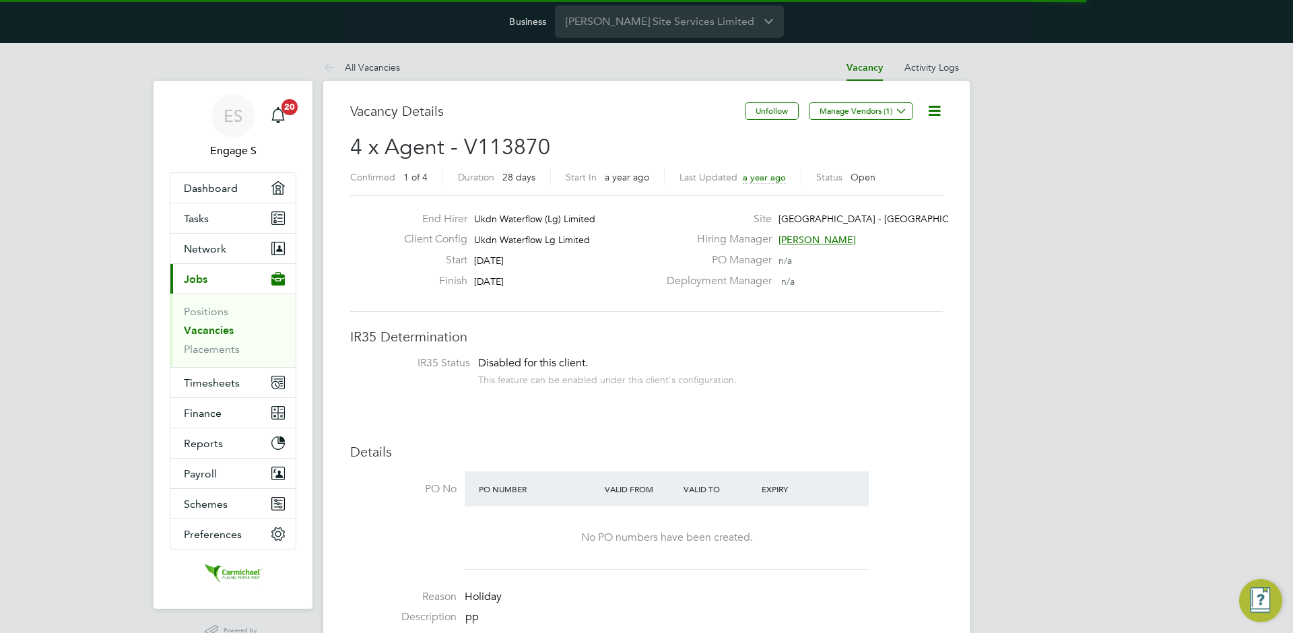
click at [937, 104] on icon at bounding box center [934, 110] width 17 height 17
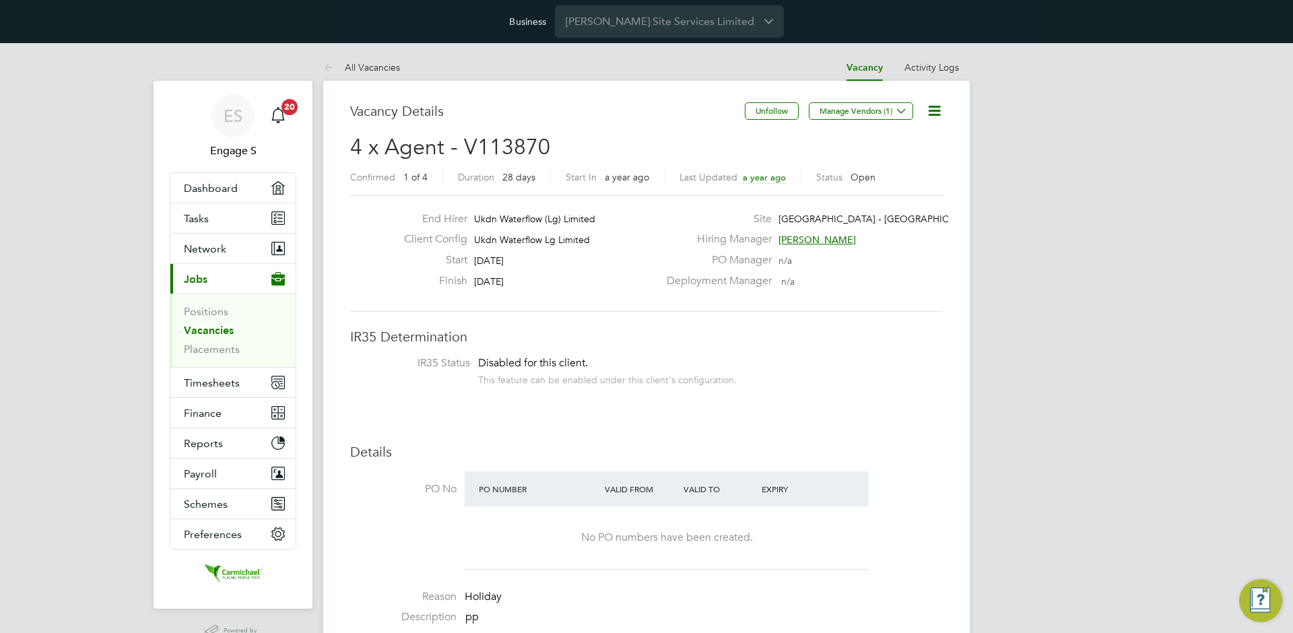
scroll to position [670, 0]
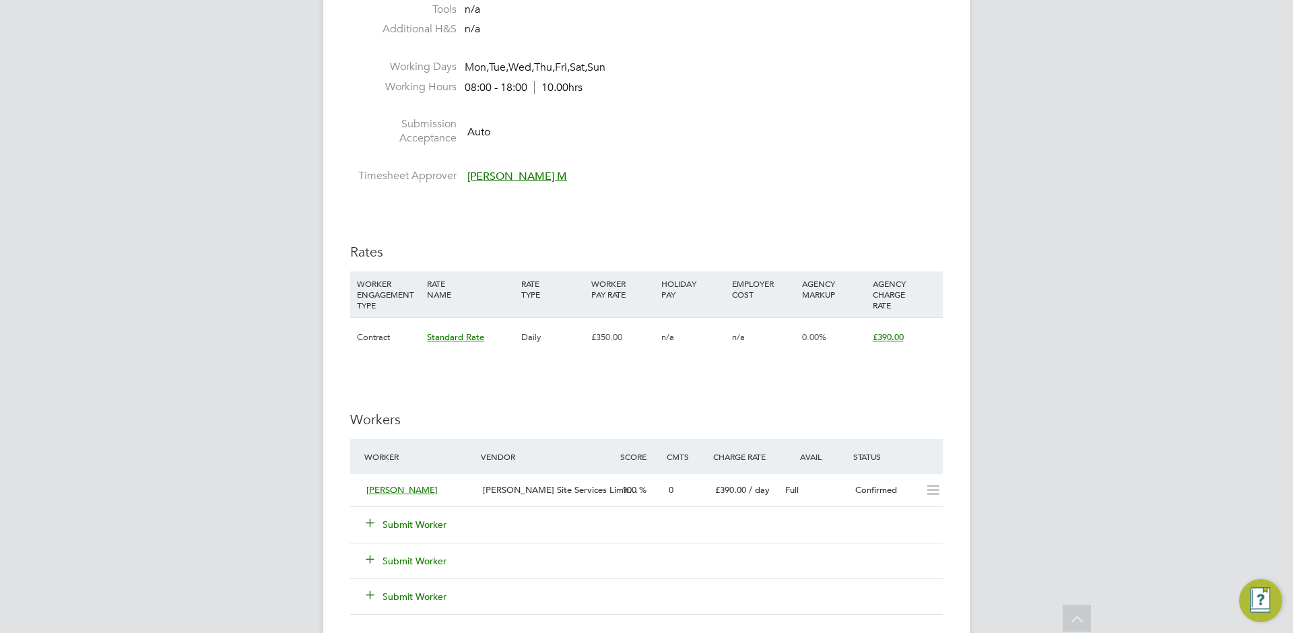
drag, startPoint x: 921, startPoint y: 181, endPoint x: 906, endPoint y: 145, distance: 38.6
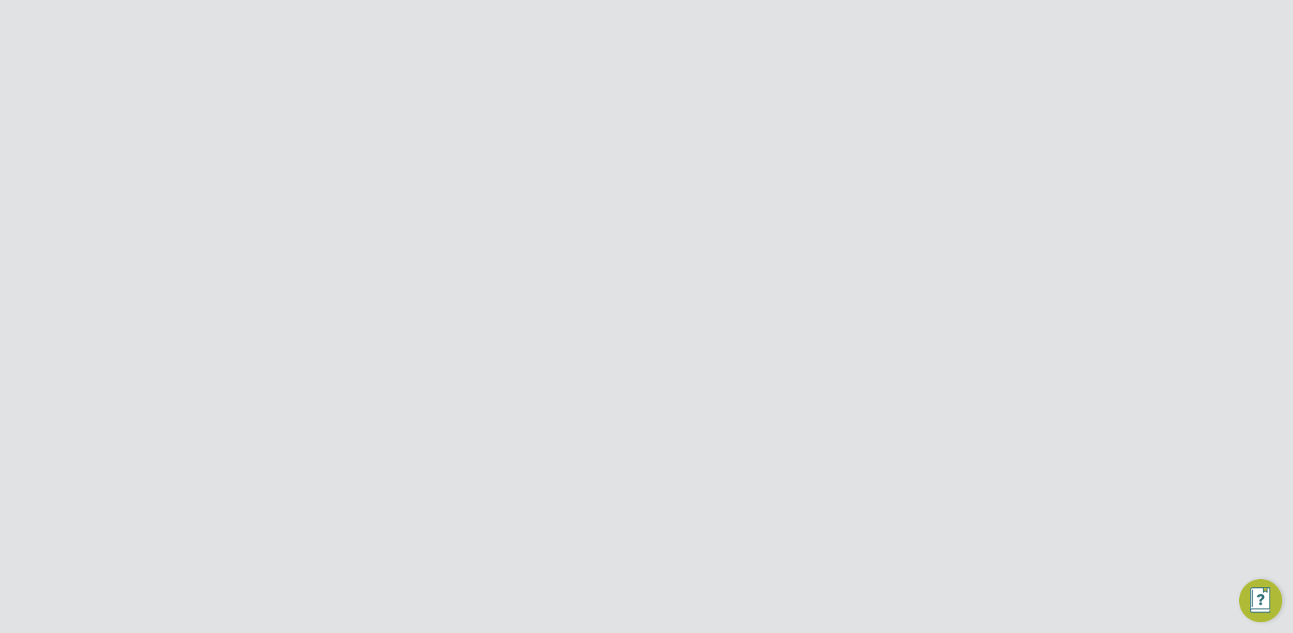
scroll to position [1206, 0]
click at [878, 236] on div "Submitted" at bounding box center [885, 240] width 70 height 22
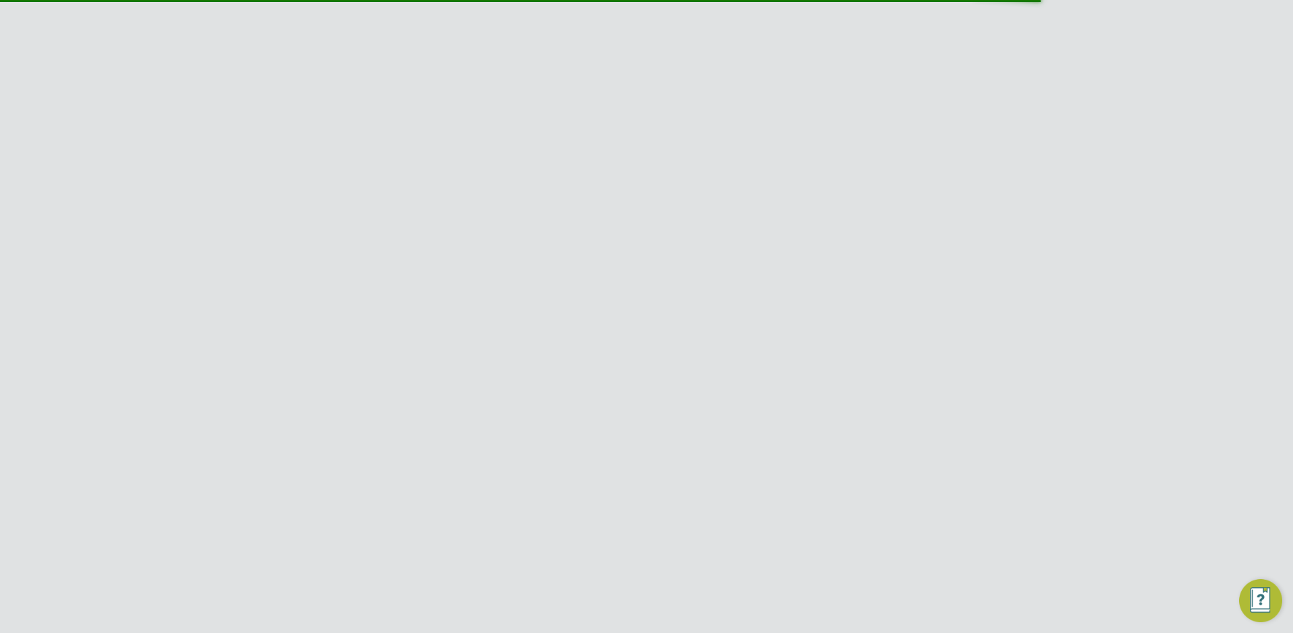
click at [941, 76] on icon at bounding box center [934, 77] width 17 height 17
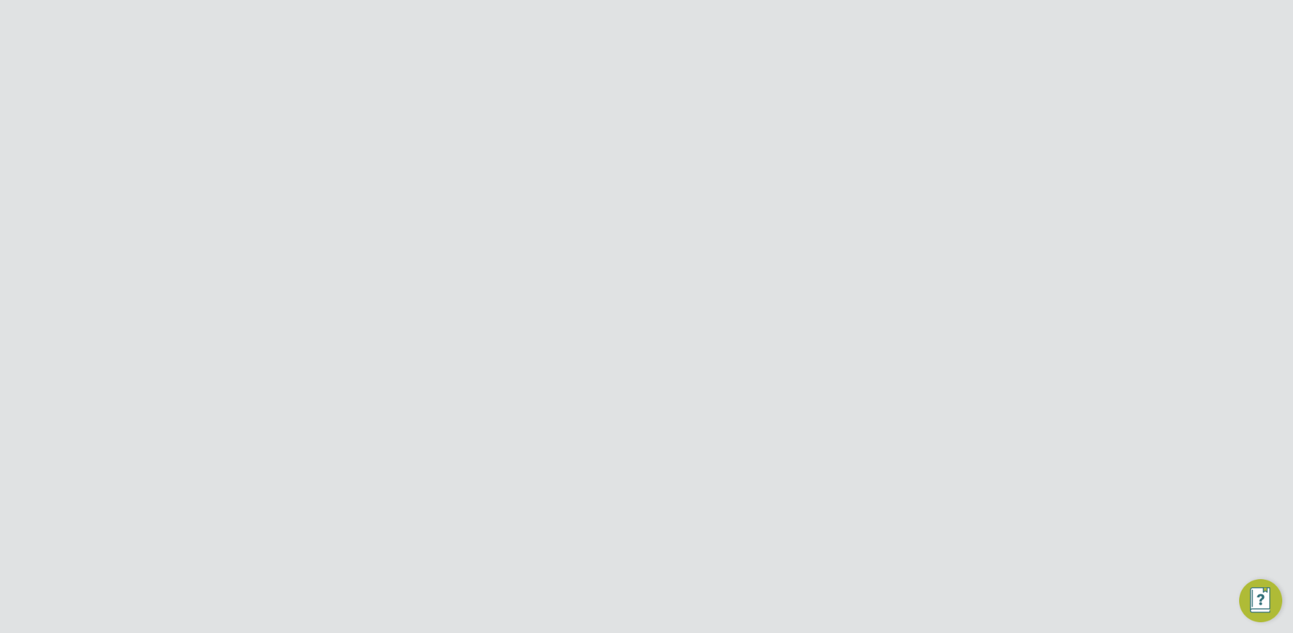
click at [899, 105] on li "Edit Worker Submission e" at bounding box center [877, 109] width 125 height 19
click at [890, 319] on icon at bounding box center [896, 324] width 17 height 11
